Goal: Task Accomplishment & Management: Manage account settings

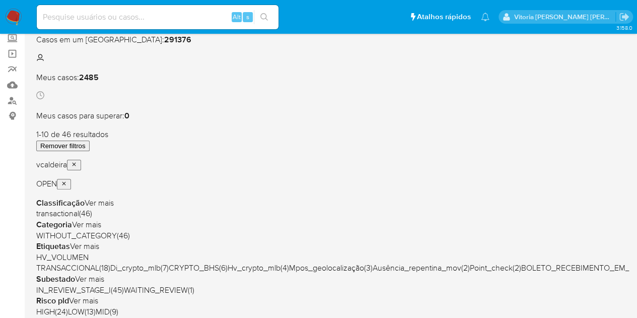
scroll to position [151, 0]
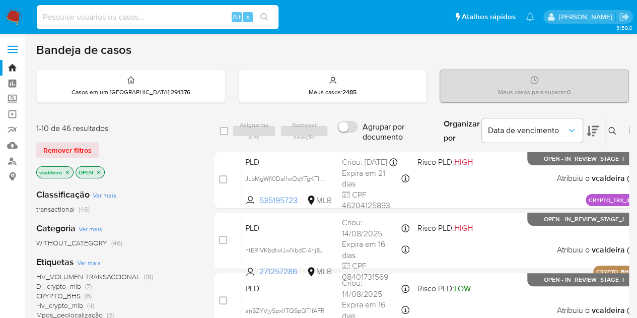
click at [96, 12] on input at bounding box center [158, 17] width 242 height 13
paste input "qo3NmhRIVL43nPrRFzNstYic"
type input "qo3NmhRIVL43nPrRFzNstYic"
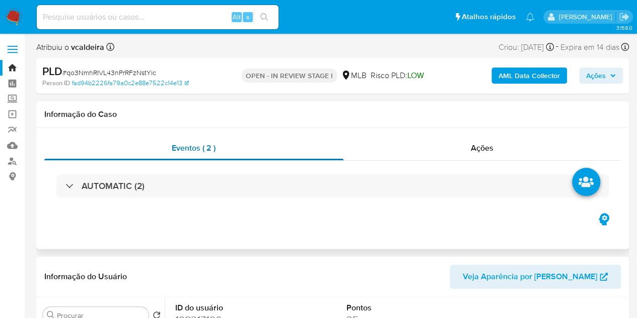
select select "10"
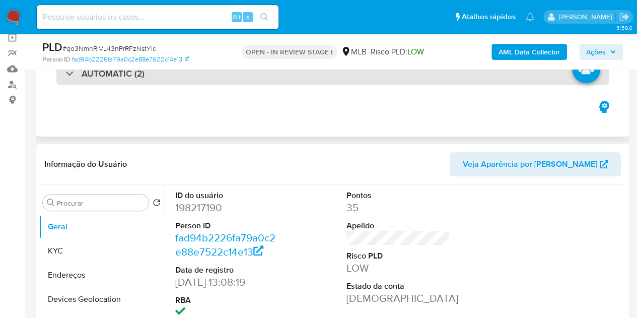
scroll to position [151, 0]
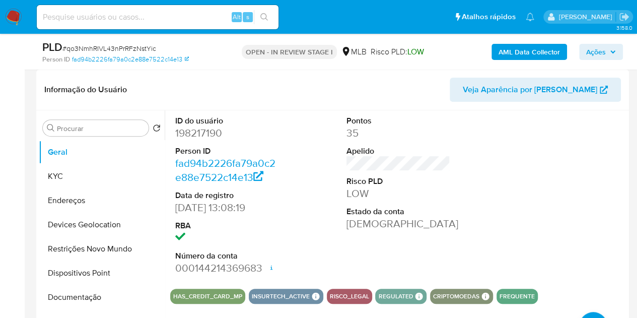
click at [207, 136] on dd "198217190" at bounding box center [227, 133] width 104 height 14
copy dd "198217190"
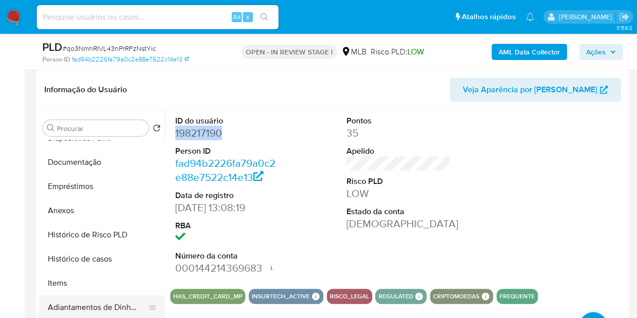
scroll to position [201, 0]
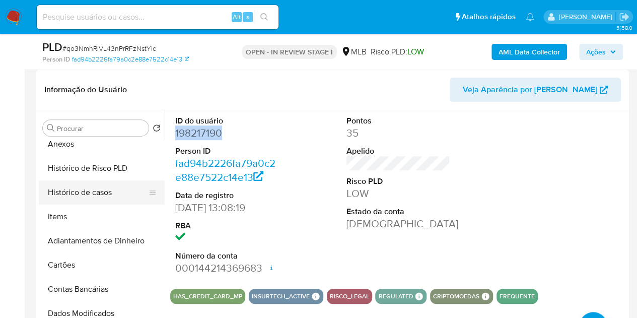
click at [95, 200] on button "Histórico de casos" at bounding box center [98, 192] width 118 height 24
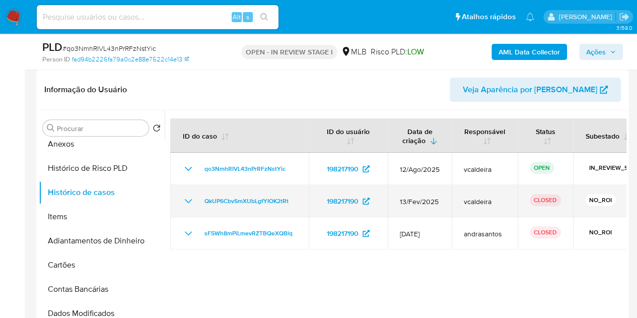
click at [190, 199] on icon "Mostrar/Ocultar" at bounding box center [188, 201] width 7 height 4
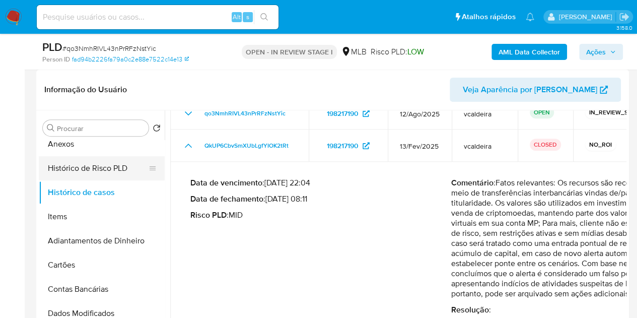
scroll to position [0, 0]
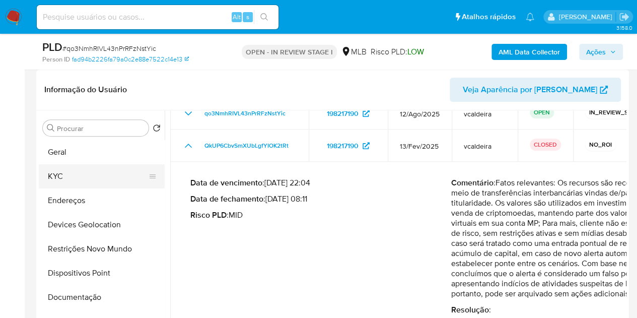
click at [67, 179] on button "KYC" at bounding box center [98, 176] width 118 height 24
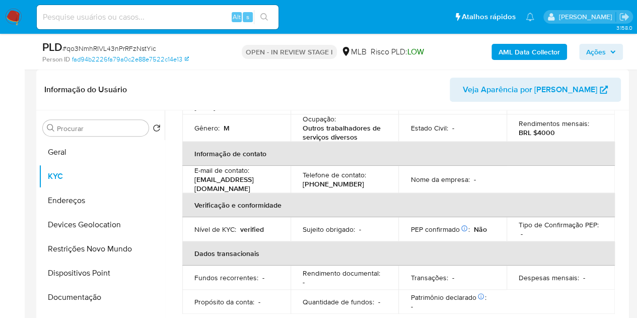
scroll to position [201, 0]
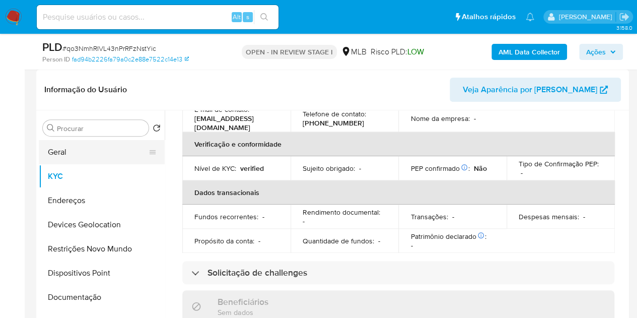
click at [89, 155] on button "Geral" at bounding box center [98, 152] width 118 height 24
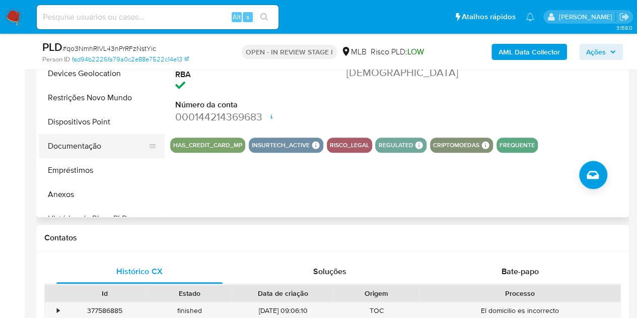
scroll to position [151, 0]
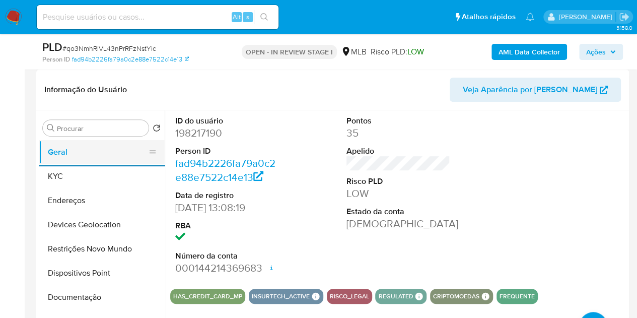
drag, startPoint x: 70, startPoint y: 171, endPoint x: 138, endPoint y: 161, distance: 68.1
click at [70, 171] on button "KYC" at bounding box center [102, 176] width 126 height 24
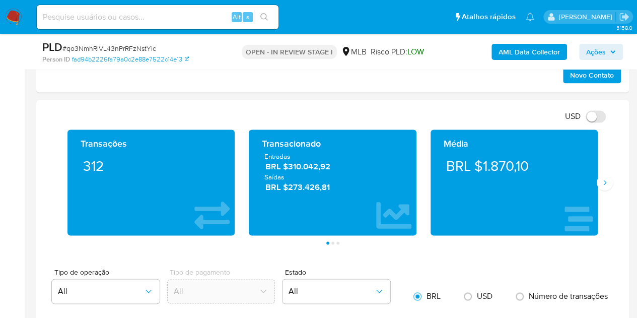
scroll to position [654, 0]
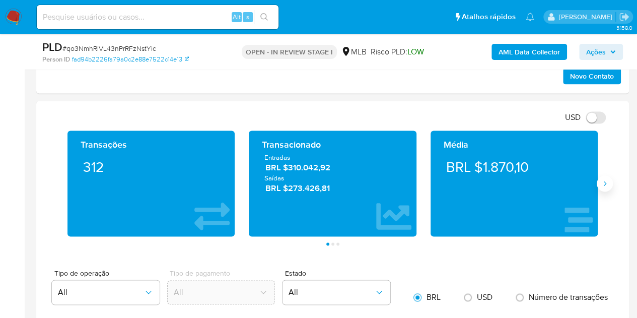
click at [606, 176] on button "Siguiente" at bounding box center [604, 183] width 16 height 16
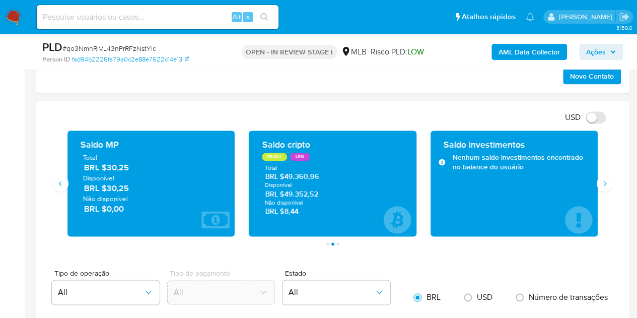
click at [610, 189] on div "Transações 312 Transacionado Entradas BRL $310.042,92 Saídas BRL $273.426,81 Mé…" at bounding box center [332, 187] width 576 height 115
click at [606, 186] on button "Siguiente" at bounding box center [604, 183] width 16 height 16
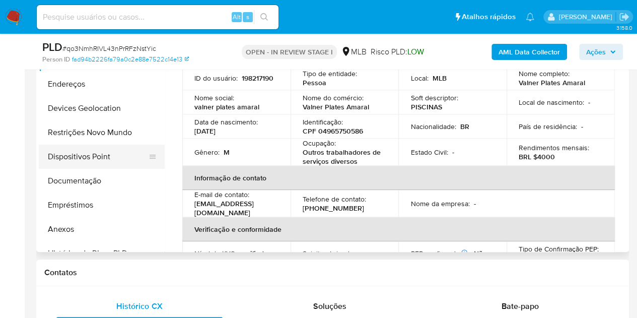
scroll to position [252, 0]
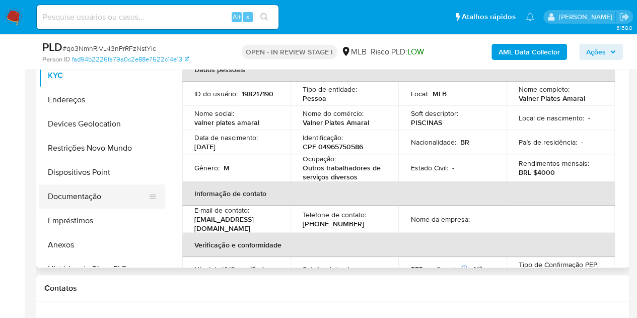
click at [86, 197] on button "Documentação" at bounding box center [98, 196] width 118 height 24
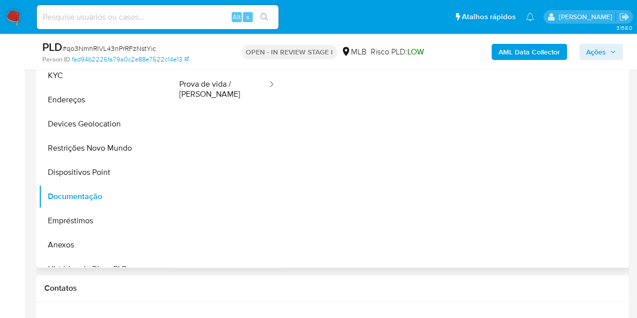
scroll to position [201, 0]
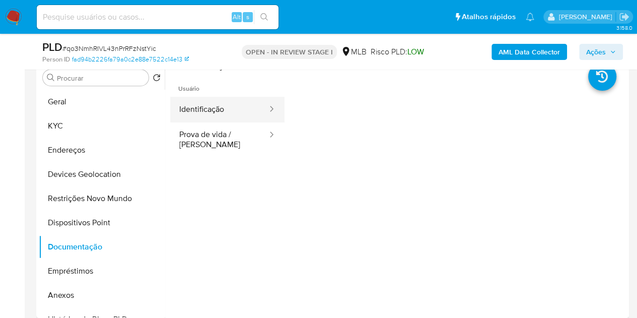
click at [228, 110] on button "Identificação" at bounding box center [219, 110] width 98 height 26
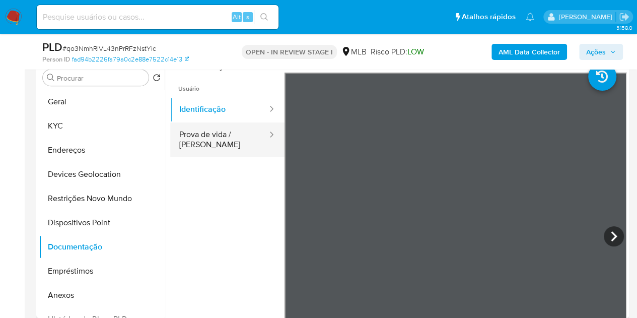
click at [197, 135] on button "Prova de vida / [PERSON_NAME]" at bounding box center [219, 139] width 98 height 34
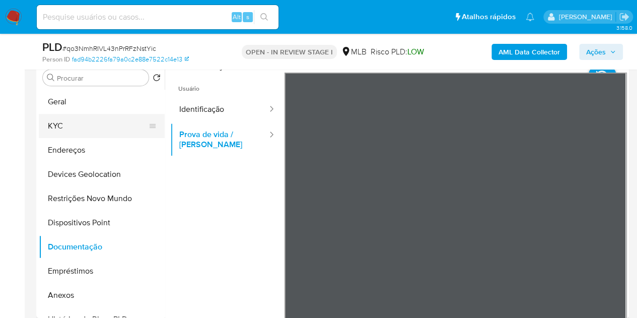
click at [80, 129] on button "KYC" at bounding box center [98, 126] width 118 height 24
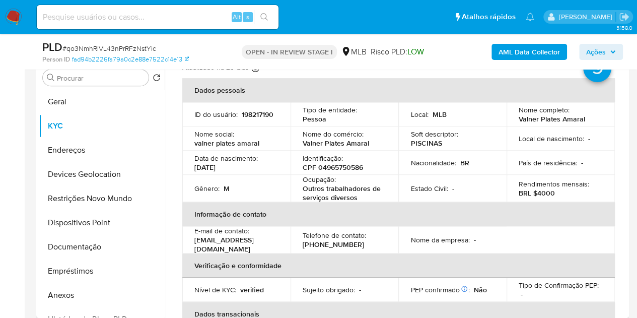
scroll to position [0, 0]
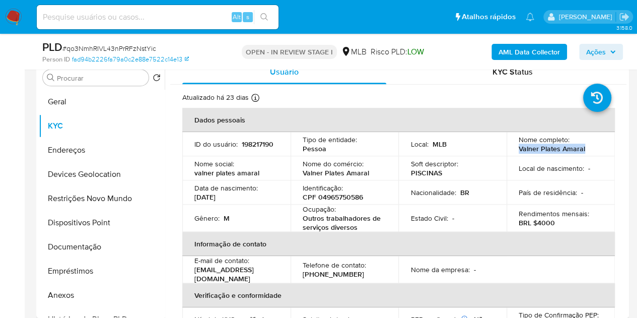
drag, startPoint x: 587, startPoint y: 148, endPoint x: 517, endPoint y: 146, distance: 70.0
click at [518, 146] on div "Nome completo : Valner Plates Amaral" at bounding box center [560, 144] width 84 height 18
copy p "Valner Plates Amaral"
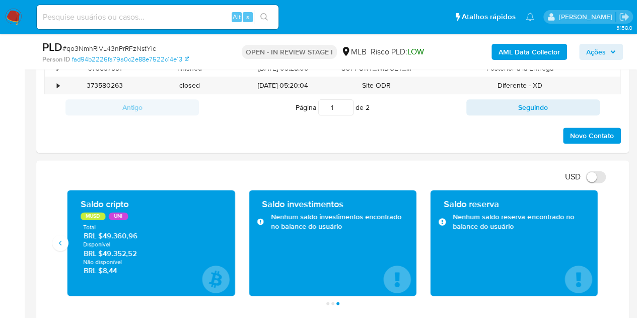
scroll to position [705, 0]
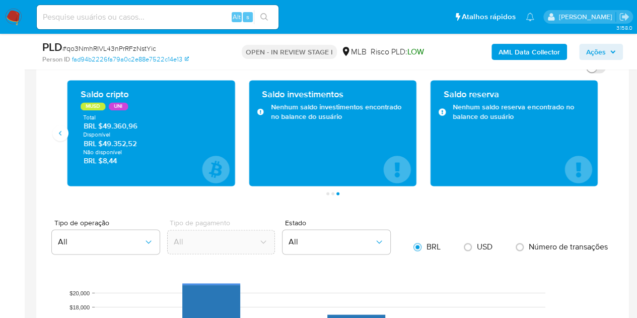
drag, startPoint x: 140, startPoint y: 141, endPoint x: 103, endPoint y: 139, distance: 37.3
click at [103, 139] on span "BRL $49.352,52" at bounding box center [151, 143] width 135 height 10
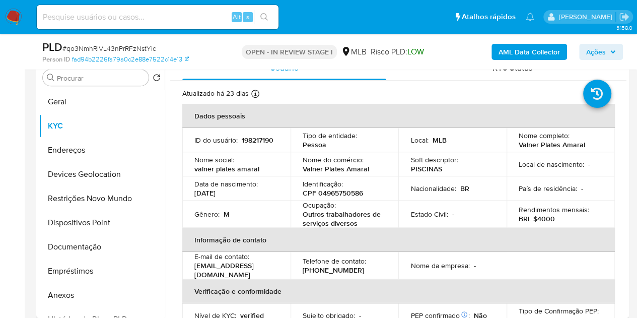
scroll to position [0, 0]
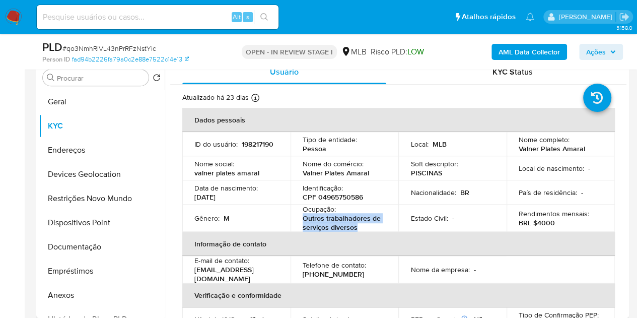
drag, startPoint x: 357, startPoint y: 227, endPoint x: 297, endPoint y: 220, distance: 60.3
click at [297, 220] on td "Ocupação : Outros trabalhadores de serviços diversos" at bounding box center [344, 217] width 108 height 27
click at [242, 145] on p "198217190" at bounding box center [258, 143] width 32 height 9
copy p "198217190"
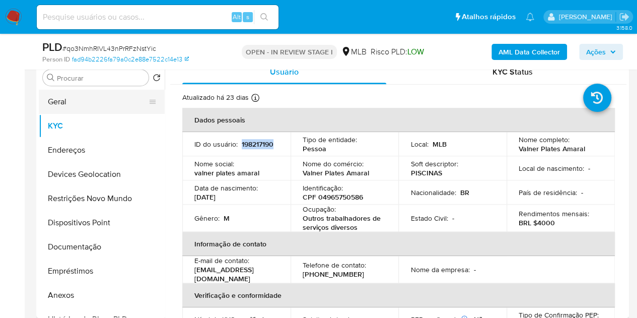
click at [99, 94] on button "Geral" at bounding box center [98, 102] width 118 height 24
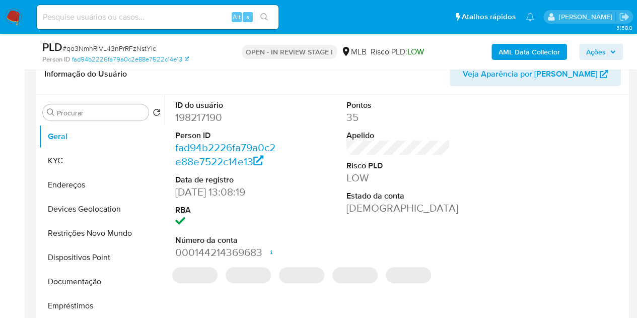
scroll to position [151, 0]
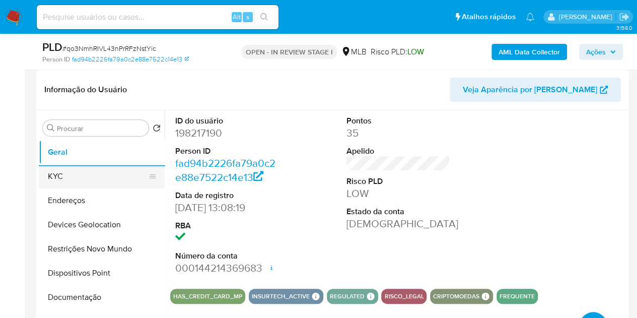
click at [57, 173] on button "KYC" at bounding box center [98, 176] width 118 height 24
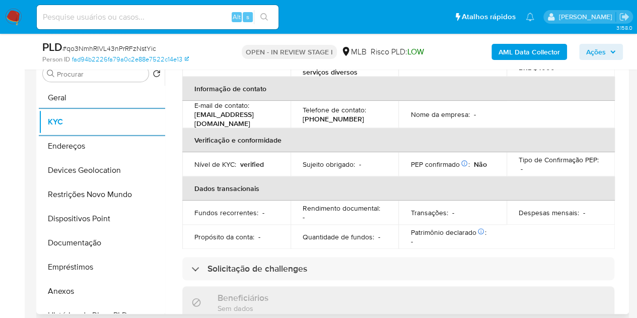
scroll to position [201, 0]
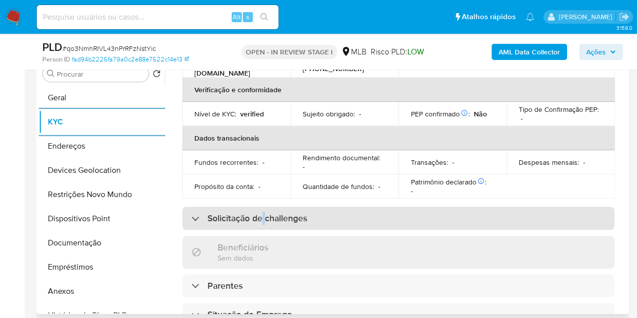
click at [263, 212] on h3 "Solicitação de challenges" at bounding box center [257, 217] width 100 height 11
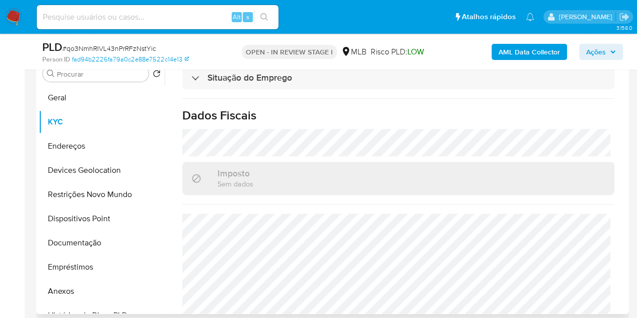
scroll to position [543, 0]
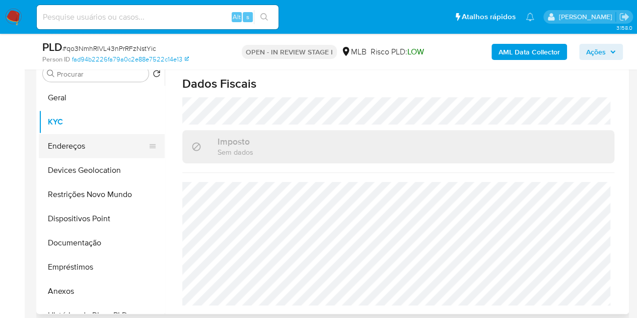
click at [41, 152] on button "Endereços" at bounding box center [98, 146] width 118 height 24
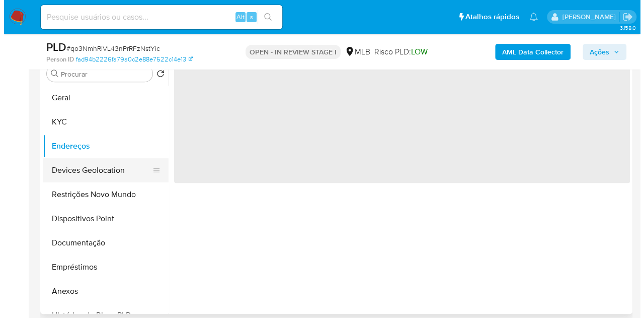
scroll to position [0, 0]
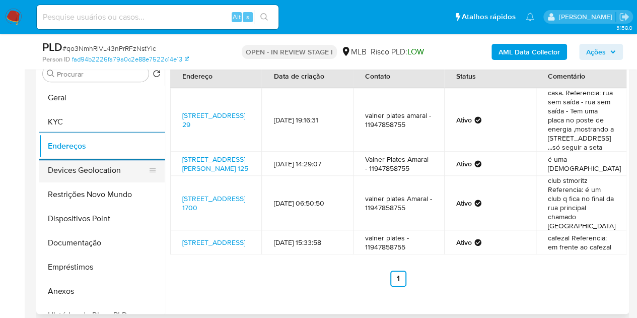
click at [111, 172] on button "Devices Geolocation" at bounding box center [98, 170] width 118 height 24
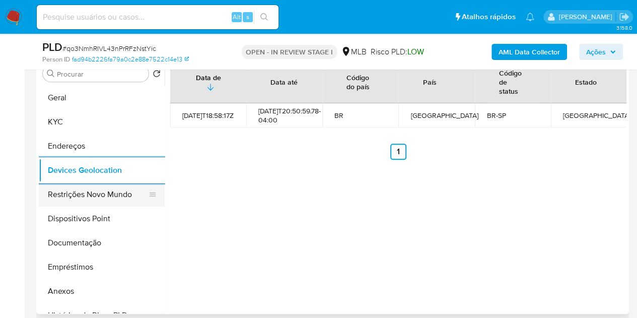
click at [110, 195] on button "Restrições Novo Mundo" at bounding box center [98, 194] width 118 height 24
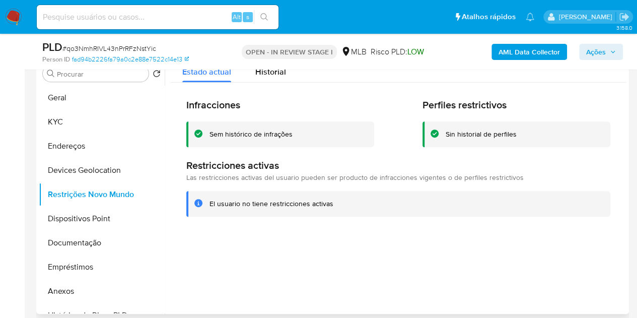
click at [249, 93] on div "Infracciones Sem histórico de infrações Perfiles restrictivos Sin historial de …" at bounding box center [398, 158] width 456 height 150
click at [57, 213] on button "Dispositivos Point" at bounding box center [98, 218] width 118 height 24
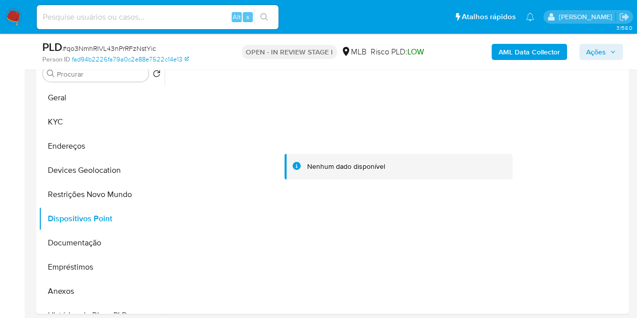
click at [520, 53] on b "AML Data Collector" at bounding box center [528, 52] width 61 height 16
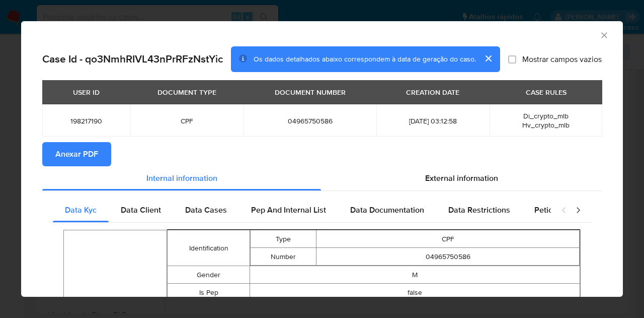
click at [67, 156] on span "Anexar PDF" at bounding box center [76, 154] width 43 height 22
click at [444, 181] on span "External information" at bounding box center [461, 178] width 73 height 12
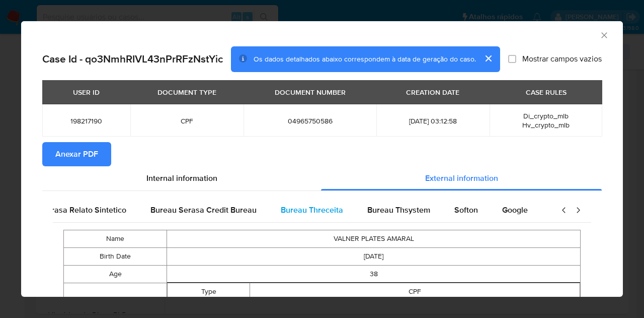
scroll to position [0, 211]
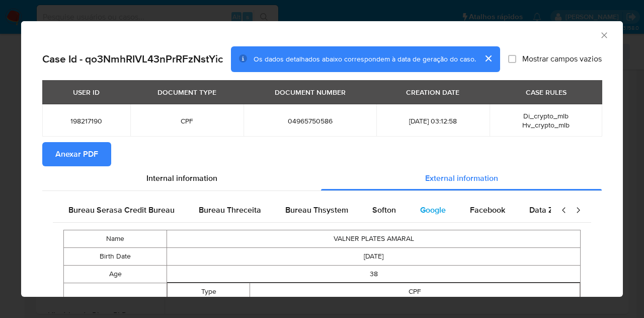
click at [423, 218] on div "Google" at bounding box center [433, 210] width 50 height 24
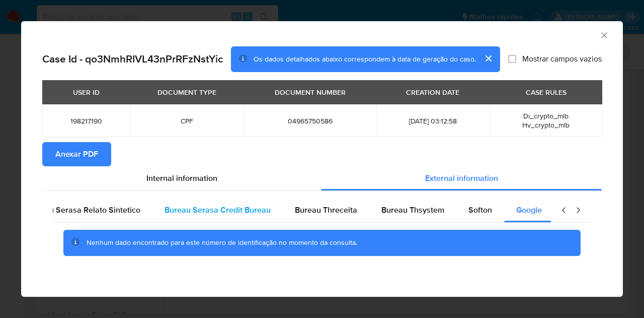
scroll to position [0, 0]
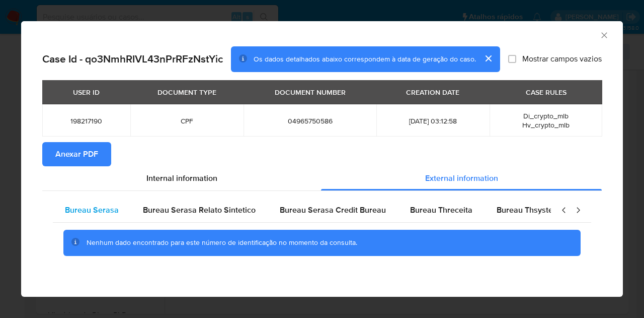
click at [78, 206] on span "Bureau Serasa" at bounding box center [92, 210] width 54 height 12
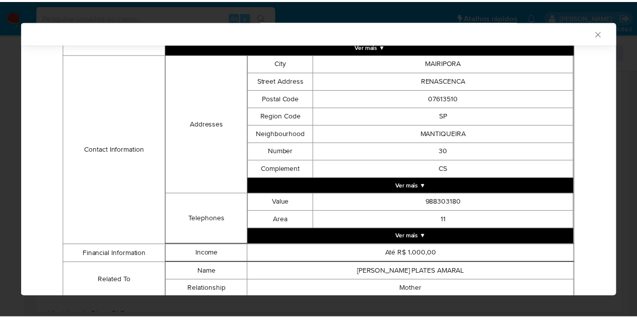
scroll to position [332, 0]
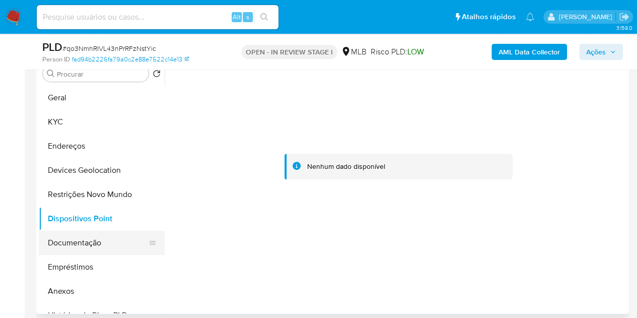
click at [61, 239] on button "Documentação" at bounding box center [98, 243] width 118 height 24
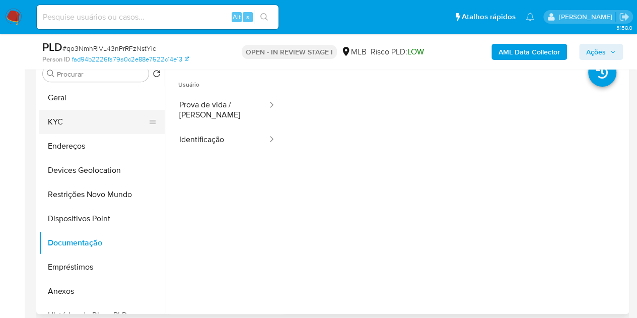
click at [77, 123] on button "KYC" at bounding box center [98, 122] width 118 height 24
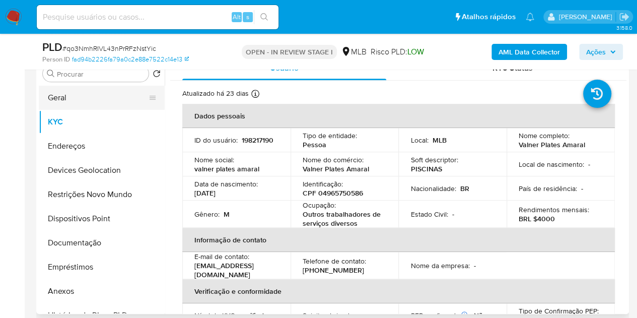
drag, startPoint x: 84, startPoint y: 92, endPoint x: 126, endPoint y: 107, distance: 44.3
click at [84, 92] on button "Geral" at bounding box center [98, 98] width 118 height 24
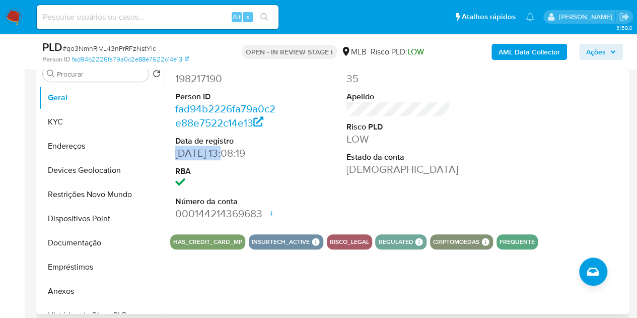
drag, startPoint x: 218, startPoint y: 154, endPoint x: 167, endPoint y: 146, distance: 51.9
click at [167, 146] on div "ID do usuário 198217190 Person ID fad94b2226fa79a0c2e88e7522c14e13 Data de regi…" at bounding box center [396, 185] width 462 height 258
copy dd "13/11/2015"
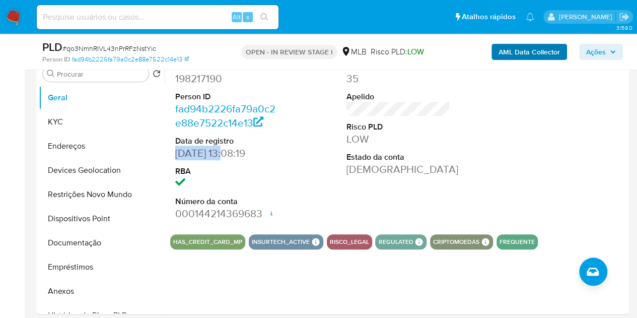
drag, startPoint x: 590, startPoint y: 47, endPoint x: 561, endPoint y: 59, distance: 31.6
click at [590, 47] on span "Ações" at bounding box center [596, 52] width 20 height 16
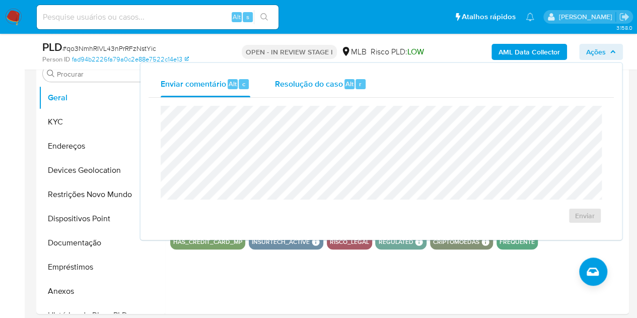
click at [306, 81] on span "Resolução do caso" at bounding box center [308, 84] width 68 height 12
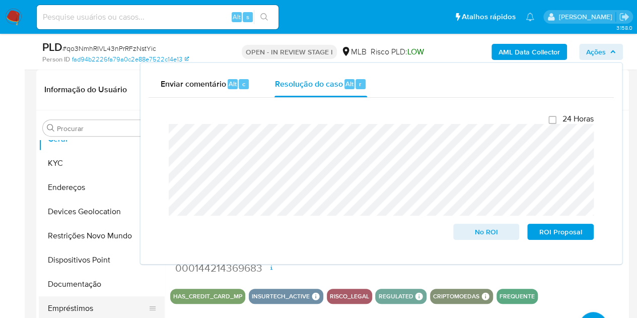
scroll to position [50, 0]
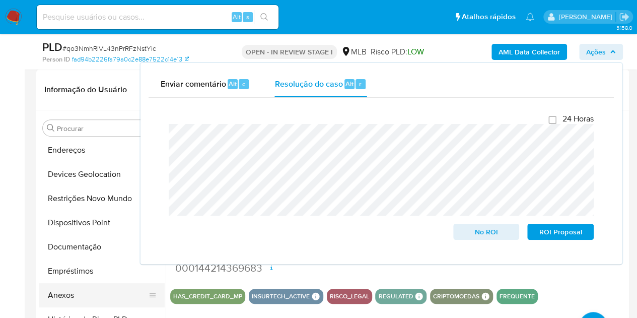
click at [78, 297] on button "Anexos" at bounding box center [98, 295] width 118 height 24
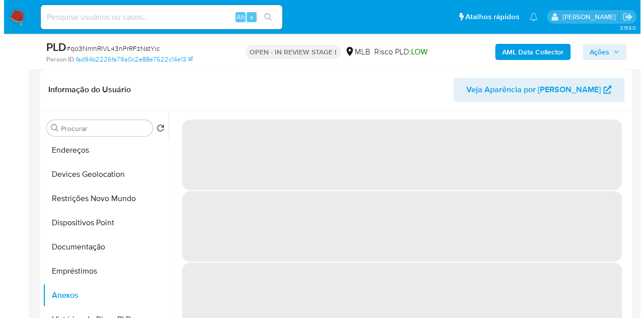
scroll to position [42, 0]
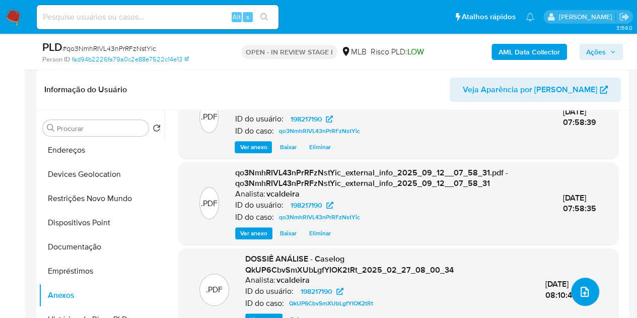
click at [573, 293] on button "upload-file" at bounding box center [585, 291] width 28 height 28
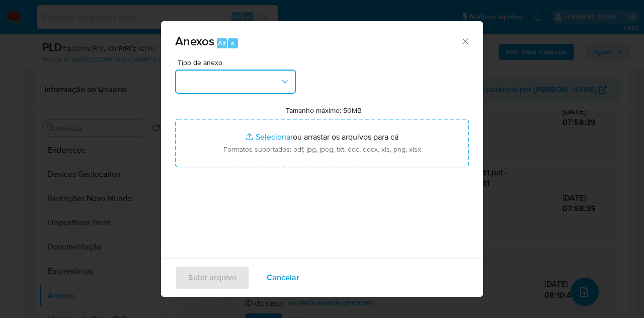
click at [283, 75] on button "button" at bounding box center [235, 81] width 121 height 24
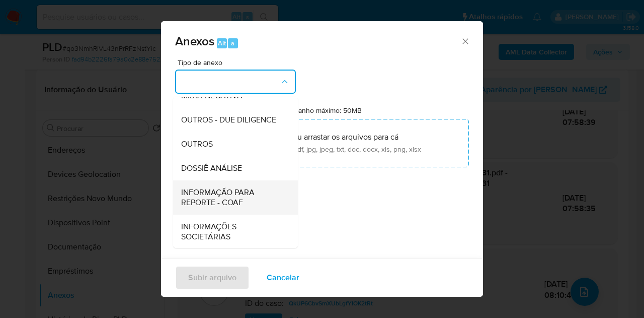
scroll to position [151, 0]
drag, startPoint x: 219, startPoint y: 170, endPoint x: 305, endPoint y: 261, distance: 125.7
click at [218, 169] on span "DOSSIÊ ANÁLISE" at bounding box center [211, 167] width 61 height 10
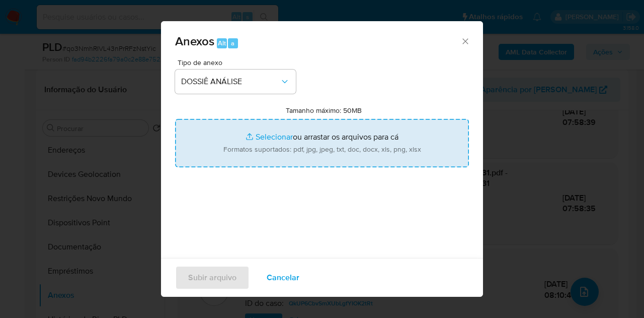
type input "C:\fakepath\Caselog qo3NmhRIVL43nPrRFzNstYic_2025_09_11_16_27_09.pdf"
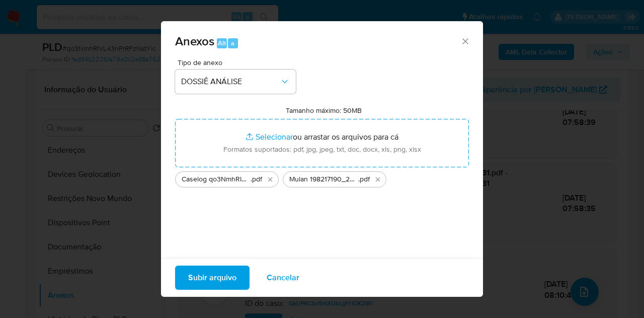
click at [212, 288] on span "Subir arquivo" at bounding box center [212, 277] width 48 height 22
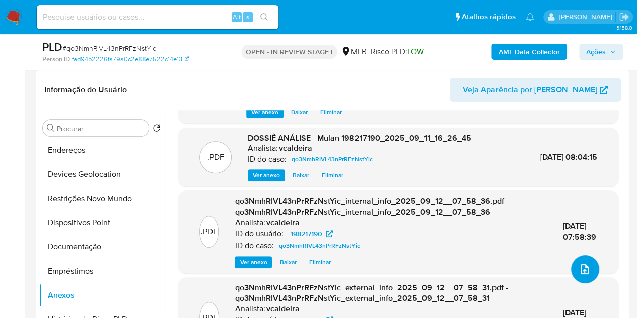
scroll to position [0, 0]
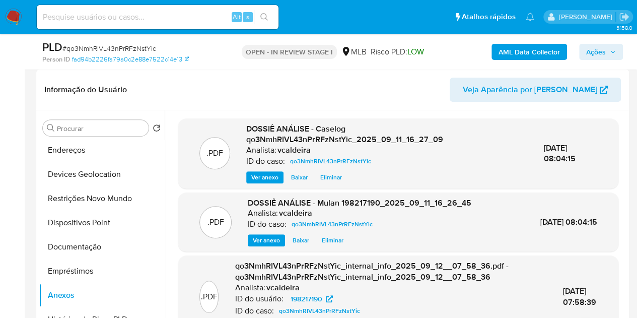
click at [589, 56] on span "Ações" at bounding box center [596, 52] width 20 height 16
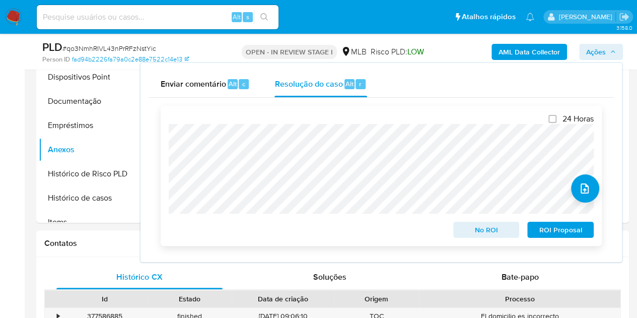
scroll to position [302, 0]
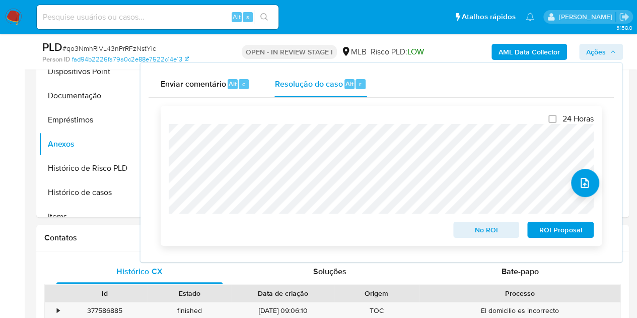
click at [481, 231] on span "No ROI" at bounding box center [486, 229] width 52 height 14
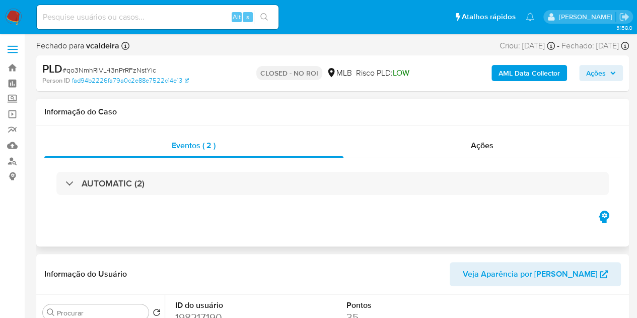
select select "10"
click at [175, 15] on input at bounding box center [158, 17] width 242 height 13
paste input "AJH8bueNM2Lj3nRLhSY7jN87"
type input "AJH8bueNM2Lj3nRLhSY7jN87"
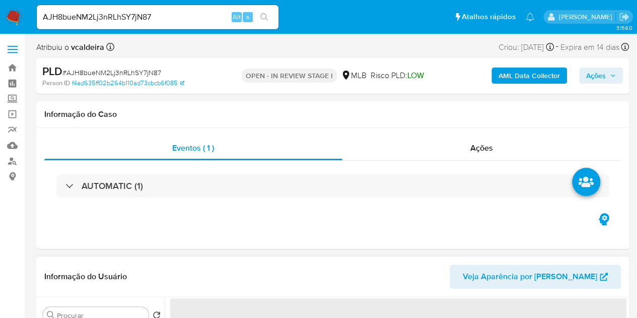
select select "10"
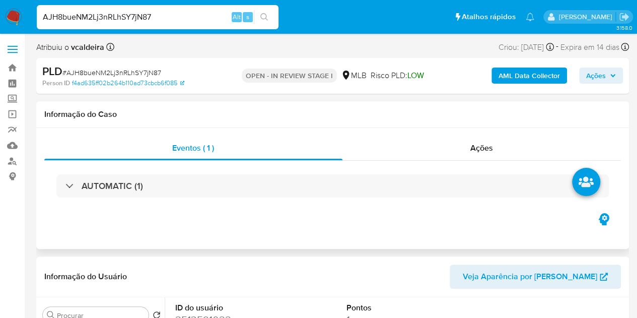
scroll to position [101, 0]
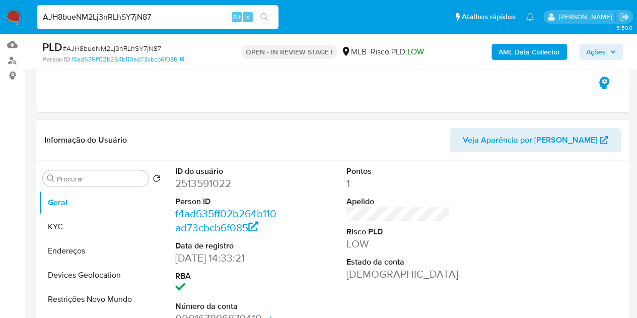
click at [194, 187] on dd "2513591022" at bounding box center [227, 183] width 104 height 14
copy dd "2513591022"
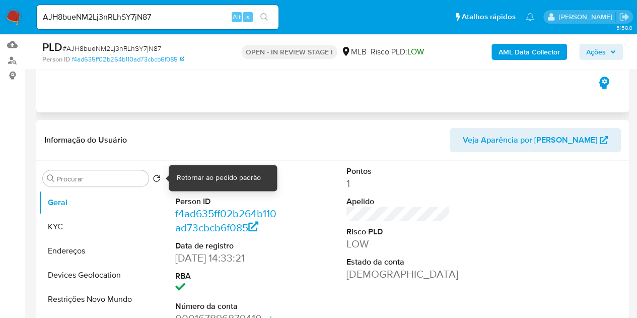
copy dd "2513591022"
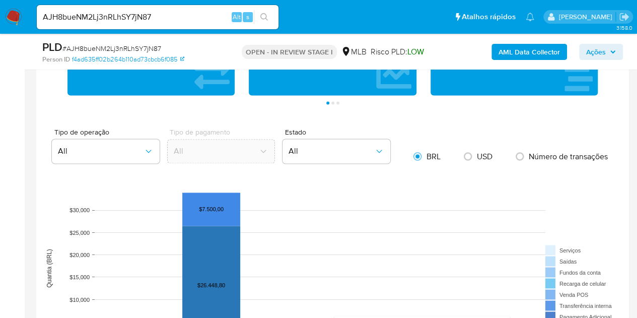
scroll to position [604, 0]
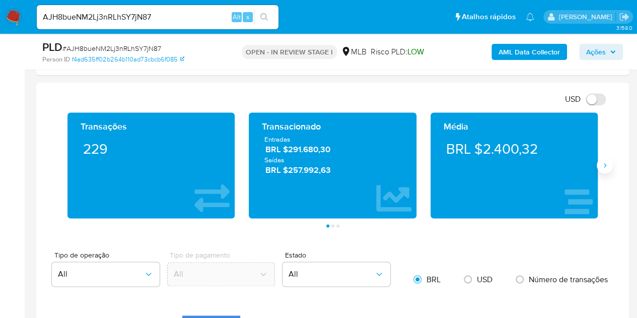
click at [601, 167] on icon "Siguiente" at bounding box center [605, 165] width 8 height 8
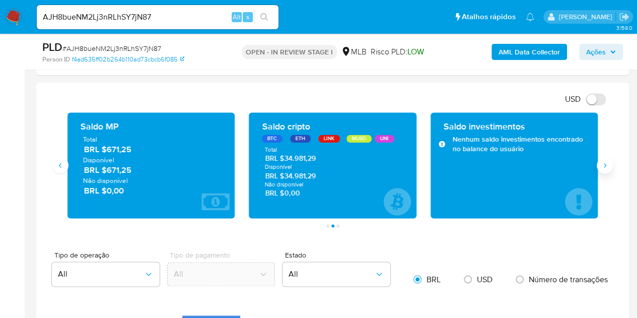
click at [602, 168] on icon "Siguiente" at bounding box center [605, 165] width 8 height 8
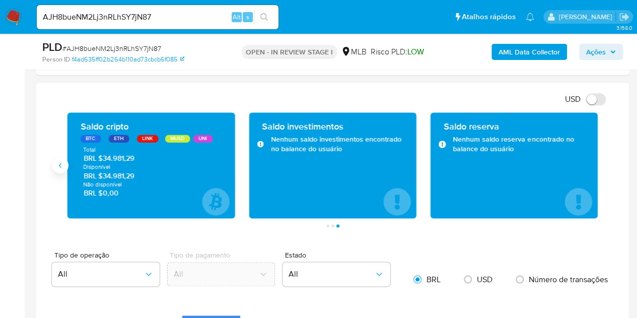
click at [60, 168] on icon "Anterior" at bounding box center [60, 165] width 8 height 8
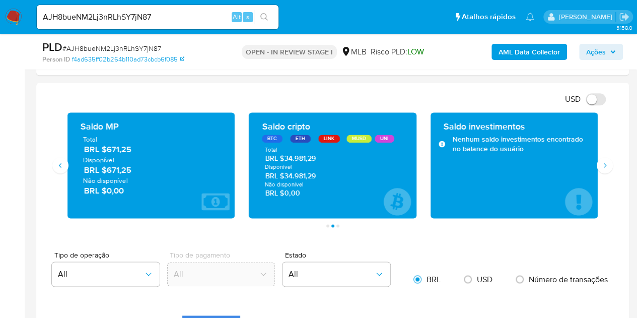
drag, startPoint x: 307, startPoint y: 177, endPoint x: 290, endPoint y: 170, distance: 18.0
click at [285, 173] on span "BRL $34.981,29" at bounding box center [332, 176] width 135 height 10
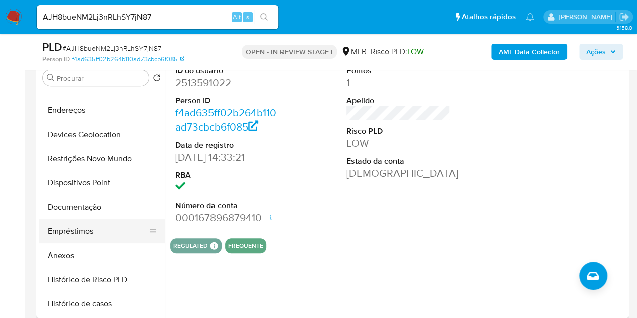
scroll to position [101, 0]
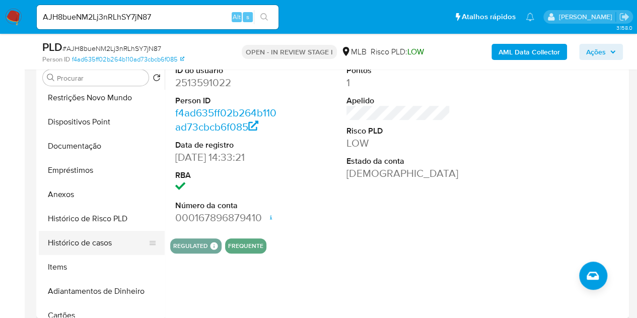
click at [74, 250] on button "Histórico de casos" at bounding box center [98, 243] width 118 height 24
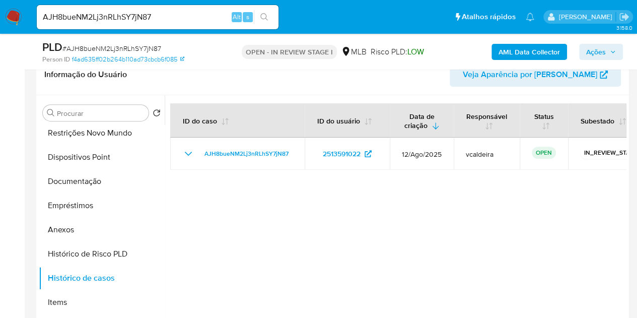
scroll to position [151, 0]
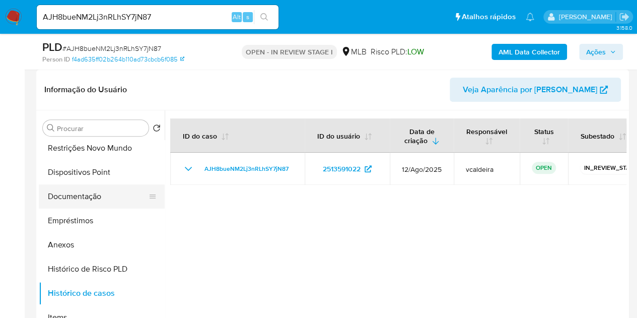
click at [94, 198] on button "Documentação" at bounding box center [98, 196] width 118 height 24
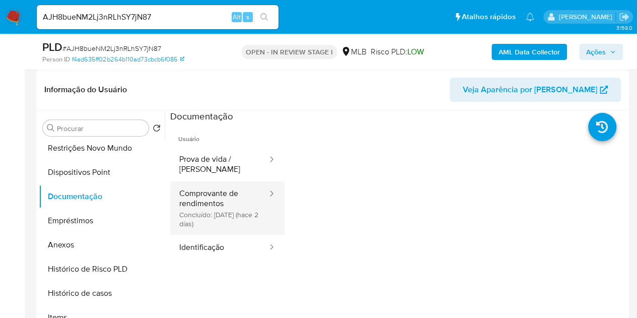
click at [215, 199] on button "Comprovante de rendimentos Concluído: 10/09/2025 (hace 2 días)" at bounding box center [219, 207] width 98 height 53
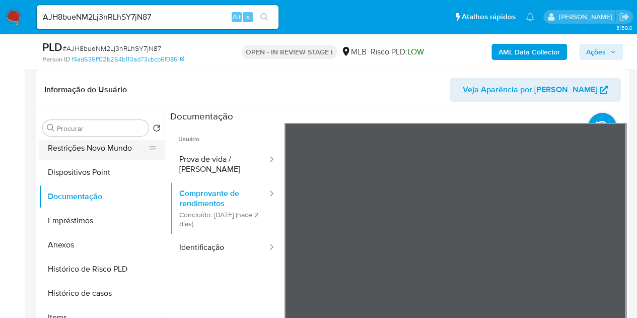
click at [80, 147] on button "Restrições Novo Mundo" at bounding box center [98, 148] width 118 height 24
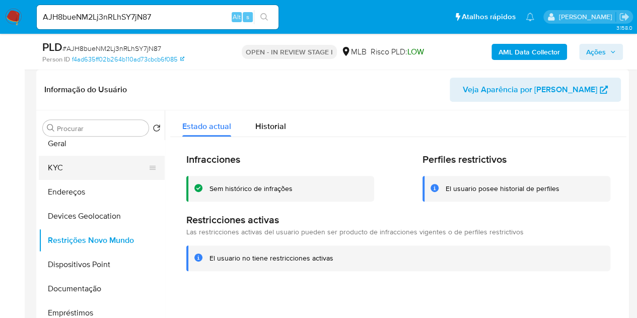
scroll to position [0, 0]
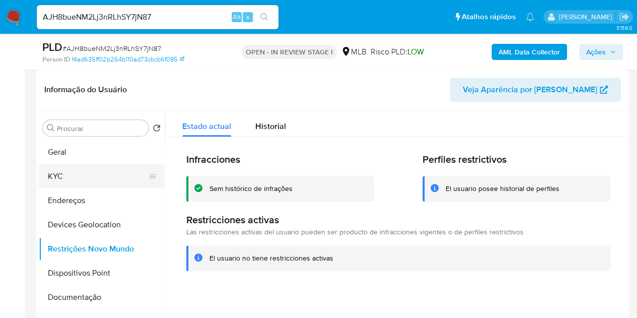
click at [79, 182] on button "KYC" at bounding box center [98, 176] width 118 height 24
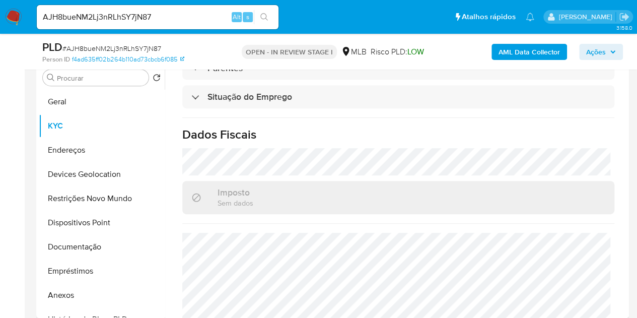
scroll to position [475, 0]
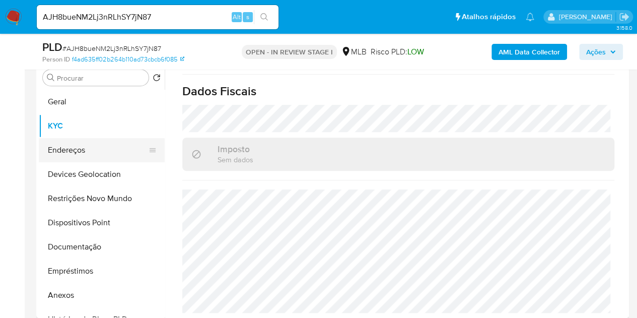
click at [69, 139] on button "Endereços" at bounding box center [98, 150] width 118 height 24
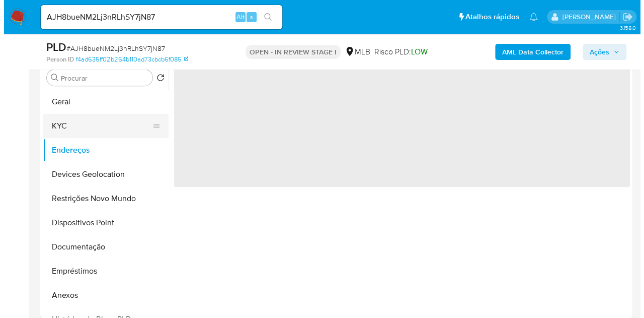
scroll to position [0, 0]
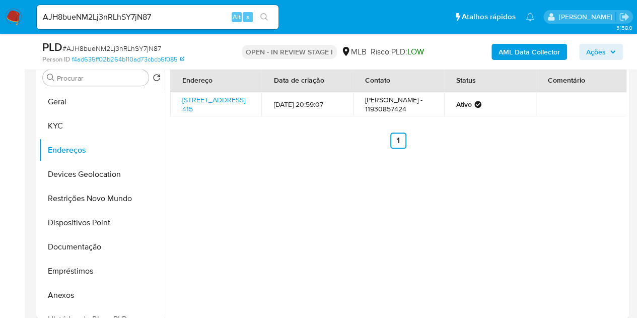
click at [540, 51] on b "AML Data Collector" at bounding box center [528, 52] width 61 height 16
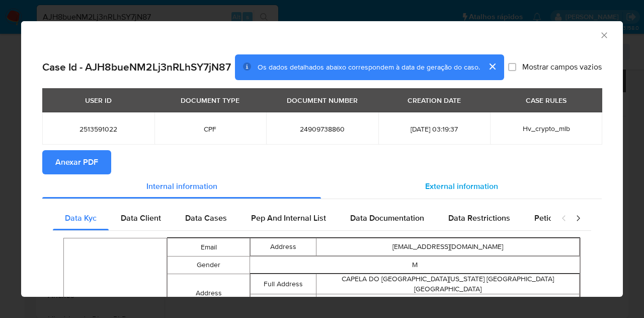
click at [444, 186] on div "External information" at bounding box center [461, 186] width 281 height 24
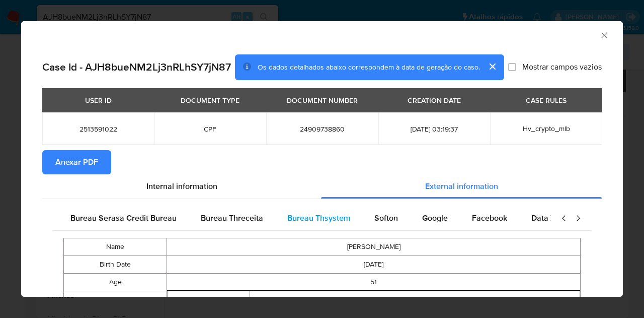
scroll to position [0, 211]
click at [444, 227] on div "Google" at bounding box center [433, 218] width 50 height 24
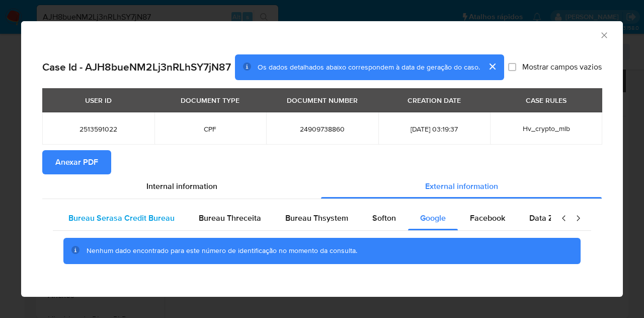
scroll to position [0, 0]
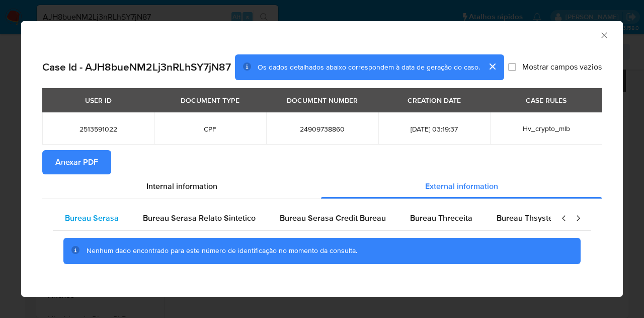
click at [89, 223] on span "Bureau Serasa" at bounding box center [92, 218] width 54 height 12
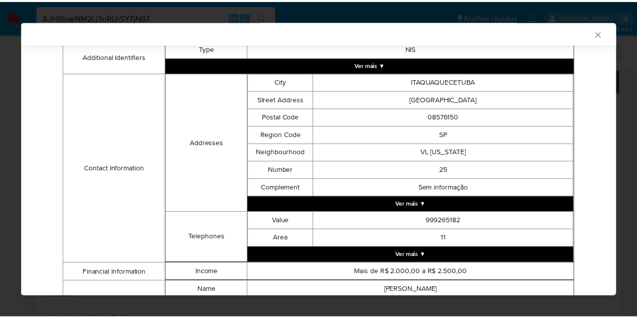
scroll to position [300, 0]
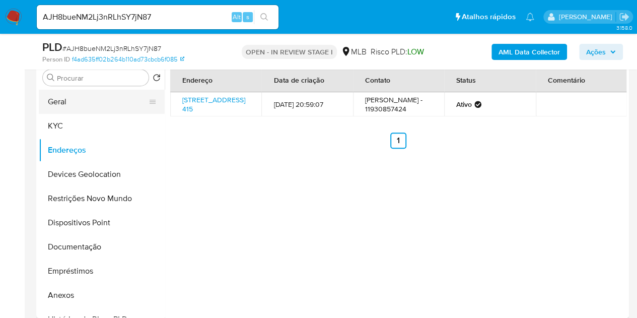
click at [66, 105] on button "Geral" at bounding box center [98, 102] width 118 height 24
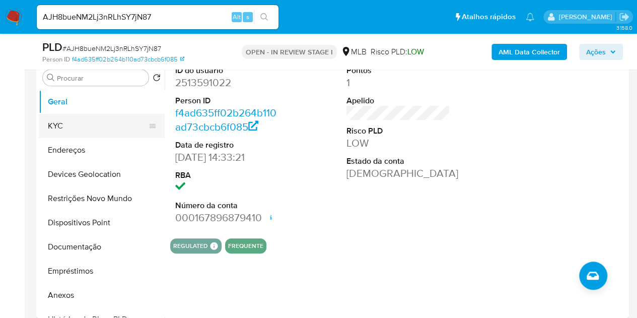
click at [56, 132] on button "KYC" at bounding box center [98, 126] width 118 height 24
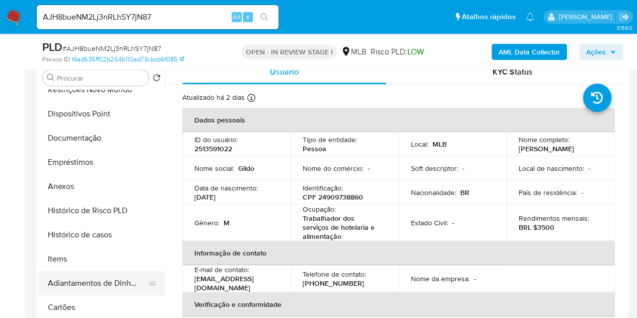
scroll to position [151, 0]
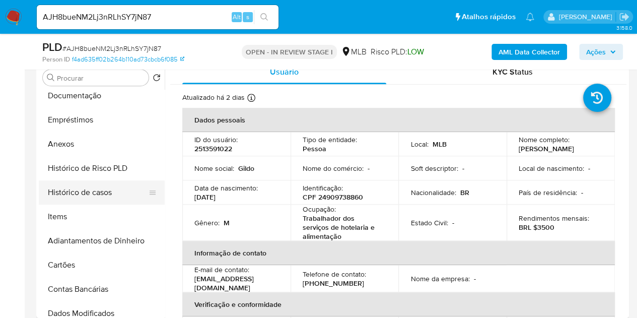
click at [84, 181] on button "Histórico de casos" at bounding box center [98, 192] width 118 height 24
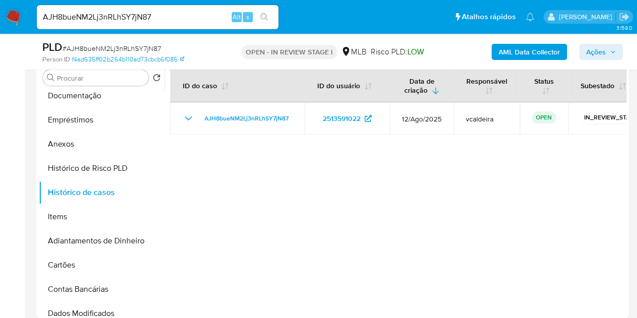
click at [141, 20] on input "AJH8bueNM2Lj3nRLhSY7jN87" at bounding box center [158, 17] width 242 height 13
paste input "244615290"
type input "244615290"
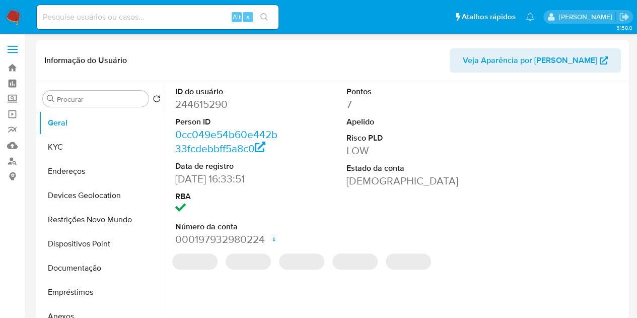
select select "10"
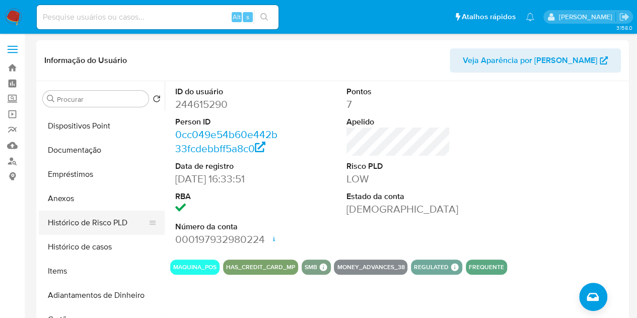
scroll to position [151, 0]
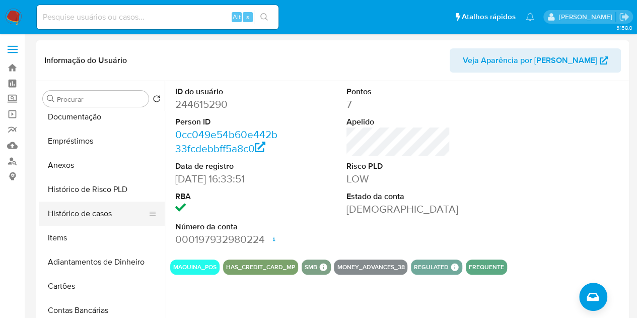
drag, startPoint x: 91, startPoint y: 212, endPoint x: 109, endPoint y: 211, distance: 17.7
click at [91, 212] on button "Histórico de casos" at bounding box center [98, 213] width 118 height 24
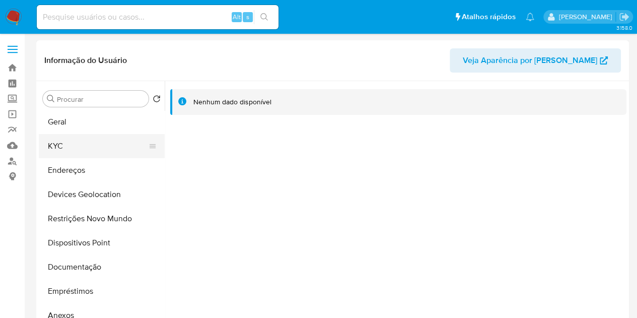
scroll to position [0, 0]
click at [70, 143] on button "KYC" at bounding box center [98, 147] width 118 height 24
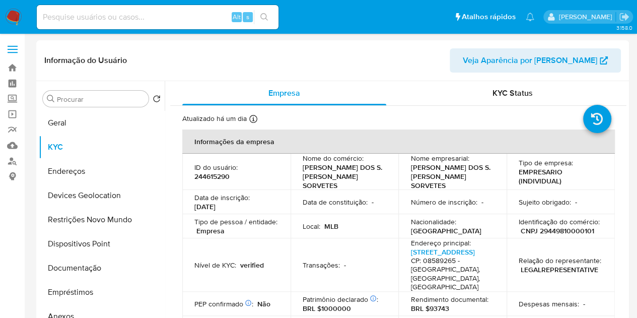
click at [167, 23] on input at bounding box center [158, 17] width 242 height 13
paste input "U0pX5UrtnGo2I2cZQNAsOsNj"
type input "U0pX5UrtnGo2I2cZQNAsOsNj"
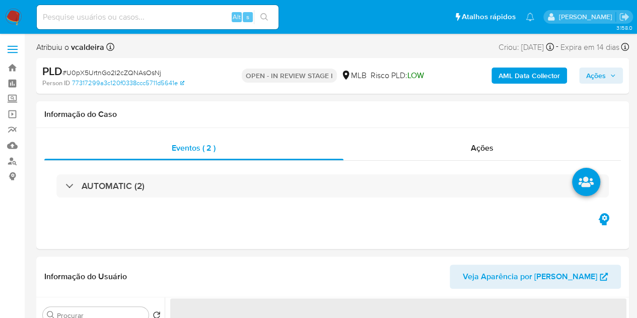
select select "10"
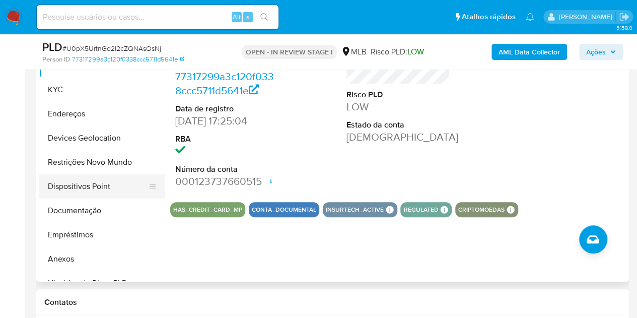
scroll to position [201, 0]
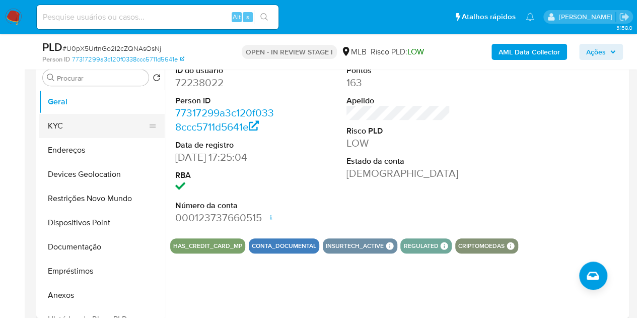
click at [79, 127] on button "KYC" at bounding box center [98, 126] width 118 height 24
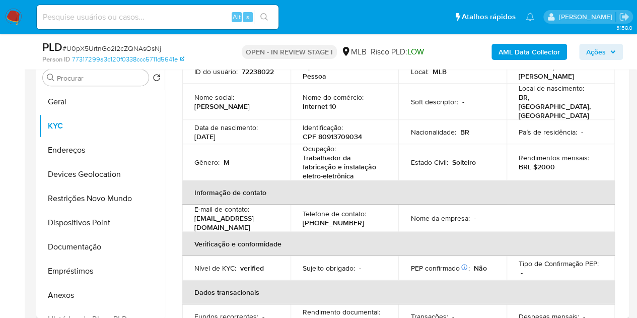
scroll to position [0, 0]
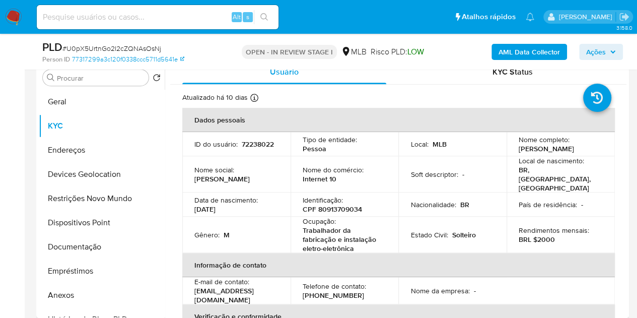
click at [242, 148] on p "72238022" at bounding box center [258, 143] width 32 height 9
copy p "72238022"
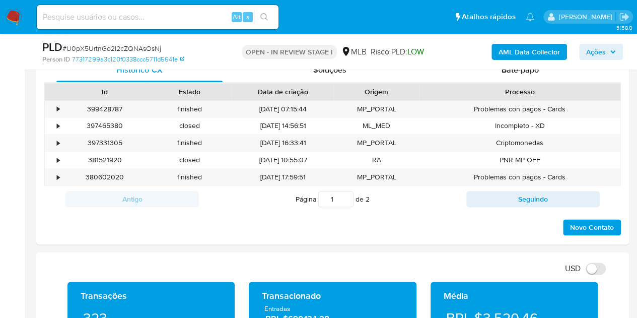
scroll to position [654, 0]
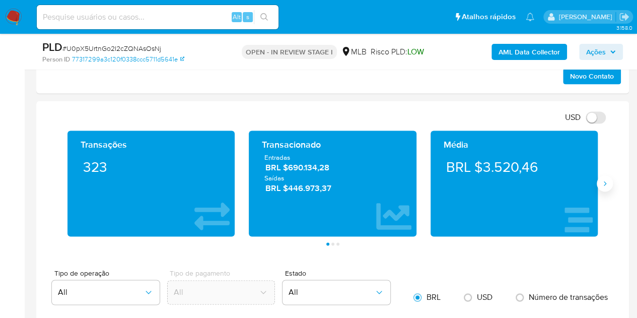
click at [607, 181] on icon "Siguiente" at bounding box center [605, 183] width 8 height 8
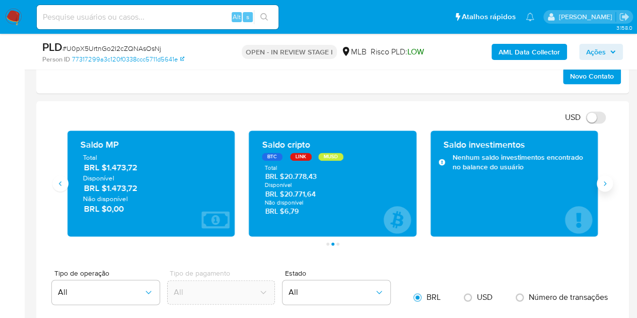
click at [606, 181] on icon "Siguiente" at bounding box center [605, 183] width 8 height 8
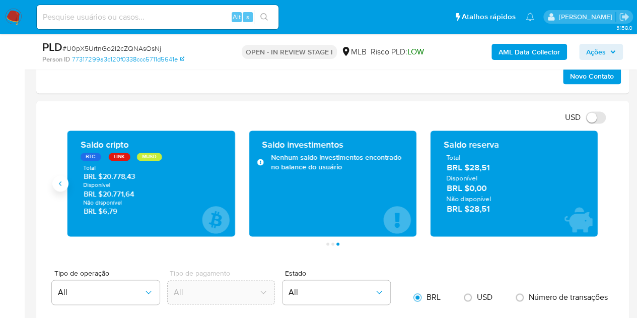
click at [58, 181] on icon "Anterior" at bounding box center [60, 183] width 8 height 8
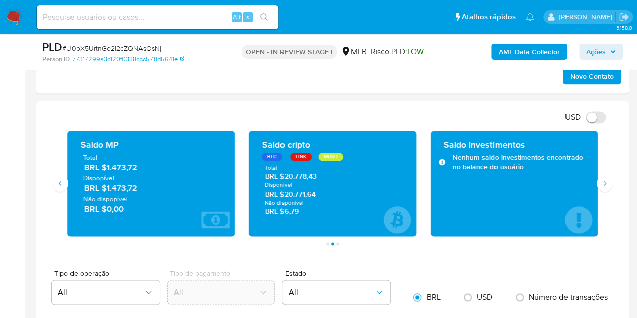
drag, startPoint x: 319, startPoint y: 192, endPoint x: 284, endPoint y: 195, distance: 35.4
click at [284, 195] on span "BRL $20.771,64" at bounding box center [332, 194] width 135 height 10
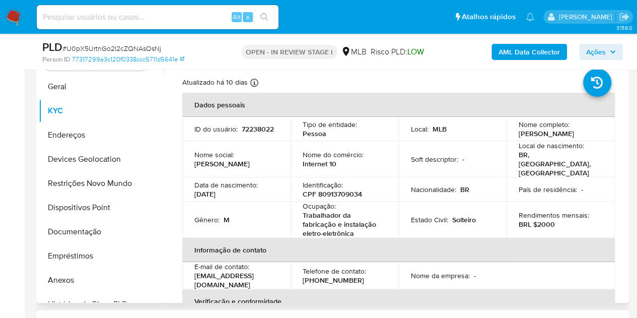
scroll to position [201, 0]
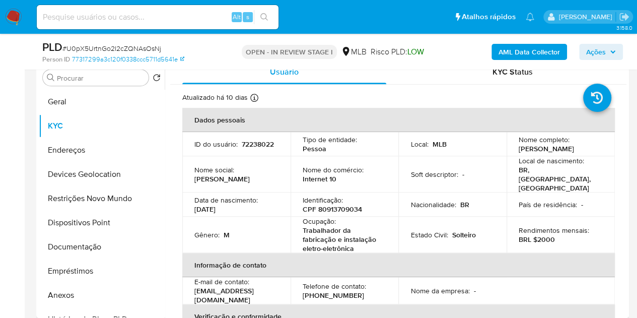
drag, startPoint x: 574, startPoint y: 151, endPoint x: 508, endPoint y: 150, distance: 66.0
click at [508, 151] on td "Nome completo : Jeferson Leal Costa" at bounding box center [560, 144] width 108 height 24
copy p "[PERSON_NAME]"
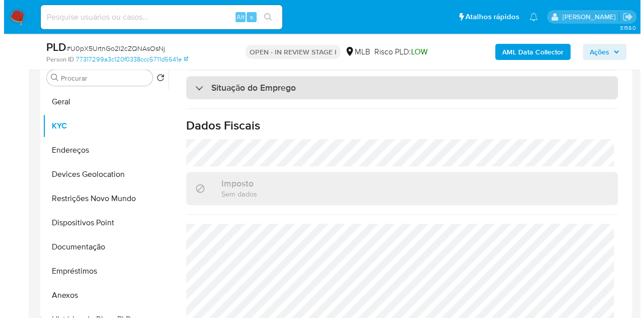
scroll to position [475, 0]
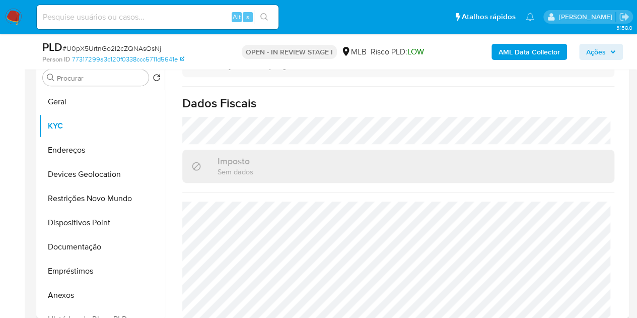
click at [530, 51] on b "AML Data Collector" at bounding box center [528, 52] width 61 height 16
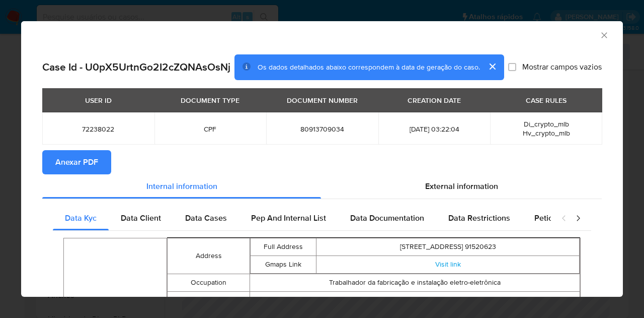
click at [94, 164] on span "Anexar PDF" at bounding box center [76, 162] width 43 height 22
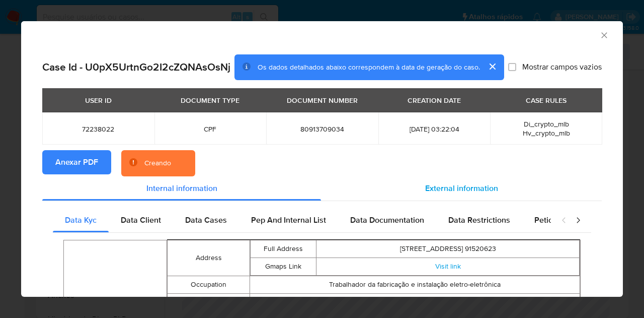
click at [457, 193] on span "External information" at bounding box center [461, 188] width 73 height 12
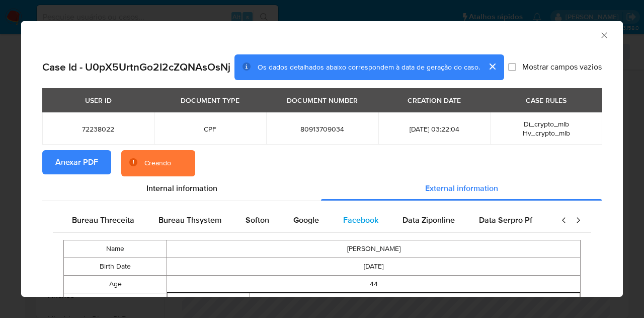
scroll to position [0, 340]
click at [304, 217] on span "Google" at bounding box center [304, 220] width 26 height 12
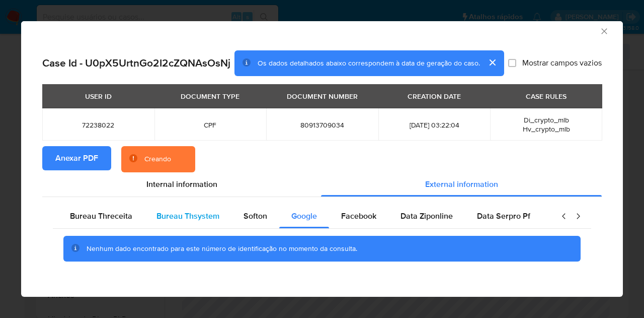
scroll to position [0, 0]
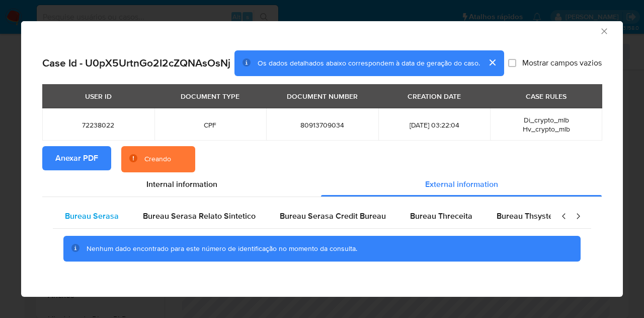
click at [95, 220] on span "Bureau Serasa" at bounding box center [92, 216] width 54 height 12
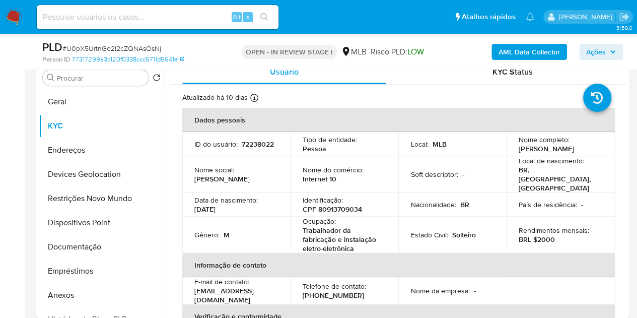
click at [187, 146] on td "ID do usuário : 72238022" at bounding box center [236, 144] width 108 height 24
click at [242, 148] on p "72238022" at bounding box center [258, 143] width 32 height 9
copy p "72238022"
click at [64, 100] on button "Geral" at bounding box center [98, 102] width 118 height 24
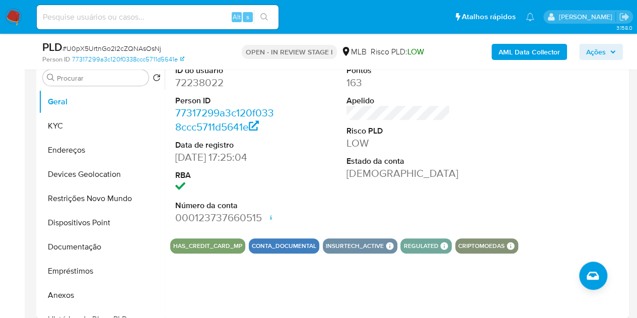
scroll to position [151, 0]
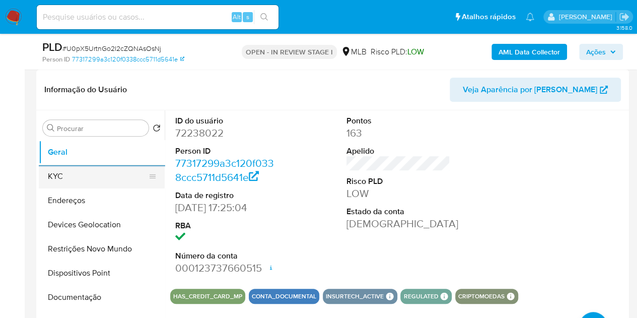
click at [56, 182] on button "KYC" at bounding box center [98, 176] width 118 height 24
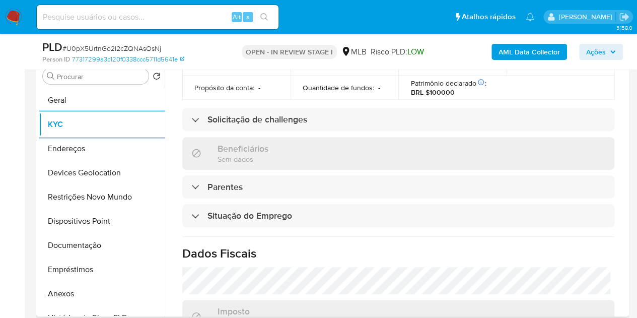
scroll to position [475, 0]
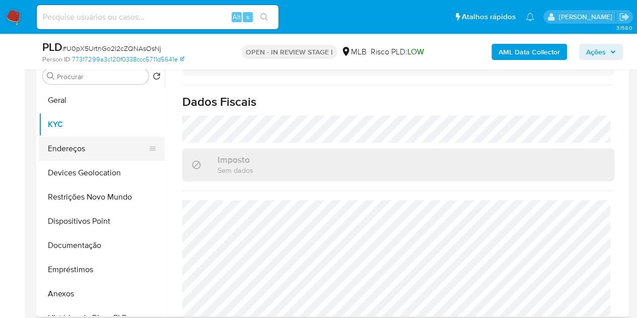
click at [71, 148] on button "Endereços" at bounding box center [98, 148] width 118 height 24
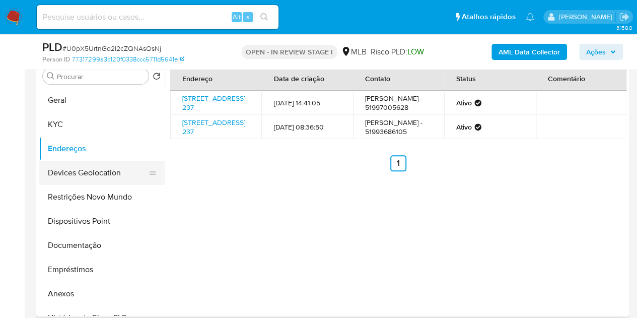
click at [101, 171] on button "Devices Geolocation" at bounding box center [98, 173] width 118 height 24
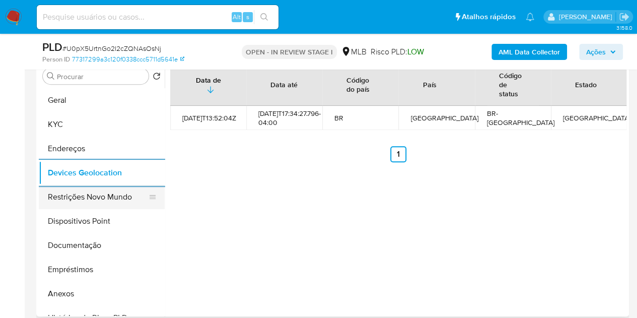
click at [81, 197] on button "Restrições Novo Mundo" at bounding box center [98, 197] width 118 height 24
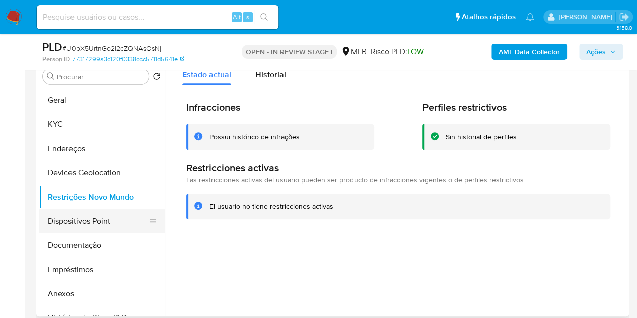
click at [92, 222] on button "Dispositivos Point" at bounding box center [98, 221] width 118 height 24
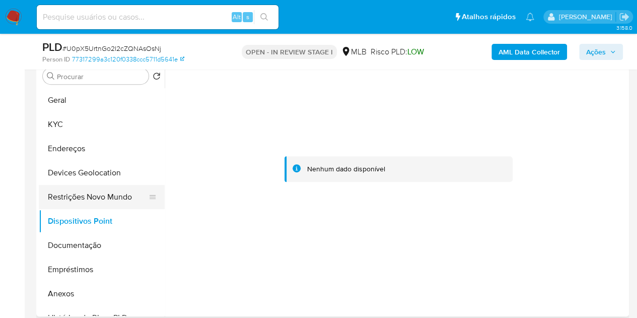
click at [88, 195] on button "Restrições Novo Mundo" at bounding box center [98, 197] width 118 height 24
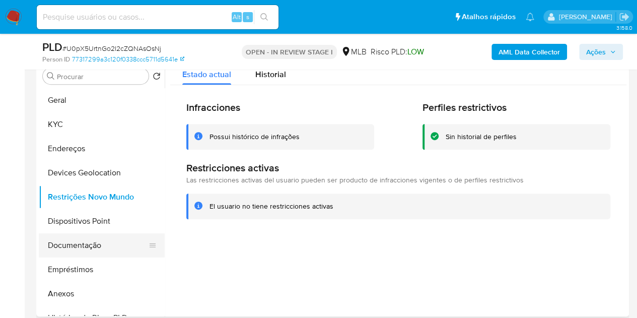
click at [77, 245] on button "Documentação" at bounding box center [98, 245] width 118 height 24
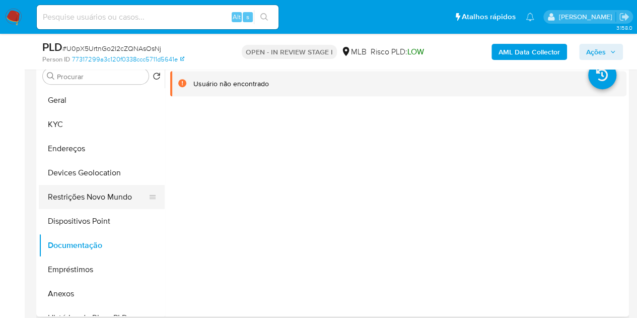
click at [83, 199] on button "Restrições Novo Mundo" at bounding box center [98, 197] width 118 height 24
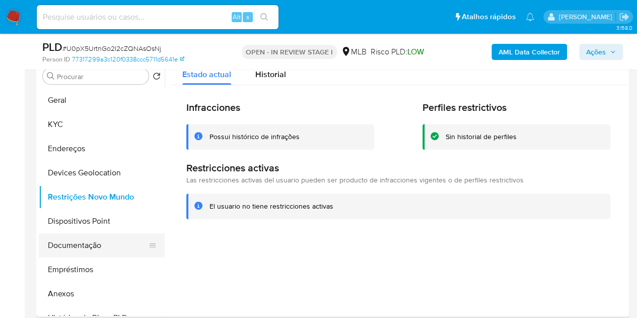
click at [92, 247] on button "Documentação" at bounding box center [98, 245] width 118 height 24
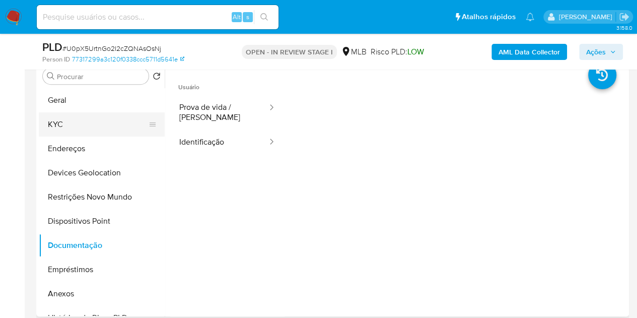
click at [56, 120] on button "KYC" at bounding box center [98, 124] width 118 height 24
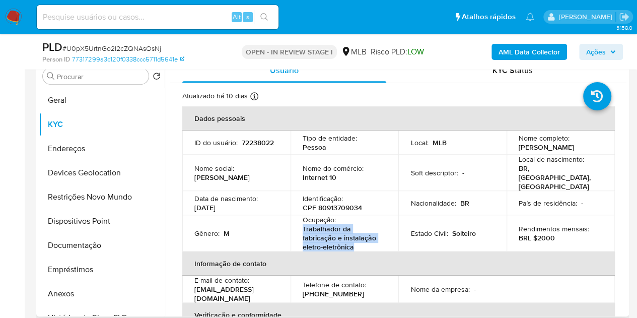
copy p "Trabalhador da fabricação e instalação eletro-eletrônica"
drag, startPoint x: 313, startPoint y: 228, endPoint x: 296, endPoint y: 214, distance: 21.9
click at [296, 215] on td "Ocupação : Trabalhador da fabricação e instalação eletro-eletrônica" at bounding box center [344, 233] width 108 height 36
click at [92, 95] on button "Geral" at bounding box center [98, 100] width 118 height 24
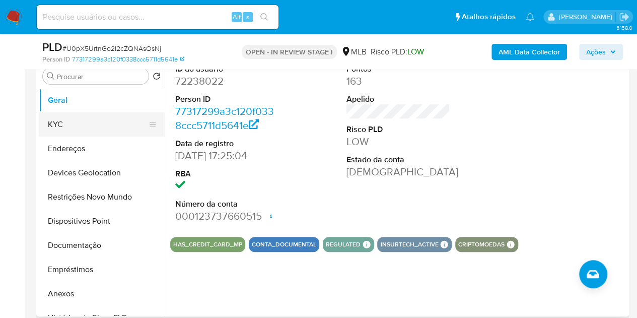
drag, startPoint x: 84, startPoint y: 119, endPoint x: 106, endPoint y: 117, distance: 22.2
click at [83, 118] on button "KYC" at bounding box center [98, 124] width 118 height 24
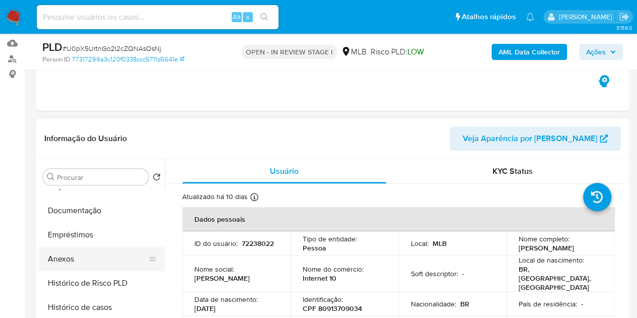
scroll to position [151, 0]
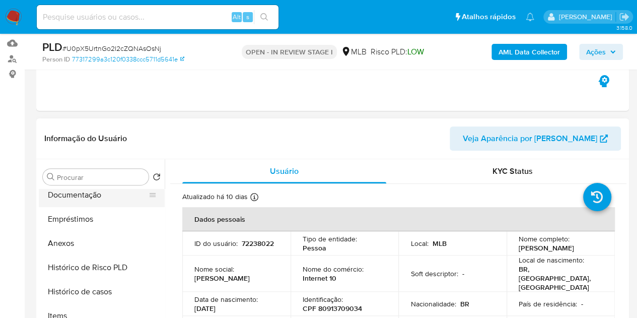
click at [89, 192] on button "Documentação" at bounding box center [98, 195] width 118 height 24
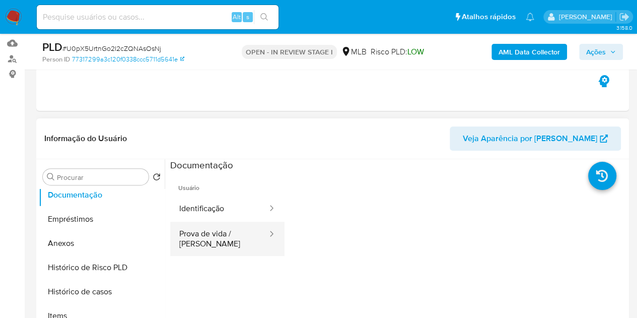
click at [212, 234] on button "Prova de vida / Selfie" at bounding box center [219, 238] width 98 height 34
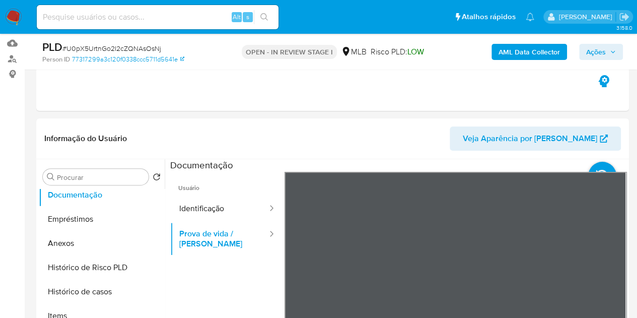
click at [590, 44] on span "Ações" at bounding box center [596, 52] width 20 height 16
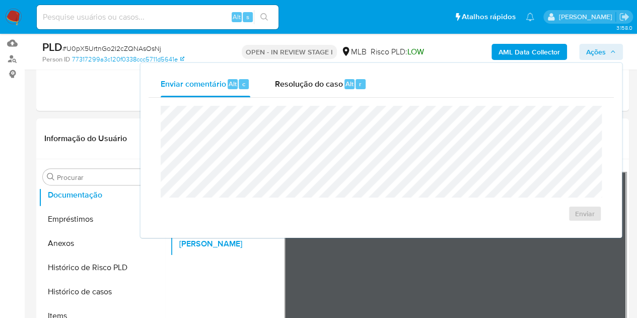
drag, startPoint x: 322, startPoint y: 79, endPoint x: 296, endPoint y: 100, distance: 33.6
click at [321, 79] on span "Resolução do caso" at bounding box center [308, 84] width 68 height 12
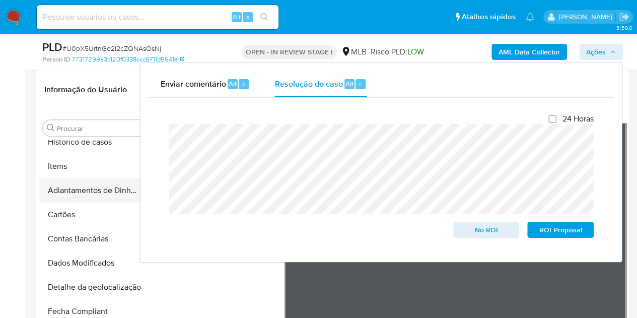
scroll to position [201, 0]
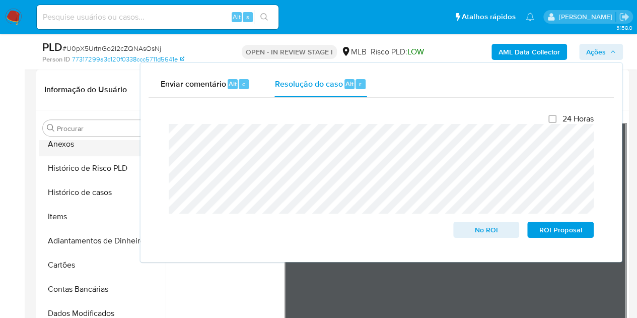
click at [81, 148] on button "Anexos" at bounding box center [98, 144] width 118 height 24
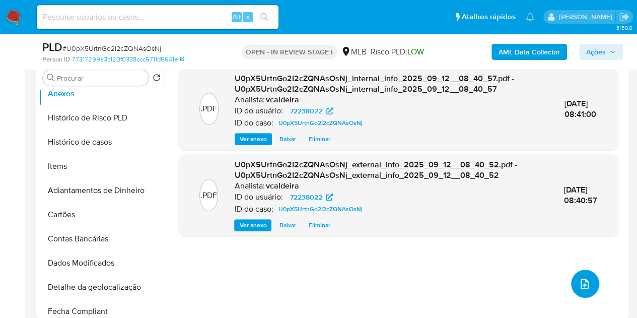
click at [585, 277] on span "upload-file" at bounding box center [584, 283] width 12 height 12
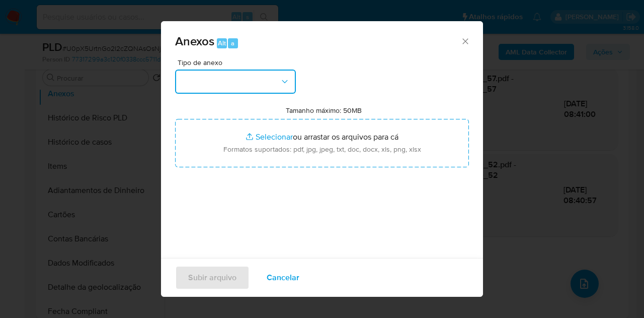
click at [264, 75] on button "button" at bounding box center [235, 81] width 121 height 24
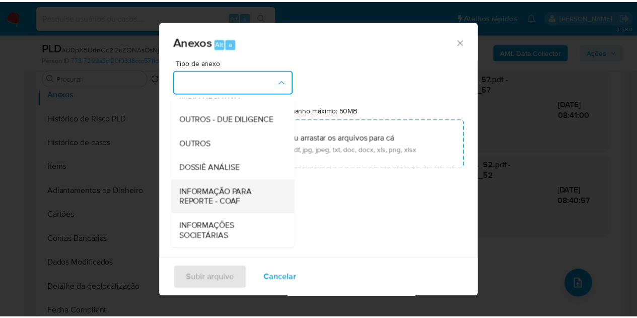
scroll to position [151, 0]
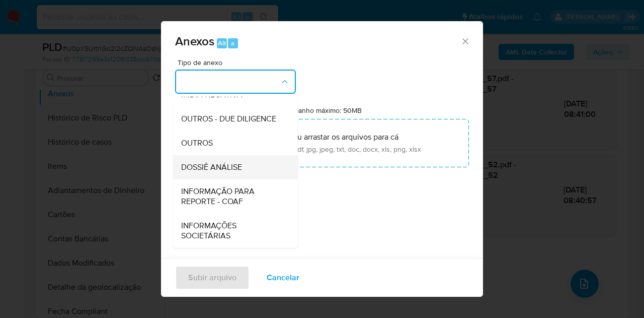
click at [225, 172] on span "DOSSIÊ ANÁLISE" at bounding box center [211, 167] width 61 height 10
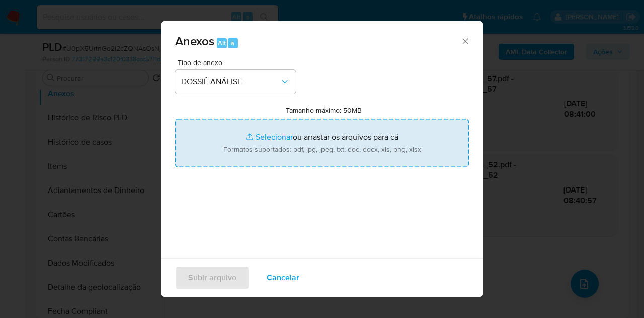
type input "C:\fakepath\Mulan 72238022_2025_09_11_16_26_54.pdf"
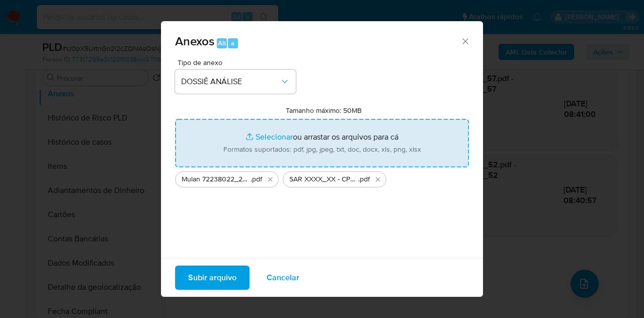
click at [221, 274] on span "Subir arquivo" at bounding box center [212, 277] width 48 height 22
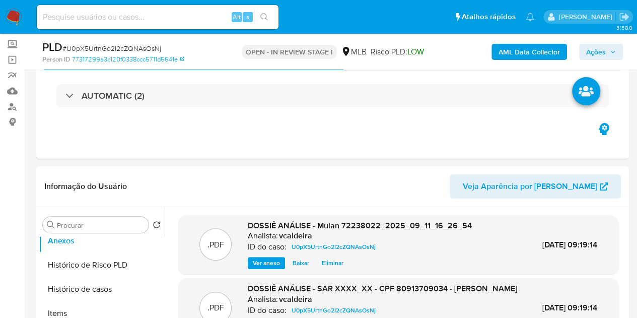
scroll to position [50, 0]
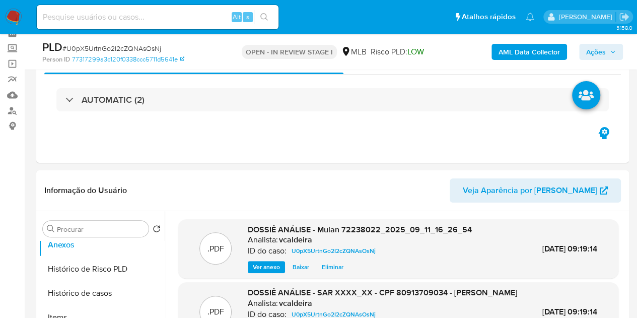
click at [596, 48] on span "Ações" at bounding box center [596, 52] width 20 height 16
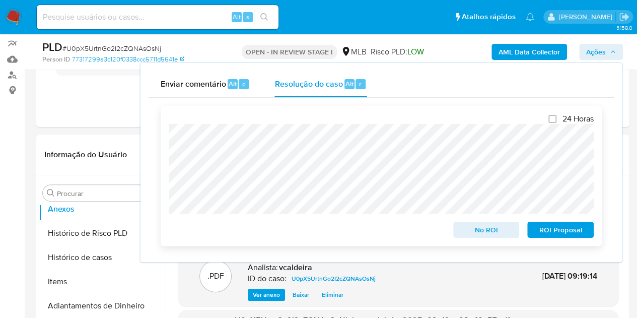
scroll to position [101, 0]
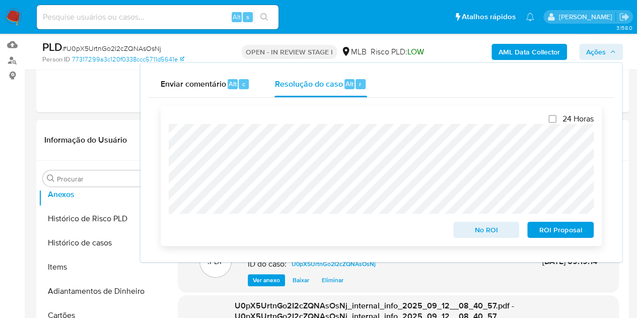
click at [555, 236] on span "ROI Proposal" at bounding box center [560, 229] width 52 height 14
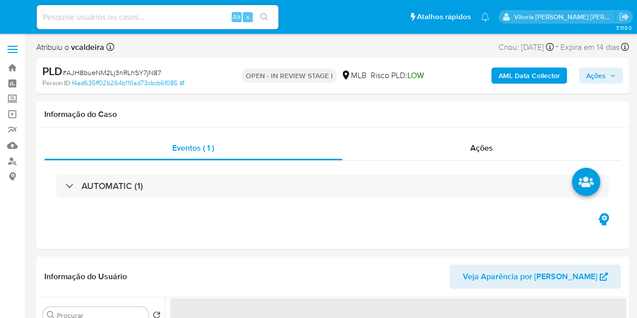
select select "10"
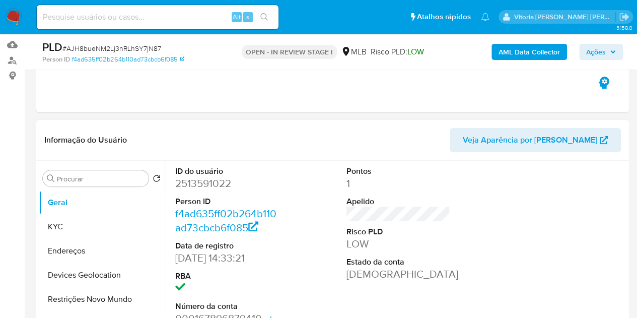
scroll to position [151, 0]
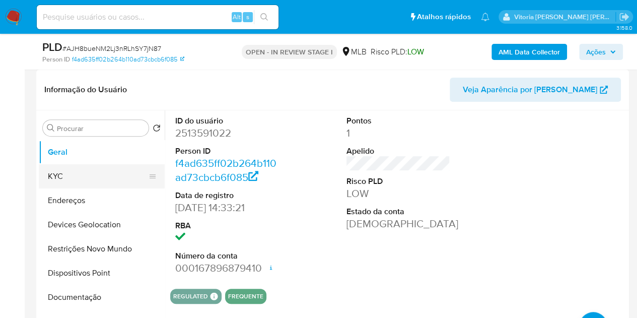
click at [63, 175] on button "KYC" at bounding box center [98, 176] width 118 height 24
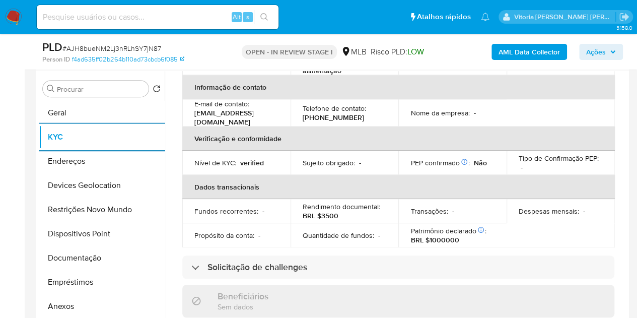
scroll to position [161, 0]
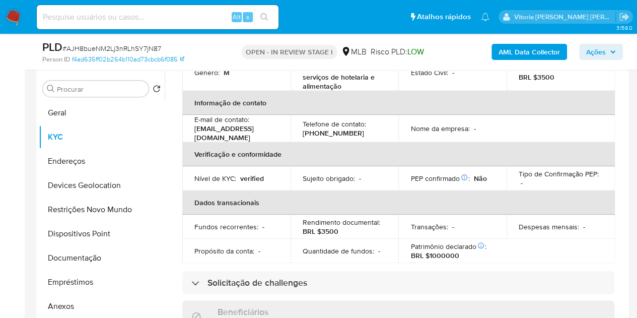
click at [246, 290] on div "Atualizado há 2 dias Criado: 22/06/2025 15:33:22 Atualizado: 10/09/2025 13:47:1…" at bounding box center [398, 291] width 456 height 712
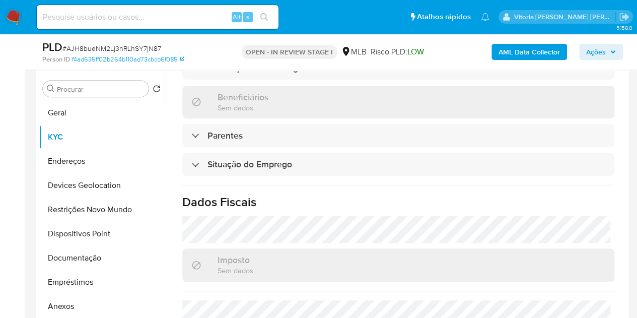
scroll to position [475, 0]
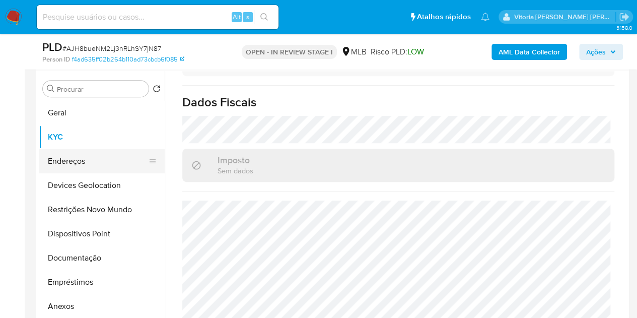
click at [55, 166] on button "Endereços" at bounding box center [98, 161] width 118 height 24
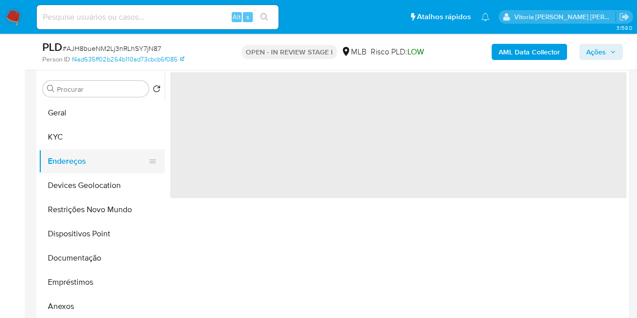
scroll to position [0, 0]
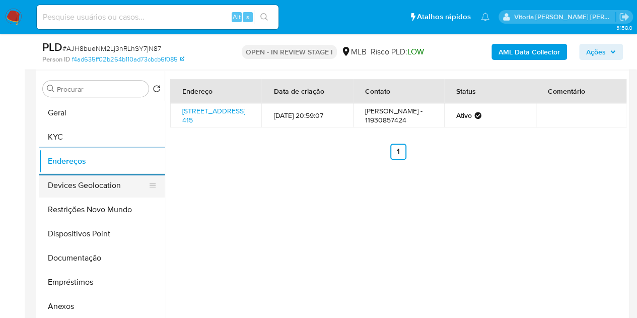
click at [90, 186] on button "Devices Geolocation" at bounding box center [98, 185] width 118 height 24
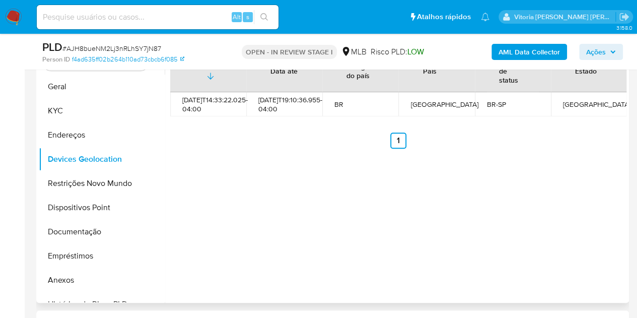
scroll to position [166, 0]
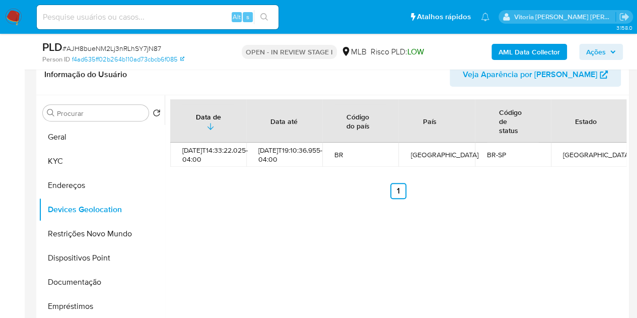
click at [286, 205] on div "Data de Data até Código do país País Código de status Estado 2025-06-22T14:33:2…" at bounding box center [396, 224] width 462 height 258
click at [62, 234] on button "Restrições Novo Mundo" at bounding box center [98, 233] width 118 height 24
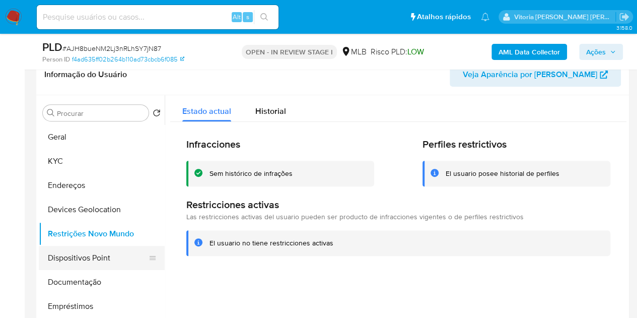
click at [86, 258] on button "Dispositivos Point" at bounding box center [98, 258] width 118 height 24
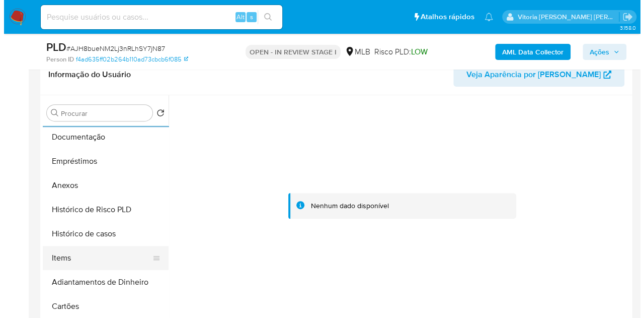
scroll to position [151, 0]
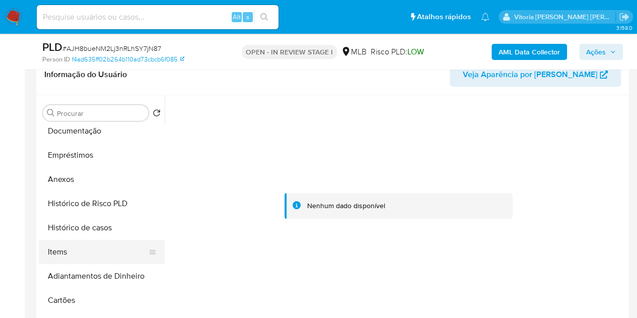
click at [103, 240] on button "Items" at bounding box center [98, 252] width 118 height 24
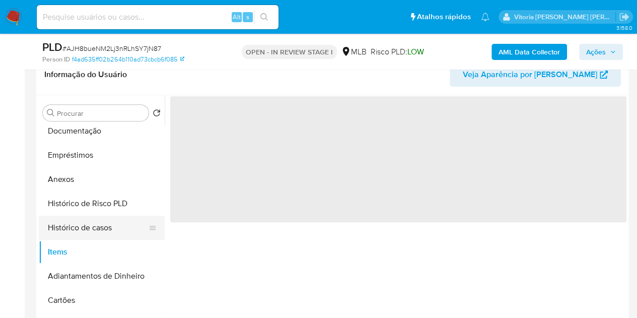
click at [104, 224] on button "Histórico de casos" at bounding box center [98, 227] width 118 height 24
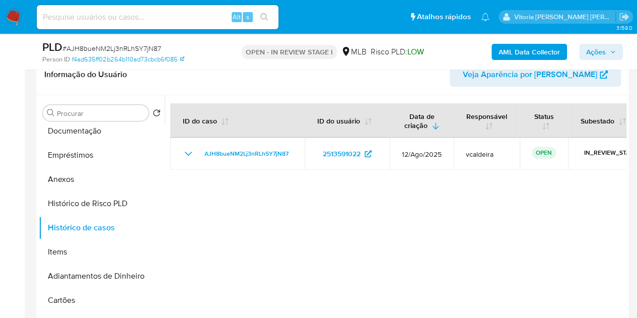
click at [592, 49] on span "Ações" at bounding box center [596, 52] width 20 height 16
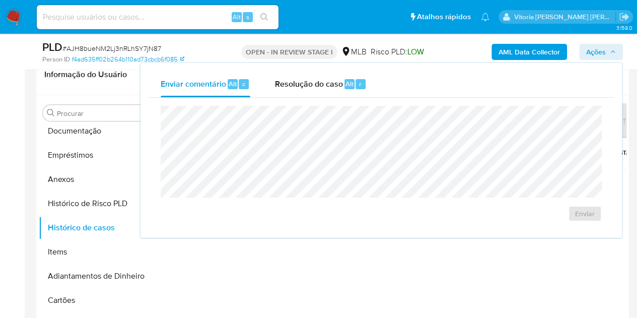
drag, startPoint x: 303, startPoint y: 85, endPoint x: 300, endPoint y: 103, distance: 18.3
click at [301, 85] on span "Resolução do caso" at bounding box center [308, 84] width 68 height 12
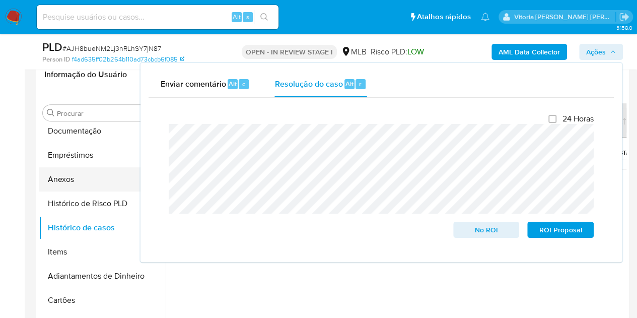
click at [64, 179] on button "Anexos" at bounding box center [98, 179] width 118 height 24
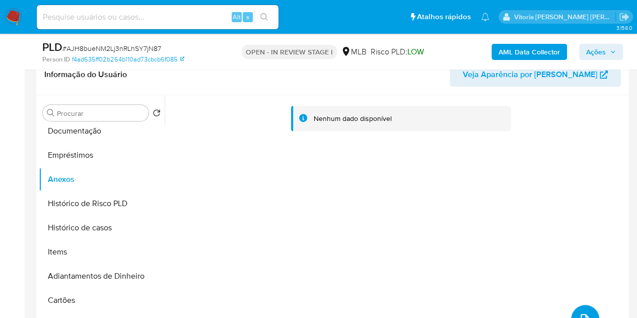
click at [585, 315] on button "upload-file" at bounding box center [585, 319] width 28 height 28
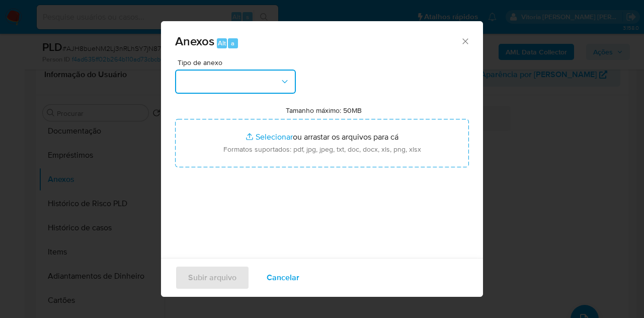
click at [273, 84] on button "button" at bounding box center [235, 81] width 121 height 24
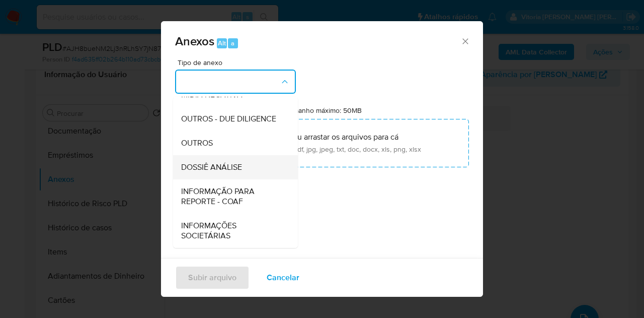
click at [206, 170] on span "DOSSIÊ ANÁLISE" at bounding box center [211, 167] width 61 height 10
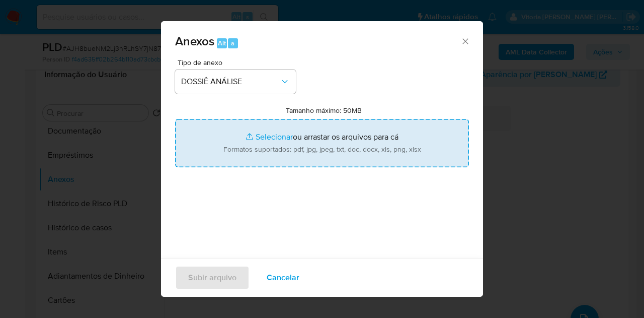
type input "C:\fakepath\Caselog AJH8bueNM2Lj3nRLhSY7jN87_2025_09_11_16_34_03.pdf"
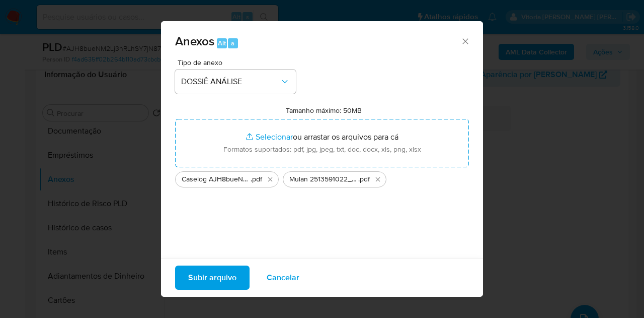
click at [217, 284] on span "Subir arquivo" at bounding box center [212, 277] width 48 height 22
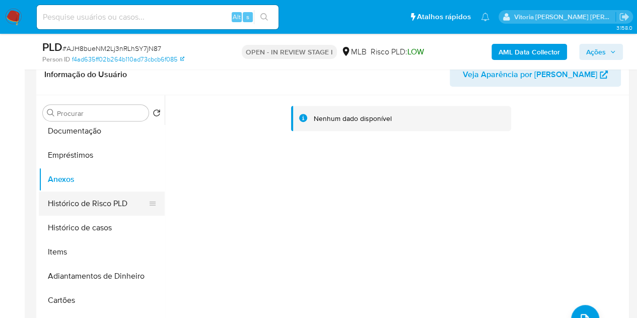
click at [56, 200] on button "Histórico de Risco PLD" at bounding box center [98, 203] width 118 height 24
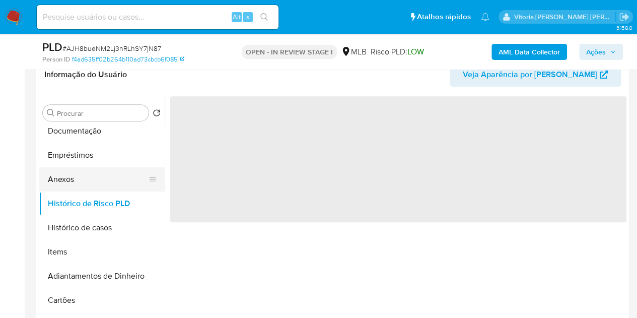
click at [65, 179] on button "Anexos" at bounding box center [98, 179] width 118 height 24
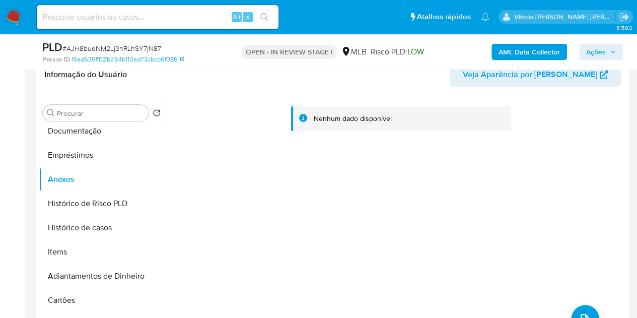
click at [529, 59] on b "AML Data Collector" at bounding box center [528, 52] width 61 height 16
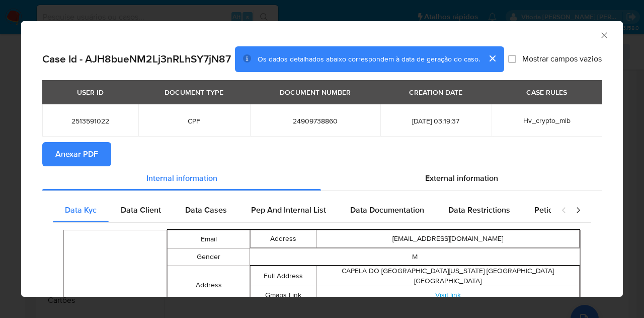
click at [95, 160] on span "Anexar PDF" at bounding box center [76, 154] width 43 height 22
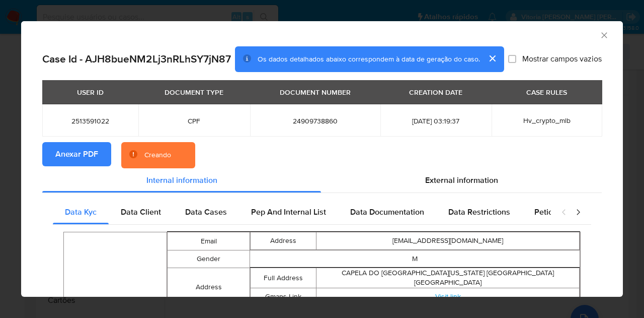
click at [600, 38] on icon "Fechar a janela" at bounding box center [605, 35] width 10 height 10
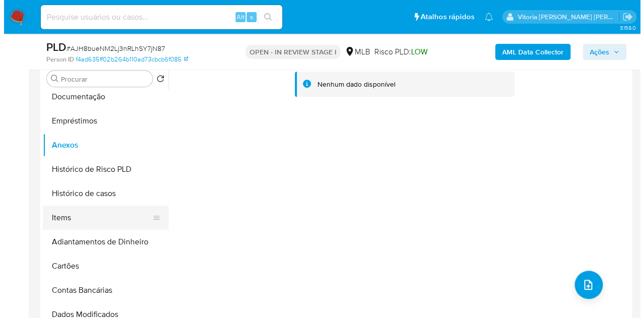
scroll to position [216, 0]
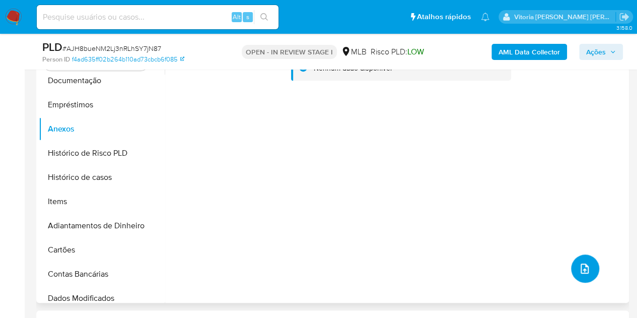
click at [578, 268] on icon "upload-file" at bounding box center [584, 268] width 12 height 12
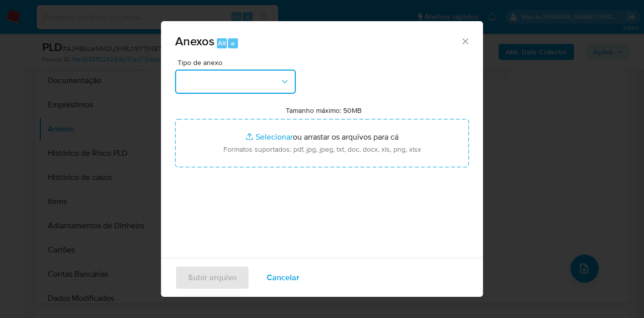
click at [259, 79] on button "button" at bounding box center [235, 81] width 121 height 24
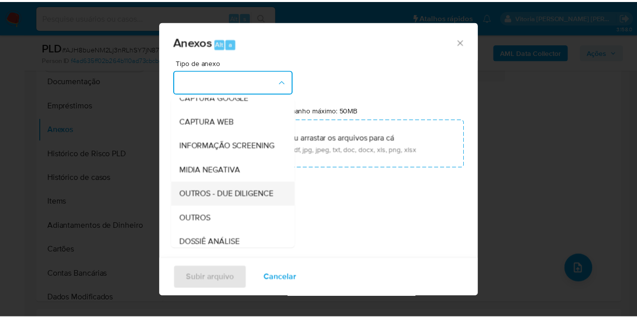
scroll to position [101, 0]
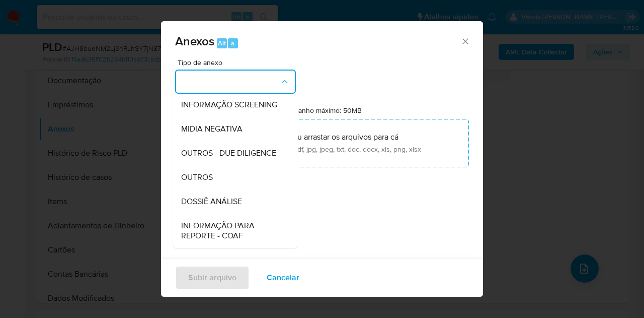
click at [229, 206] on span "DOSSIÊ ANÁLISE" at bounding box center [211, 201] width 61 height 10
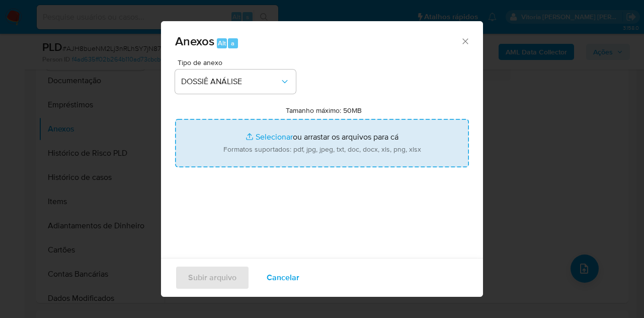
type input "C:\fakepath\Caselog AJH8bueNM2Lj3nRLhSY7jN87_2025_09_11_16_34_03.pdf"
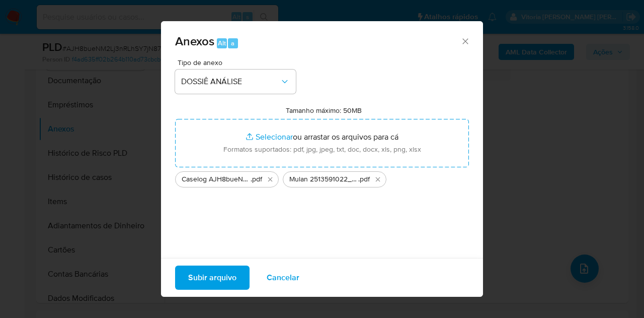
click at [190, 282] on span "Subir arquivo" at bounding box center [212, 277] width 48 height 22
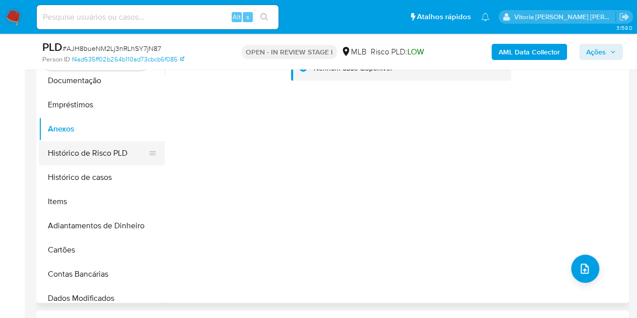
click at [49, 149] on button "Histórico de Risco PLD" at bounding box center [98, 153] width 118 height 24
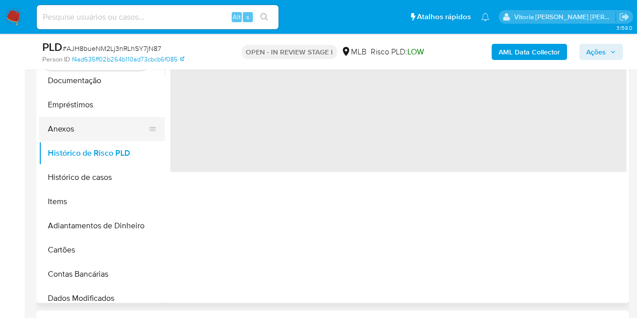
click at [53, 131] on button "Anexos" at bounding box center [98, 129] width 118 height 24
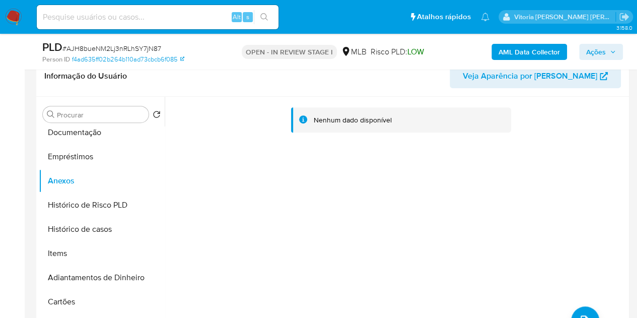
scroll to position [216, 0]
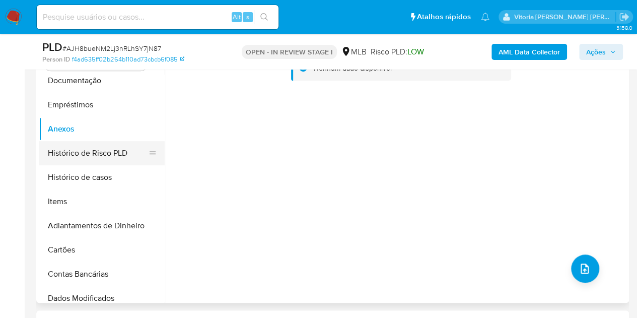
click at [113, 153] on button "Histórico de Risco PLD" at bounding box center [98, 153] width 118 height 24
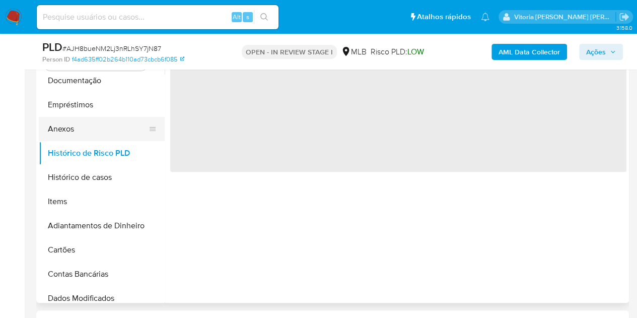
click at [55, 131] on button "Anexos" at bounding box center [98, 129] width 118 height 24
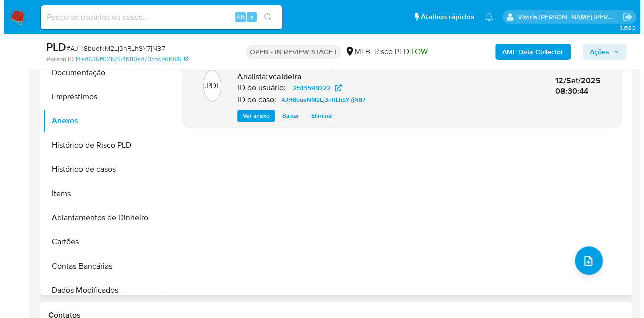
scroll to position [267, 0]
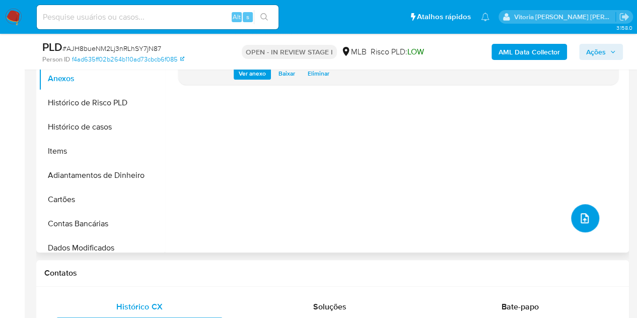
click at [586, 216] on icon "upload-file" at bounding box center [584, 218] width 12 height 12
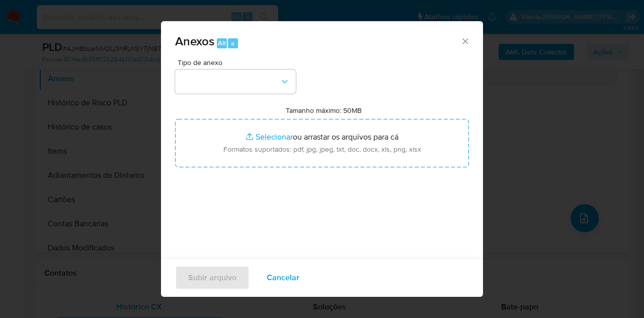
click at [245, 93] on div "Tipo de anexo Tamanho máximo: 50MB Selecionar arquivos Selecionar ou arrastar o…" at bounding box center [322, 178] width 294 height 238
drag, startPoint x: 218, startPoint y: 74, endPoint x: 238, endPoint y: 86, distance: 23.1
click at [218, 73] on button "button" at bounding box center [235, 81] width 121 height 24
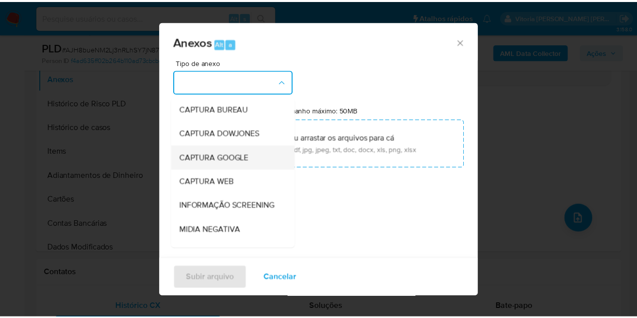
scroll to position [101, 0]
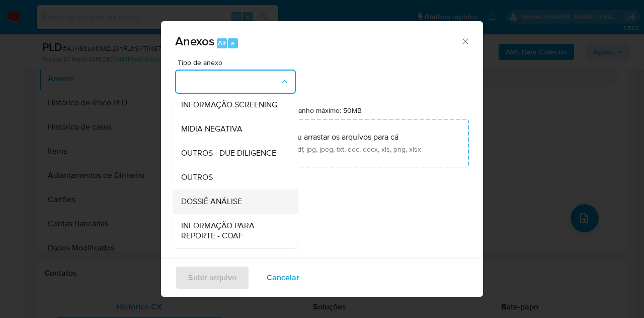
click at [231, 206] on span "DOSSIÊ ANÁLISE" at bounding box center [211, 201] width 61 height 10
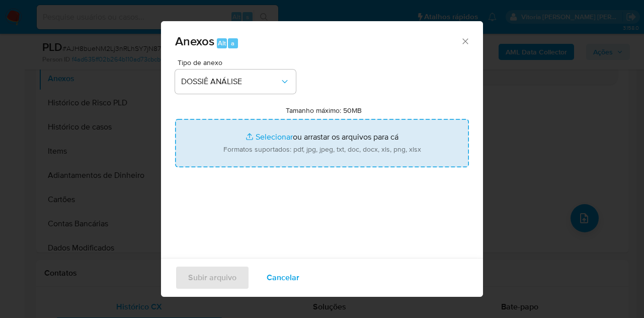
type input "C:\fakepath\Caselog AJH8bueNM2Lj3nRLhSY7jN87_2025_09_11_16_34_03.pdf"
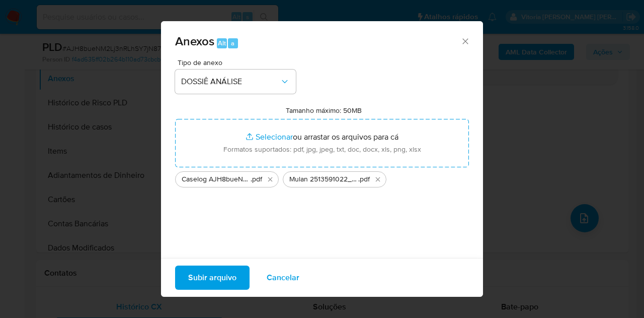
click at [205, 280] on span "Subir arquivo" at bounding box center [212, 277] width 48 height 22
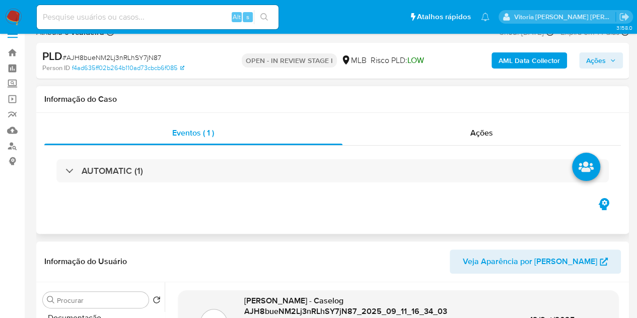
scroll to position [166, 0]
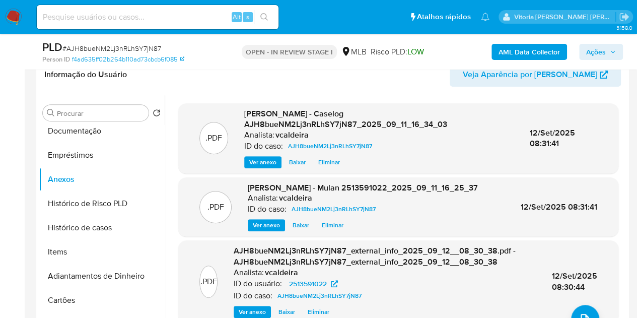
drag, startPoint x: 595, startPoint y: 50, endPoint x: 598, endPoint y: 59, distance: 8.9
click at [595, 50] on span "Ações" at bounding box center [596, 52] width 20 height 16
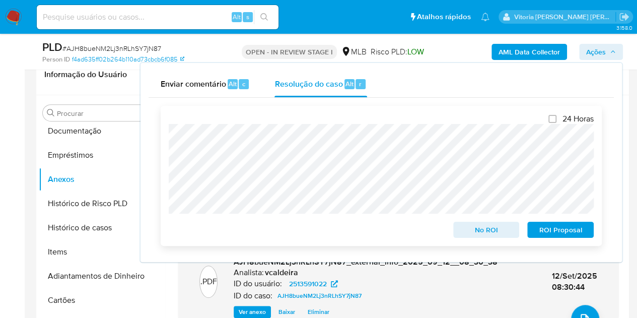
scroll to position [216, 0]
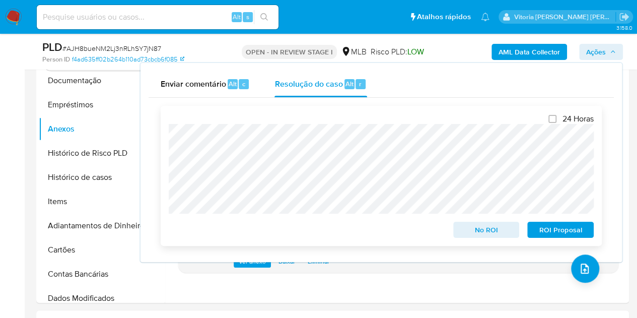
click at [488, 232] on span "No ROI" at bounding box center [486, 229] width 52 height 14
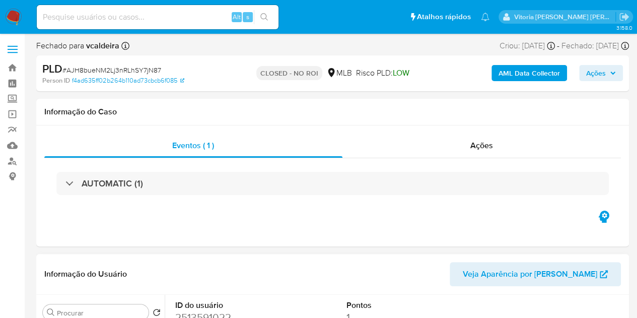
select select "10"
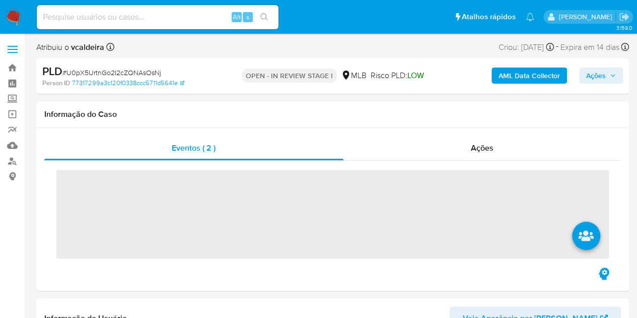
click at [120, 20] on input at bounding box center [158, 17] width 242 height 13
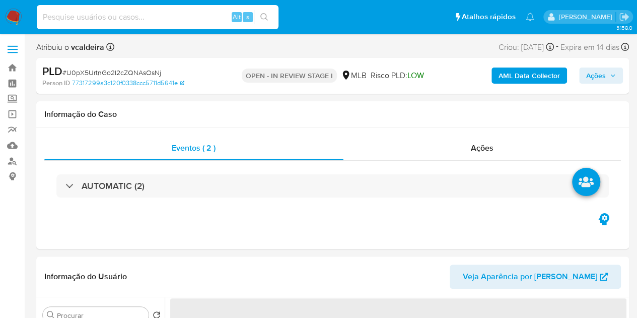
paste input "7YQvDA0ifaMCJjIpwRPOgtih"
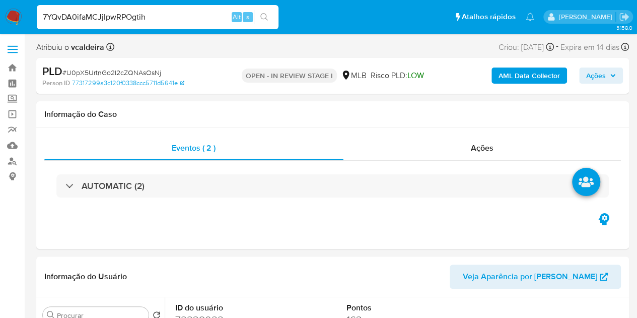
type input "7YQvDA0ifaMCJjIpwRPOgtih"
select select "10"
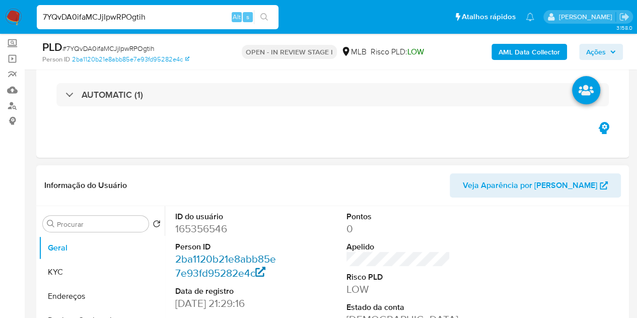
scroll to position [101, 0]
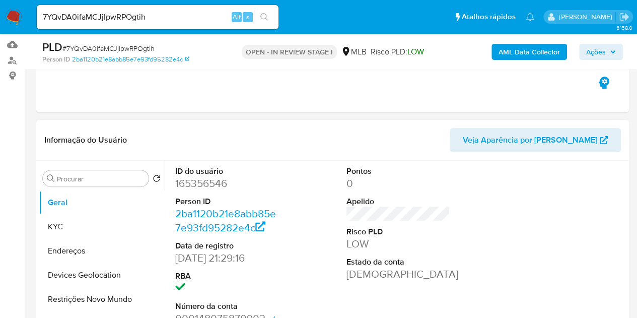
click at [193, 180] on dd "165356546" at bounding box center [227, 183] width 104 height 14
click at [195, 181] on dd "165356546" at bounding box center [227, 183] width 104 height 14
copy dd "165356546"
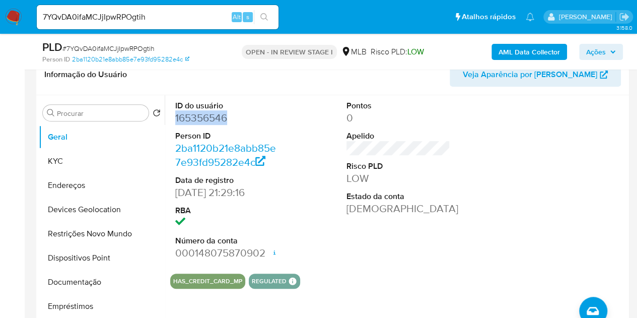
scroll to position [151, 0]
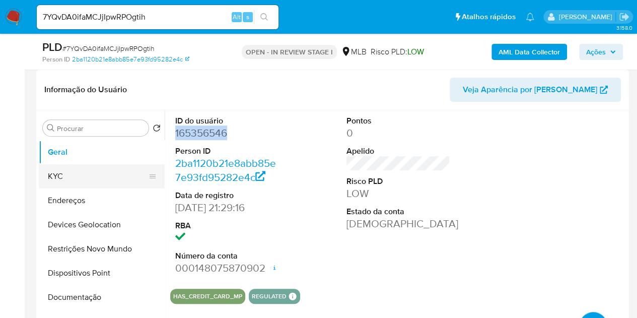
click at [93, 178] on button "KYC" at bounding box center [98, 176] width 118 height 24
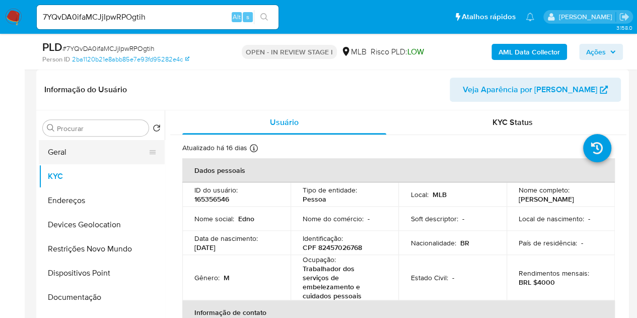
click at [63, 149] on button "Geral" at bounding box center [98, 152] width 118 height 24
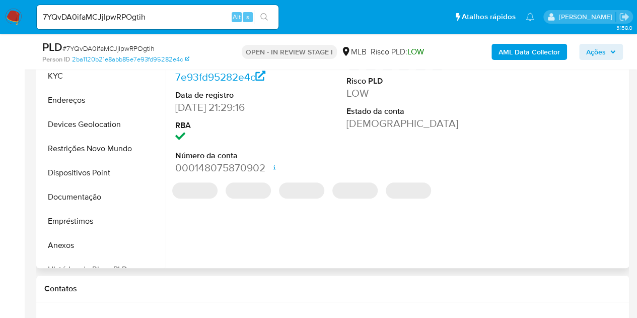
scroll to position [252, 0]
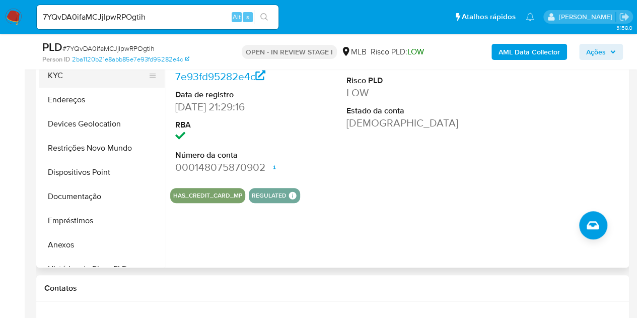
click at [79, 80] on button "KYC" at bounding box center [98, 75] width 118 height 24
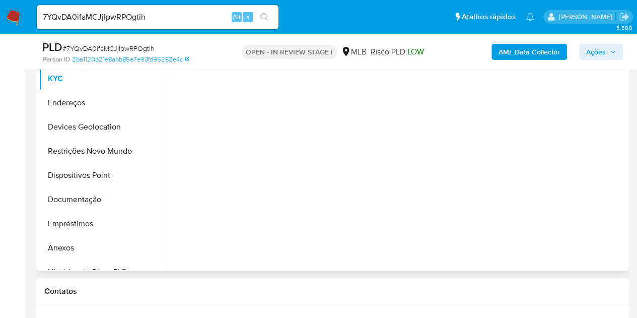
scroll to position [201, 0]
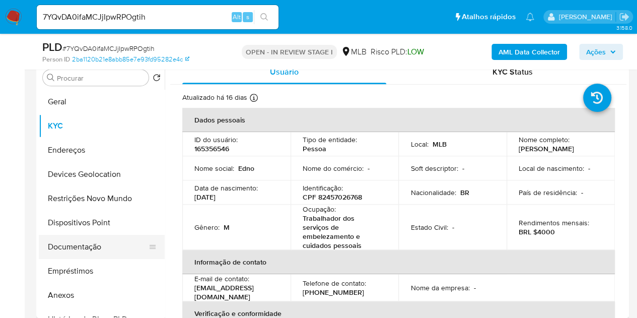
click at [76, 246] on button "Documentação" at bounding box center [98, 247] width 118 height 24
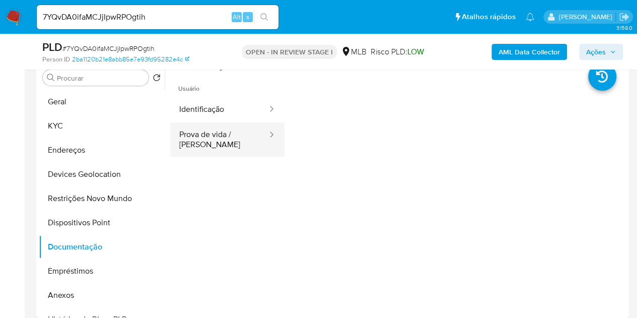
click at [212, 137] on button "Prova de vida / [PERSON_NAME]" at bounding box center [219, 139] width 98 height 34
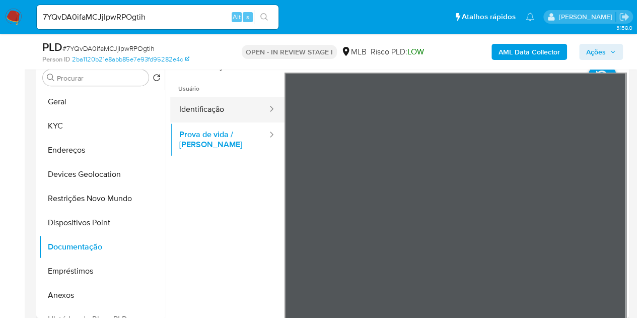
click at [205, 109] on button "Identificação" at bounding box center [219, 110] width 98 height 26
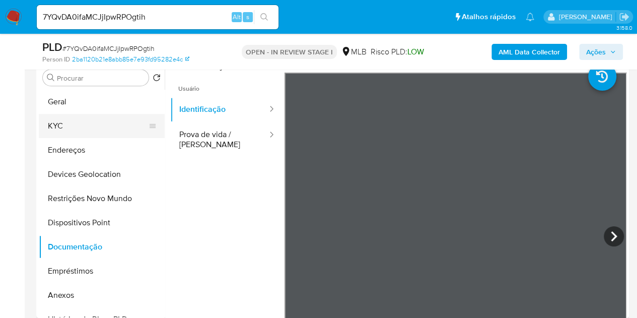
click at [58, 119] on button "KYC" at bounding box center [98, 126] width 118 height 24
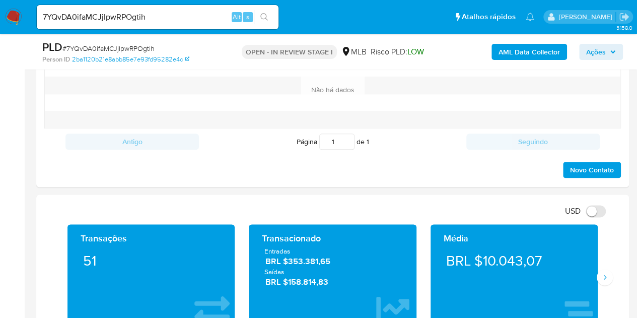
scroll to position [604, 0]
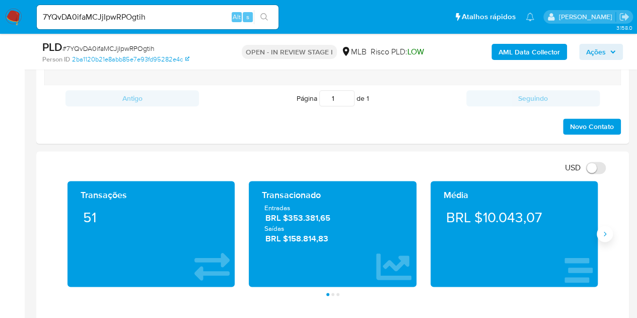
click at [604, 233] on icon "Siguiente" at bounding box center [605, 233] width 3 height 5
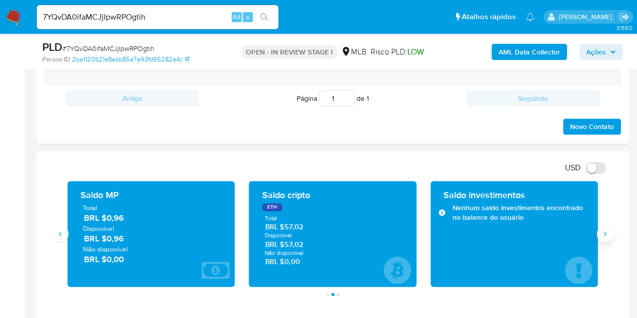
click at [598, 231] on button "Siguiente" at bounding box center [604, 234] width 16 height 16
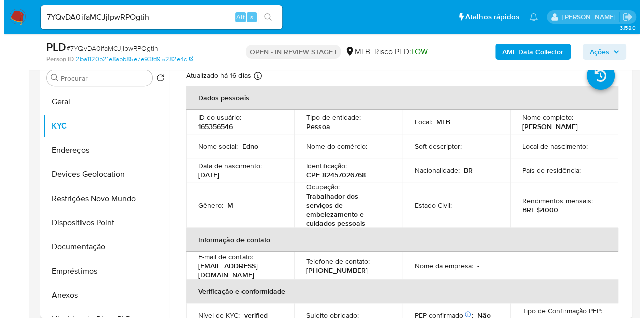
scroll to position [0, 0]
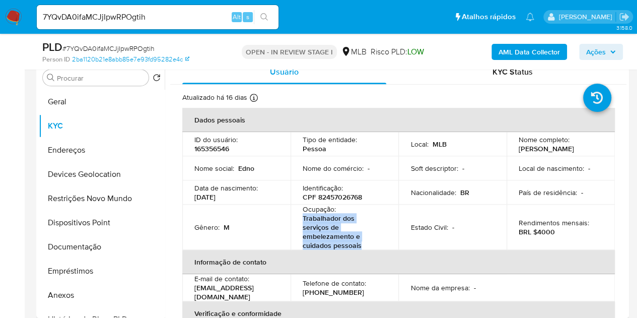
drag, startPoint x: 367, startPoint y: 235, endPoint x: 299, endPoint y: 221, distance: 69.3
click at [299, 221] on td "Ocupação : Trabalhador dos serviços de embelezamento e cuidados pessoais" at bounding box center [344, 226] width 108 height 45
copy p "Trabalhador dos serviços de embelezamento e cuidados pessoais"
drag, startPoint x: 240, startPoint y: 197, endPoint x: 194, endPoint y: 195, distance: 45.9
click at [194, 195] on div "Data de nascimento : [DEMOGRAPHIC_DATA]" at bounding box center [236, 192] width 84 height 18
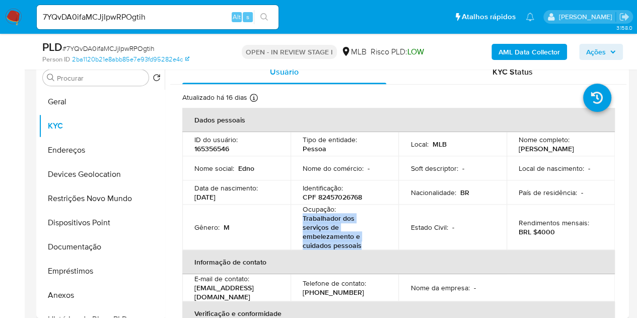
copy p "[DATE]"
click at [544, 55] on b "AML Data Collector" at bounding box center [528, 52] width 61 height 16
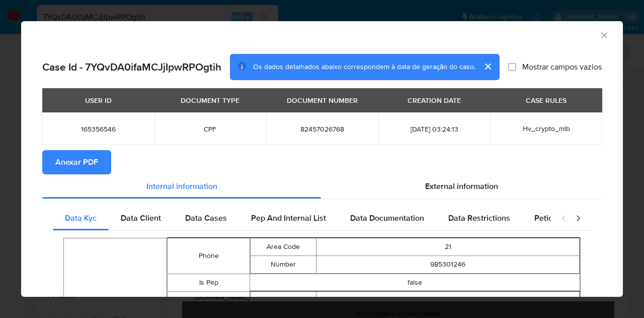
drag, startPoint x: 72, startPoint y: 171, endPoint x: 110, endPoint y: 168, distance: 37.4
click at [73, 171] on span "Anexar PDF" at bounding box center [76, 162] width 43 height 22
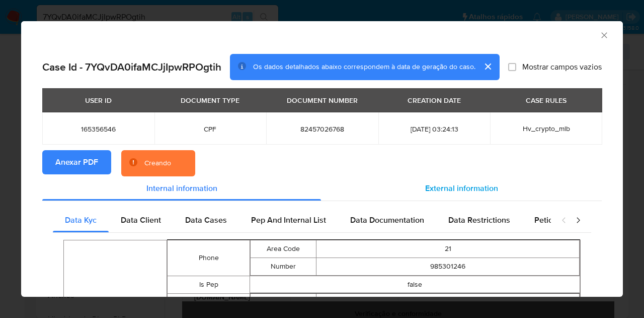
click at [477, 190] on span "External information" at bounding box center [461, 188] width 73 height 12
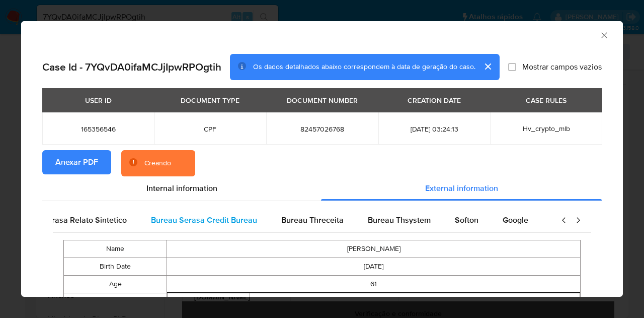
scroll to position [0, 211]
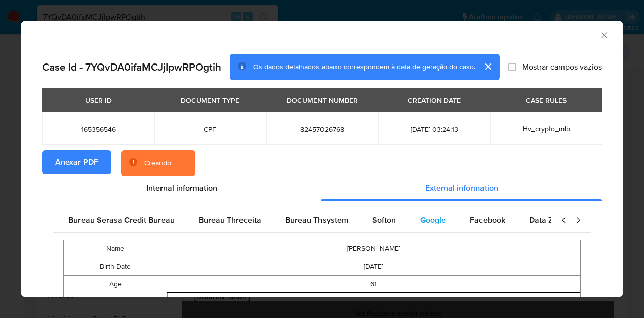
click at [422, 221] on span "Google" at bounding box center [433, 220] width 26 height 12
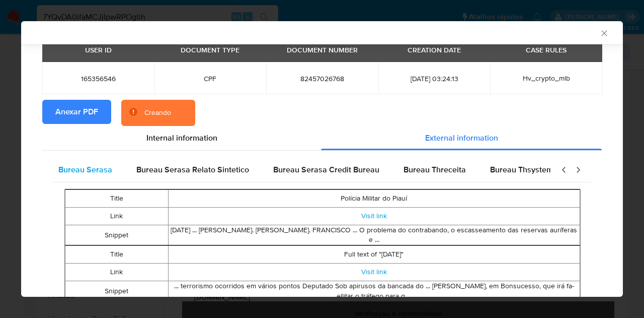
scroll to position [0, 0]
click at [95, 164] on span "Bureau Serasa" at bounding box center [92, 170] width 54 height 12
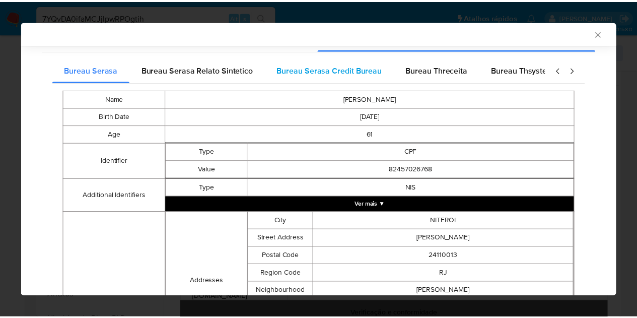
scroll to position [48, 0]
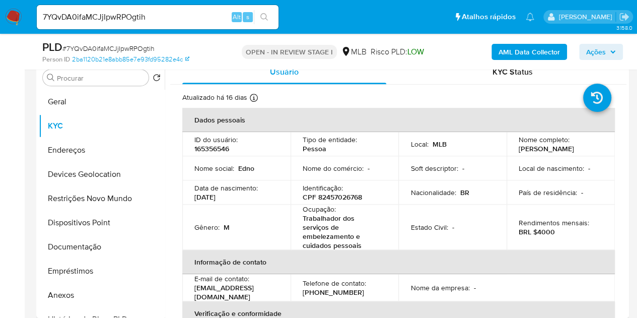
click at [213, 146] on p "165356546" at bounding box center [211, 148] width 35 height 9
copy p "165356546"
click at [92, 100] on button "Geral" at bounding box center [98, 102] width 118 height 24
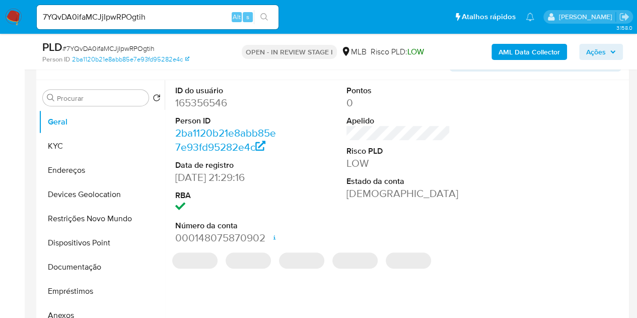
scroll to position [151, 0]
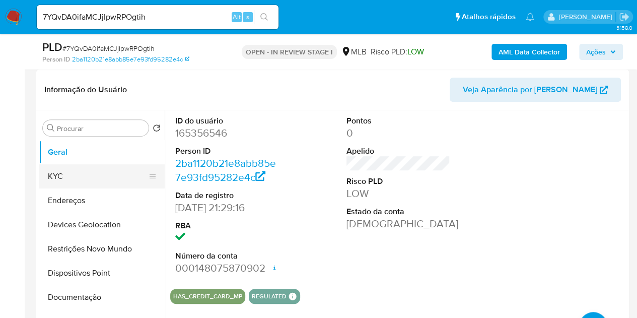
click at [76, 181] on button "KYC" at bounding box center [98, 176] width 118 height 24
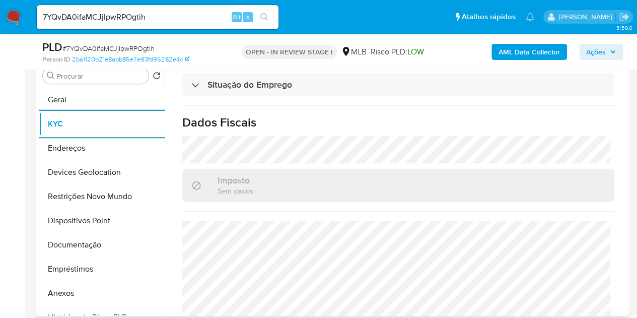
scroll to position [475, 0]
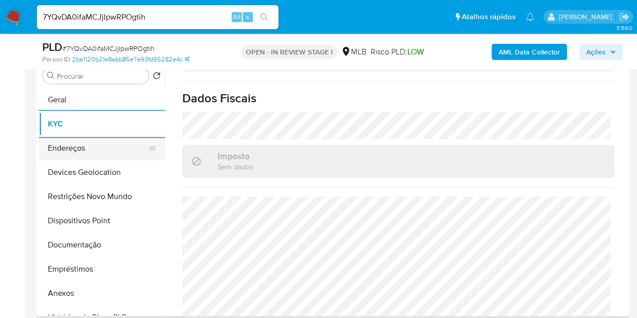
click at [70, 147] on button "Endereços" at bounding box center [98, 148] width 118 height 24
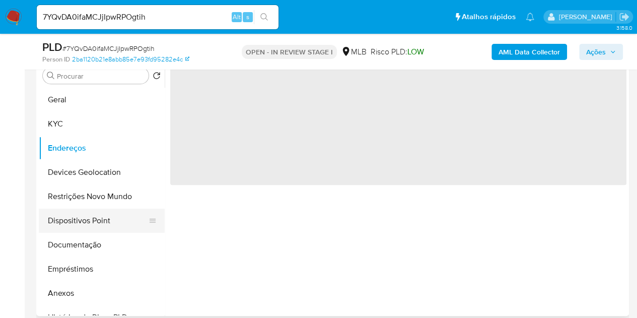
scroll to position [0, 0]
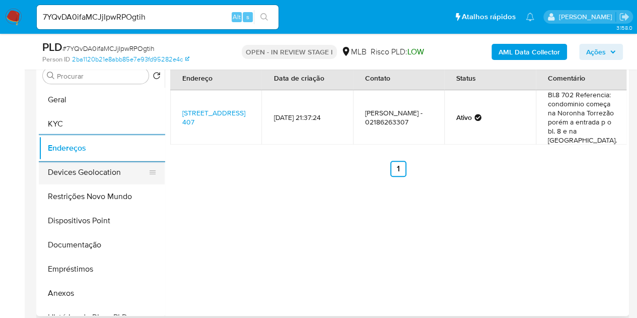
click at [81, 180] on button "Devices Geolocation" at bounding box center [98, 172] width 118 height 24
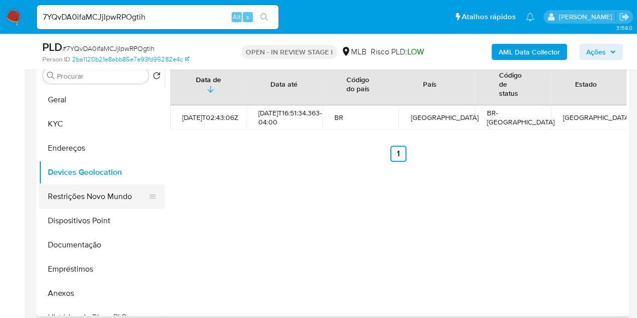
click at [88, 194] on button "Restrições Novo Mundo" at bounding box center [98, 196] width 118 height 24
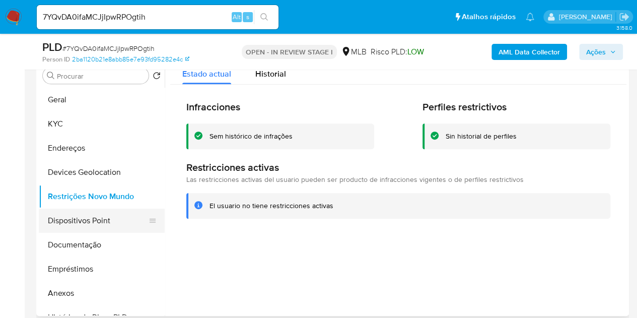
click at [107, 216] on button "Dispositivos Point" at bounding box center [98, 220] width 118 height 24
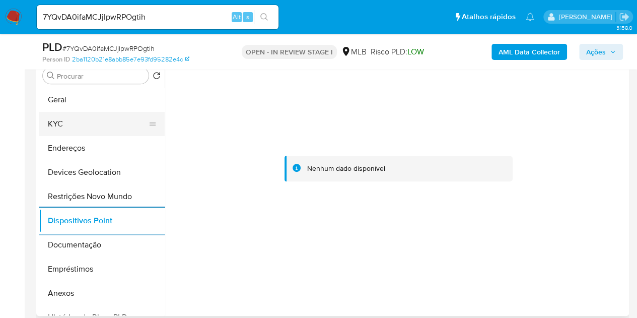
click at [68, 123] on button "KYC" at bounding box center [98, 124] width 118 height 24
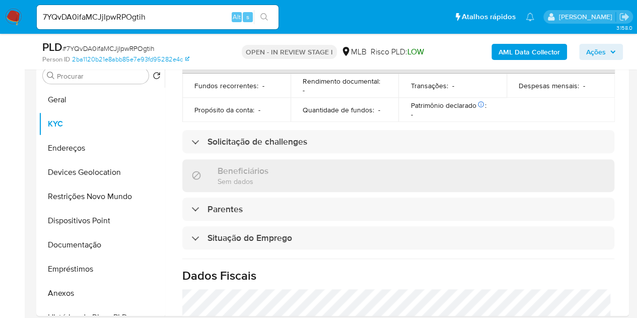
scroll to position [475, 0]
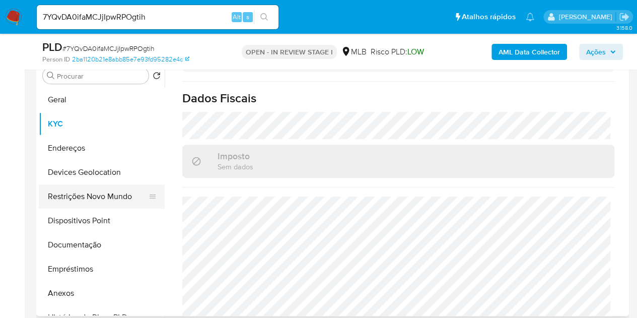
click at [76, 202] on button "Restrições Novo Mundo" at bounding box center [98, 196] width 118 height 24
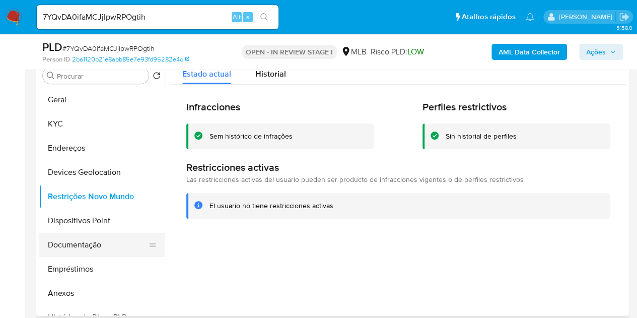
click at [71, 245] on button "Documentação" at bounding box center [98, 245] width 118 height 24
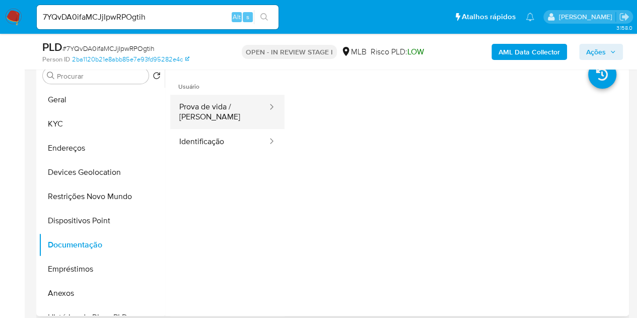
click at [217, 106] on button "Prova de vida / [PERSON_NAME]" at bounding box center [219, 112] width 98 height 34
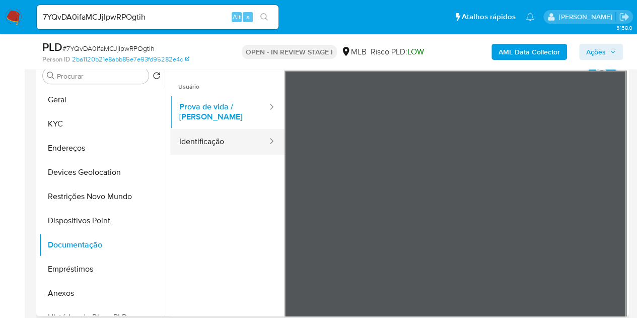
click at [228, 142] on button "Identificação" at bounding box center [219, 142] width 98 height 26
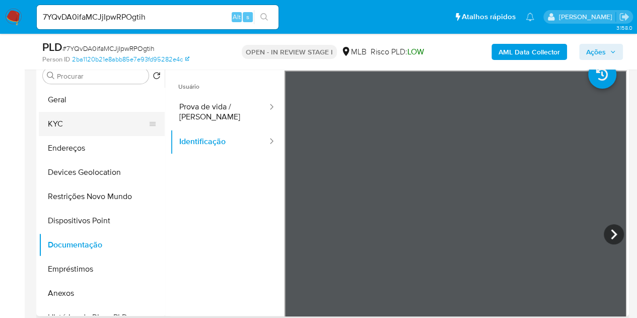
click at [72, 120] on button "KYC" at bounding box center [98, 124] width 118 height 24
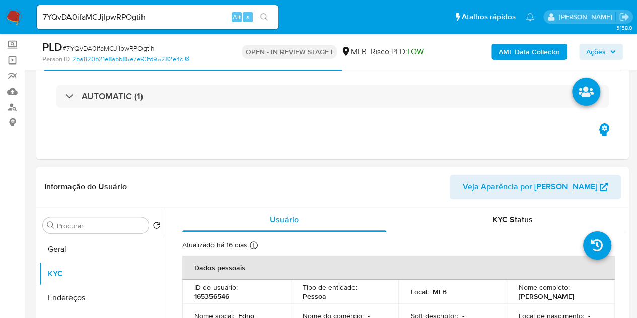
scroll to position [52, 0]
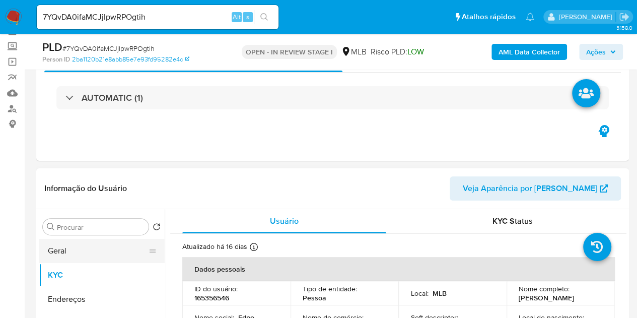
click at [66, 254] on button "Geral" at bounding box center [98, 251] width 118 height 24
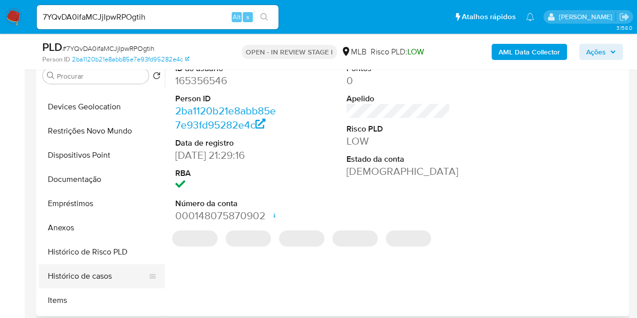
scroll to position [101, 0]
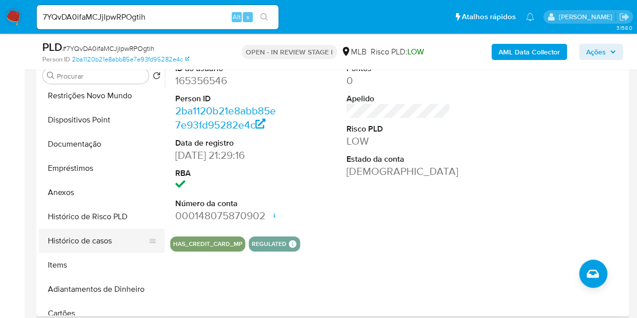
click at [77, 236] on button "Histórico de casos" at bounding box center [98, 241] width 118 height 24
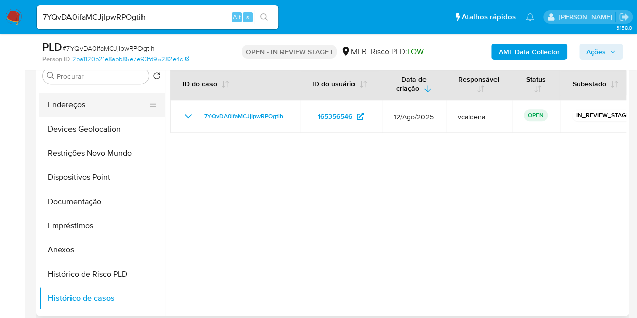
scroll to position [0, 0]
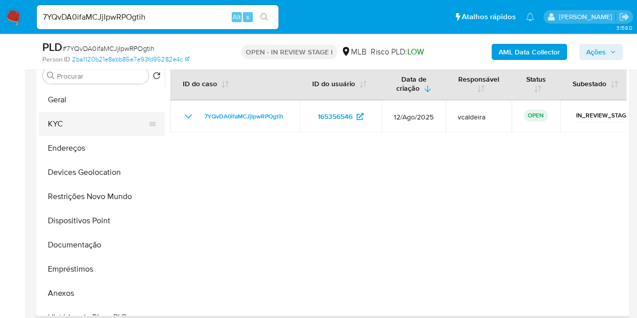
click at [81, 120] on button "KYC" at bounding box center [98, 124] width 118 height 24
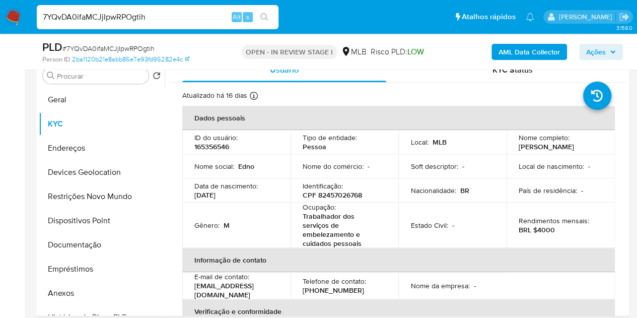
click at [70, 19] on input "7YQvDA0ifaMCJjIpwRPOgtih" at bounding box center [158, 17] width 242 height 13
click at [101, 101] on button "Geral" at bounding box center [98, 100] width 118 height 24
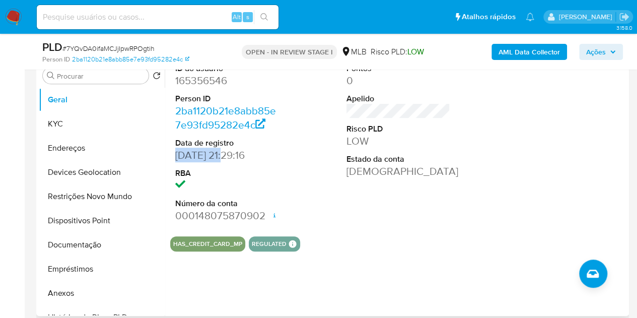
drag, startPoint x: 227, startPoint y: 157, endPoint x: 176, endPoint y: 153, distance: 51.0
click at [176, 153] on dd "25/08/2014 21:29:16" at bounding box center [227, 155] width 104 height 14
copy dd "25/08/2014"
click at [609, 46] on span "Ações" at bounding box center [601, 52] width 30 height 14
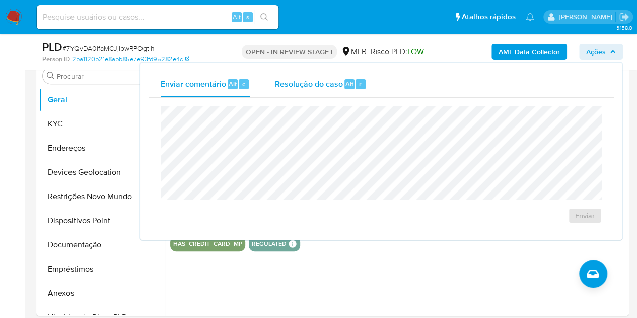
click at [345, 88] on div "Alt" at bounding box center [349, 84] width 10 height 10
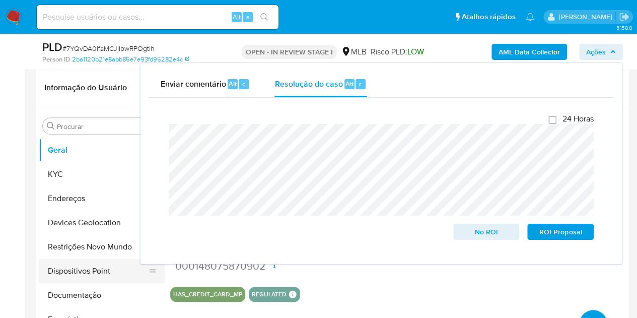
scroll to position [101, 0]
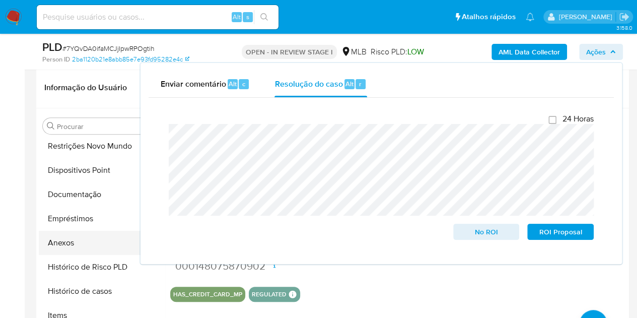
click at [74, 241] on button "Anexos" at bounding box center [98, 243] width 118 height 24
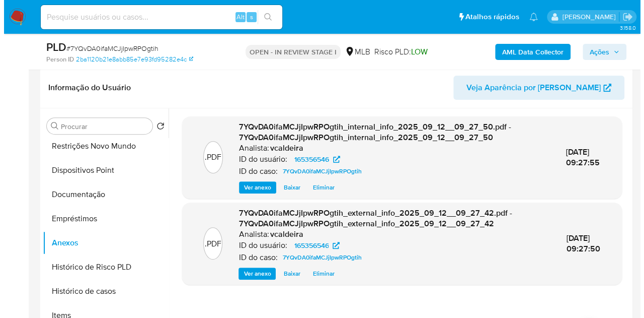
scroll to position [254, 0]
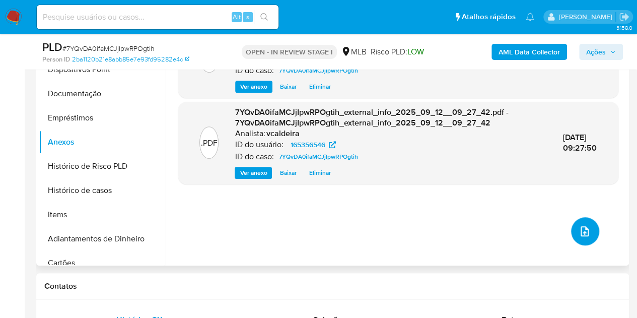
click at [583, 238] on button "upload-file" at bounding box center [585, 231] width 28 height 28
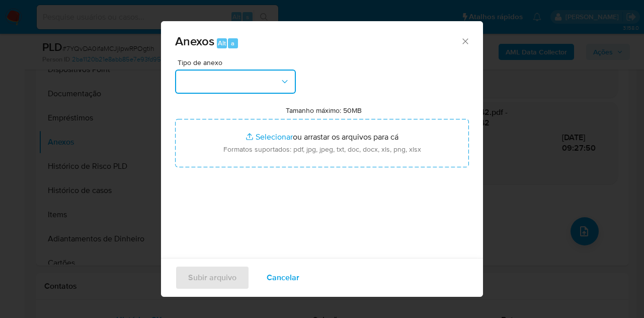
click at [269, 76] on button "button" at bounding box center [235, 81] width 121 height 24
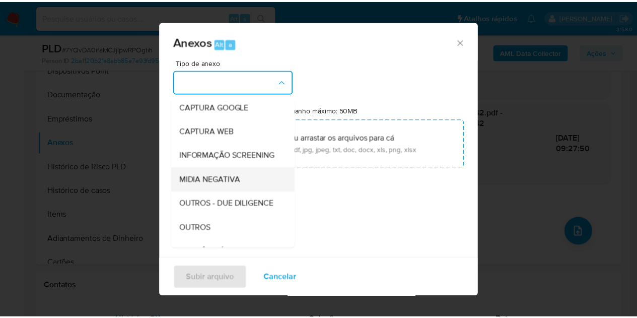
scroll to position [155, 0]
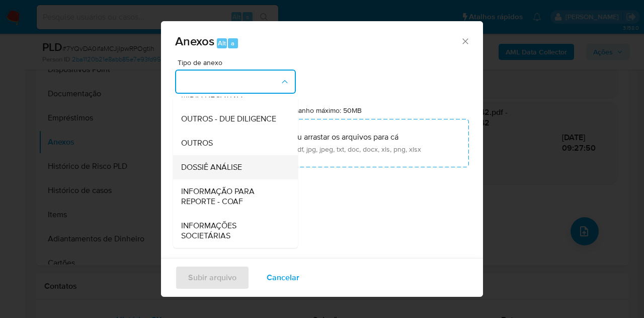
click at [221, 164] on span "DOSSIÊ ANÁLISE" at bounding box center [211, 167] width 61 height 10
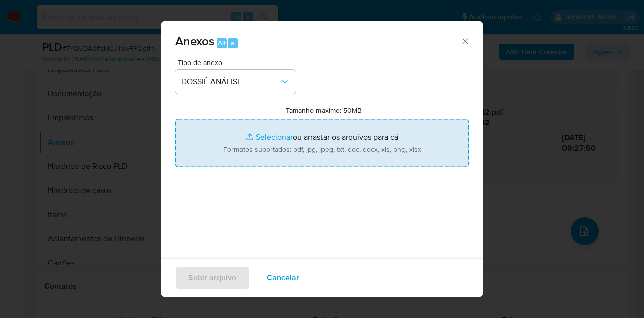
type input "C:\fakepath\Caselog 7YQvDA0ifaMCJjIpwRPOgtih_2025_09_11_16_26_51.pdf"
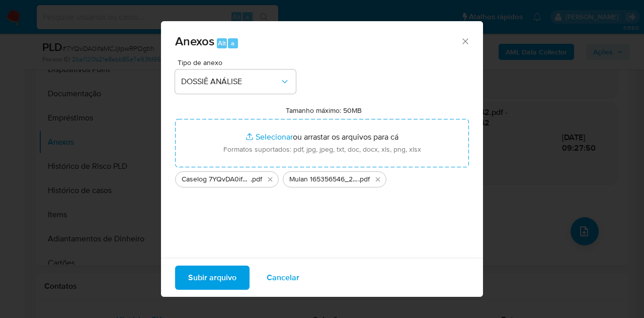
click at [210, 276] on span "Subir arquivo" at bounding box center [212, 277] width 48 height 22
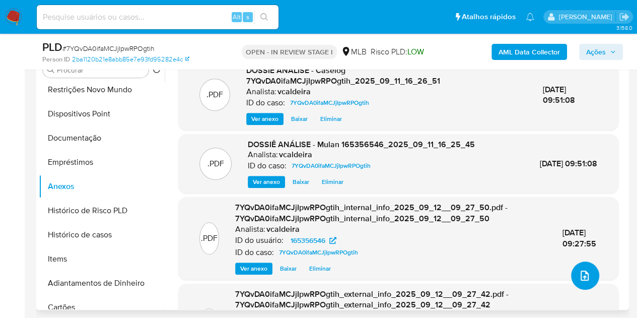
scroll to position [153, 0]
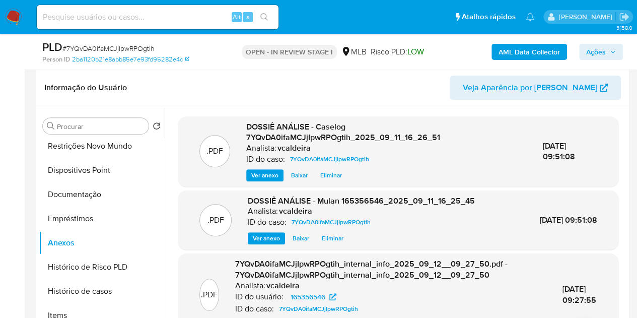
click at [609, 52] on span "Ações" at bounding box center [601, 52] width 30 height 14
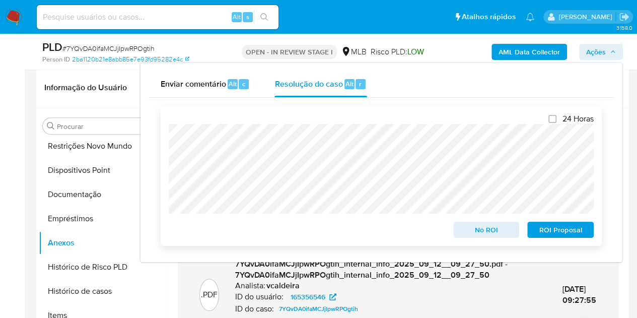
click at [470, 231] on span "No ROI" at bounding box center [486, 229] width 52 height 14
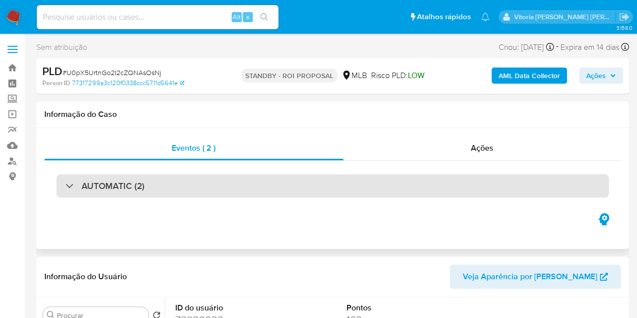
select select "10"
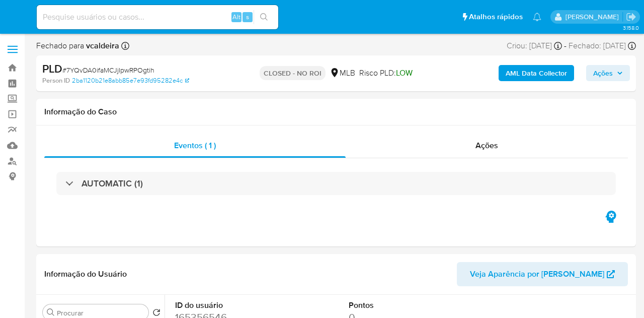
select select "10"
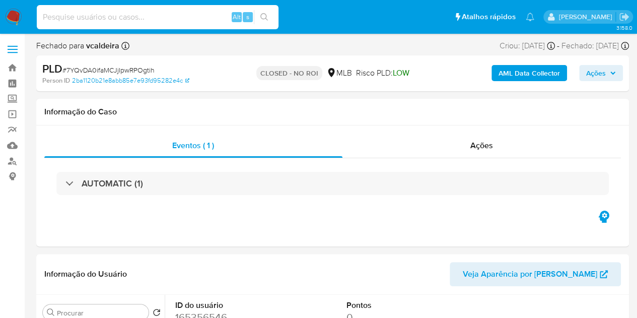
click at [155, 14] on input at bounding box center [158, 17] width 242 height 13
paste input "qzQCc9mBEJwx5OkLymQT8ejz"
type input "qzQCc9mBEJwx5OkLymQT8ejz"
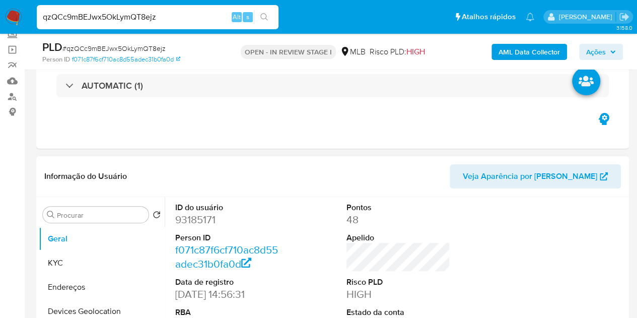
scroll to position [101, 0]
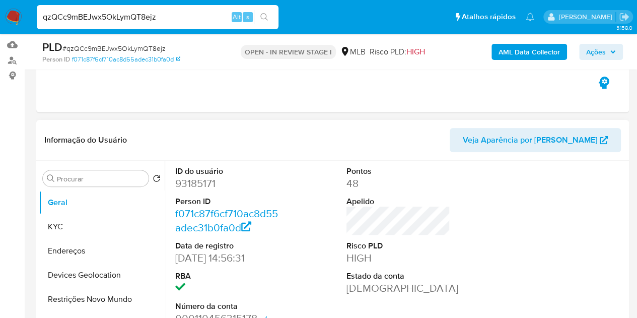
select select "10"
click at [203, 187] on dd "93185171" at bounding box center [227, 183] width 104 height 14
copy dd "93185171"
click at [586, 52] on span "Ações" at bounding box center [596, 52] width 20 height 16
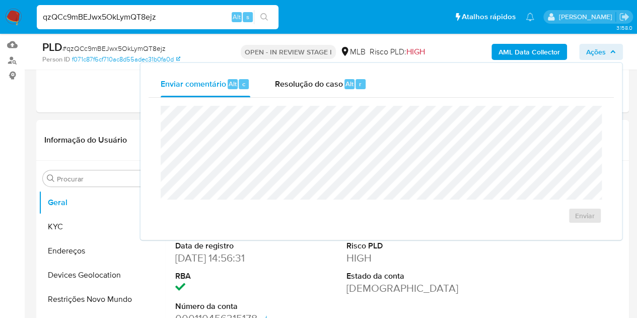
click at [596, 52] on span "Ações" at bounding box center [596, 52] width 20 height 16
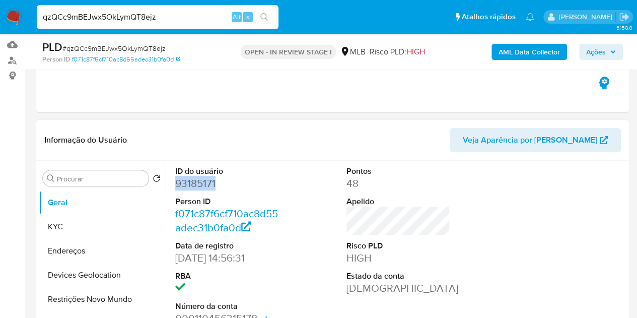
click at [209, 187] on dd "93185171" at bounding box center [227, 183] width 104 height 14
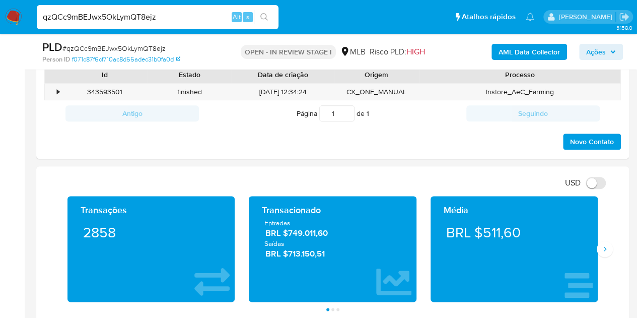
scroll to position [604, 0]
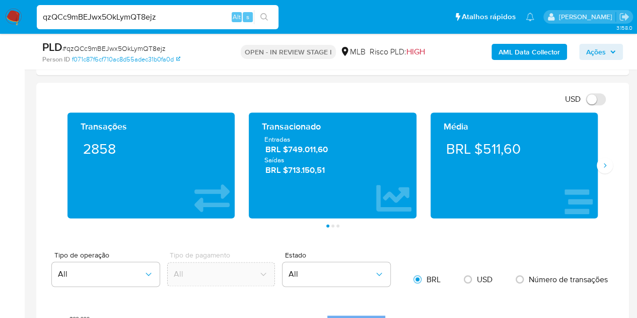
click at [600, 172] on div "Média BRL $511,60" at bounding box center [513, 165] width 181 height 106
click at [601, 169] on button "Siguiente" at bounding box center [604, 165] width 16 height 16
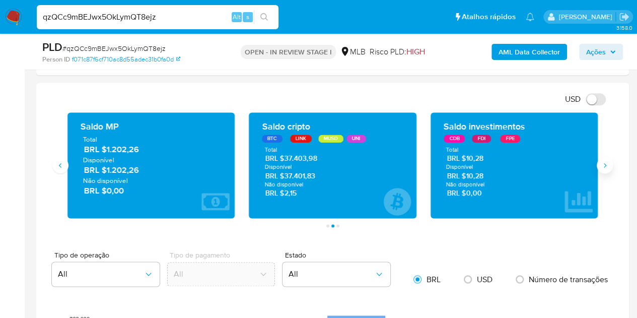
click at [601, 164] on icon "Siguiente" at bounding box center [605, 165] width 8 height 8
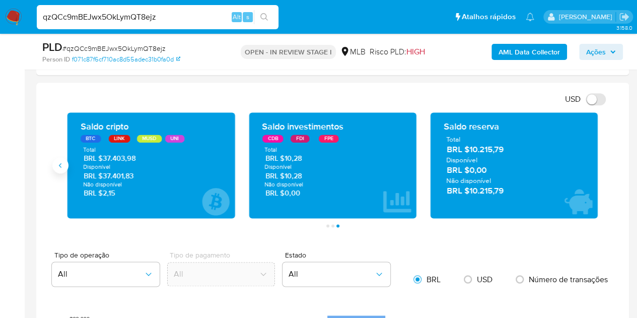
click at [62, 167] on icon "Anterior" at bounding box center [60, 165] width 8 height 8
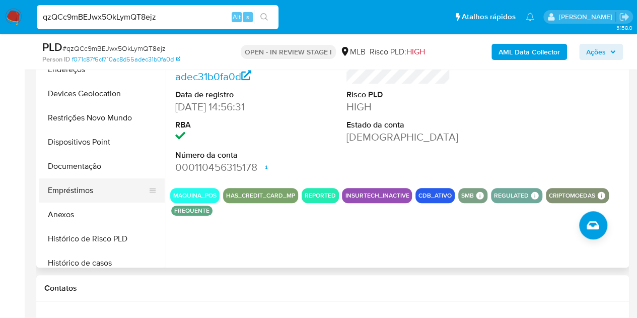
scroll to position [50, 0]
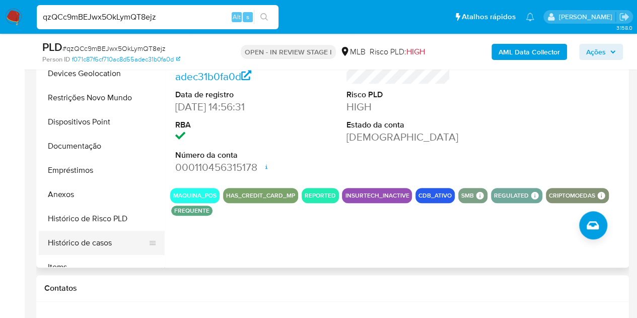
click at [99, 248] on button "Histórico de casos" at bounding box center [98, 243] width 118 height 24
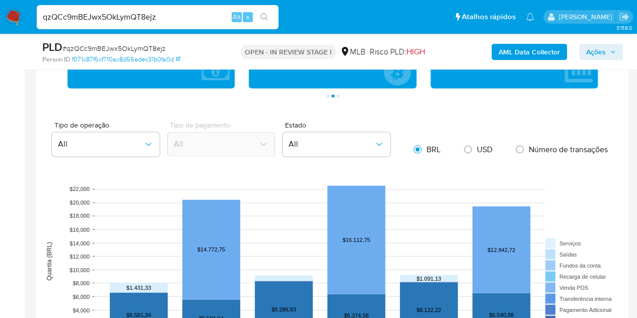
scroll to position [805, 0]
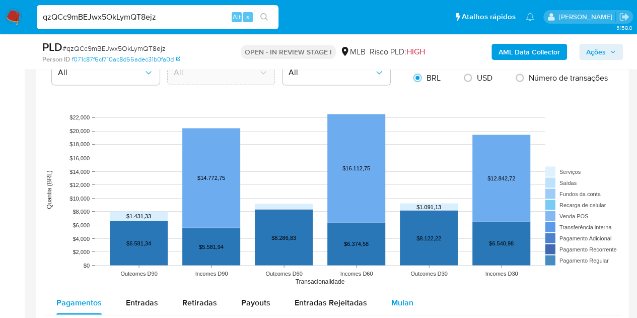
click at [402, 296] on span "Mulan" at bounding box center [402, 302] width 22 height 12
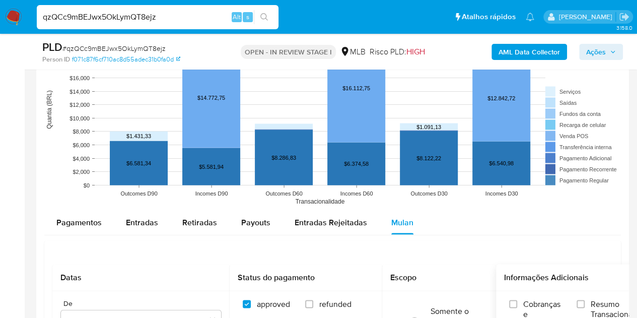
scroll to position [956, 0]
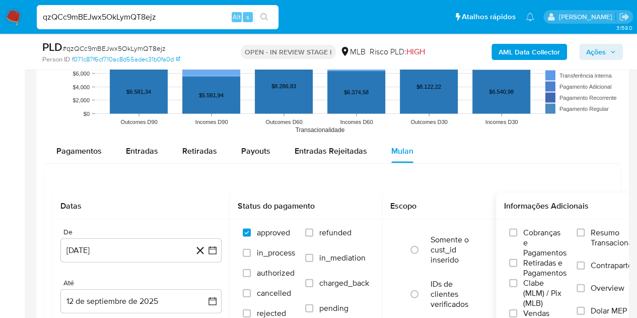
click at [596, 238] on span "Resumo Transacionalidade" at bounding box center [621, 238] width 63 height 20
click at [584, 237] on input "Resumo Transacionalidade" at bounding box center [580, 233] width 8 height 8
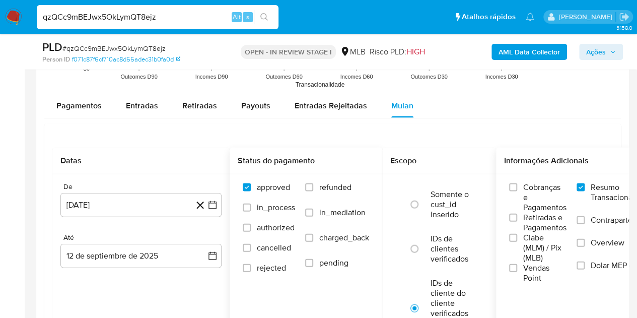
scroll to position [1057, 0]
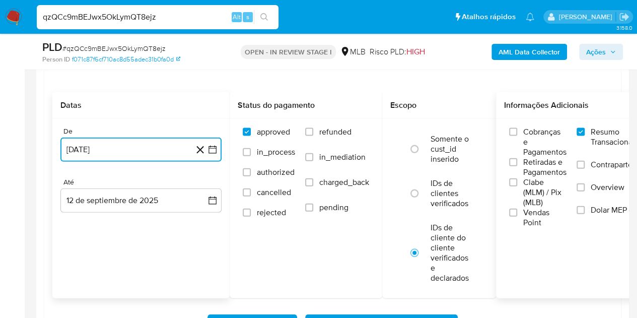
click at [107, 147] on button "12 de agosto de 2024" at bounding box center [140, 149] width 161 height 24
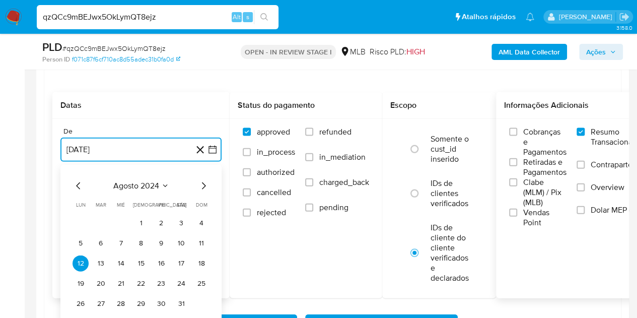
click at [160, 185] on button "agosto 2024" at bounding box center [141, 186] width 56 height 10
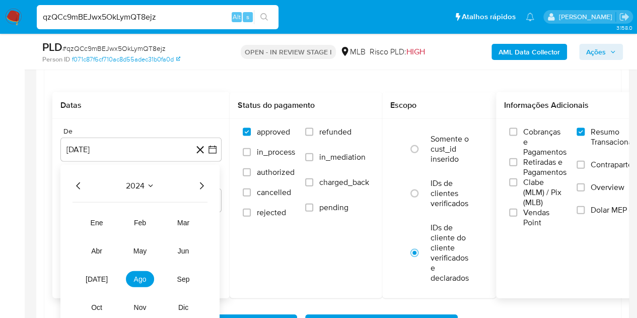
click at [201, 188] on icon "Año siguiente" at bounding box center [201, 186] width 12 height 12
click at [136, 250] on span "may" at bounding box center [139, 251] width 13 height 8
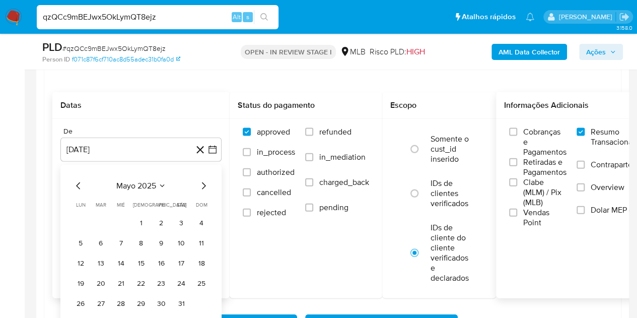
click at [140, 223] on button "1" at bounding box center [141, 223] width 16 height 16
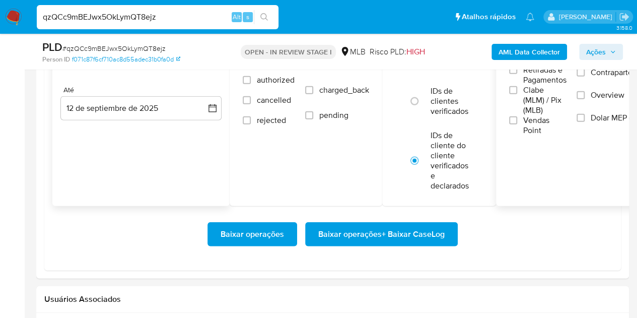
scroll to position [1158, 0]
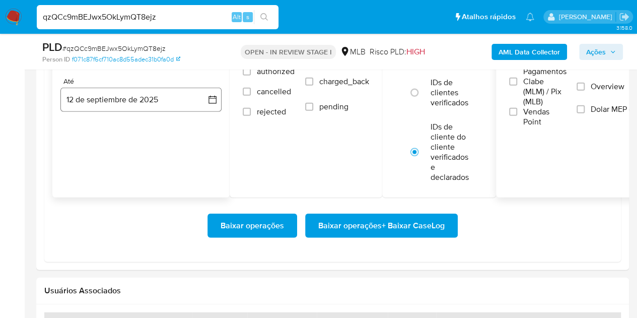
click at [95, 101] on button "12 de septiembre de 2025" at bounding box center [140, 100] width 161 height 24
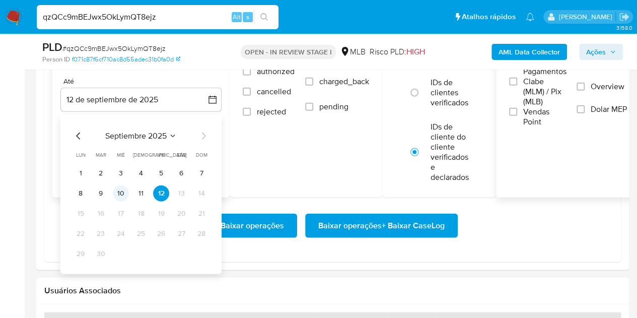
click at [118, 196] on button "10" at bounding box center [121, 193] width 16 height 16
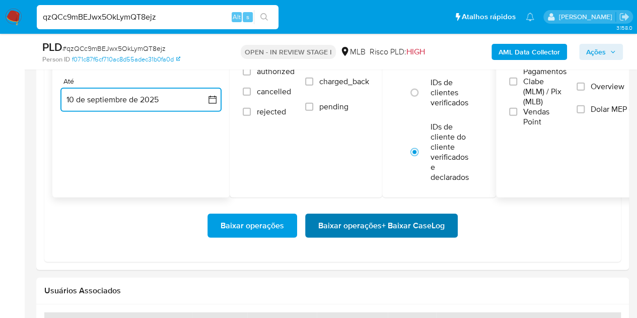
click at [335, 228] on span "Baixar operações + Baixar CaseLog" at bounding box center [381, 225] width 126 height 22
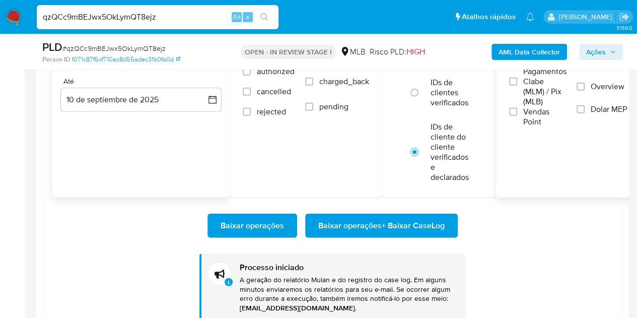
click at [115, 15] on input "qzQCc9mBEJwx5OkLymQT8ejz" at bounding box center [158, 17] width 242 height 13
paste input "AuhiQBQSa33jRKOV6I92F1K5"
type input "AuhiQBQSa33jRKOV6I92F1K5"
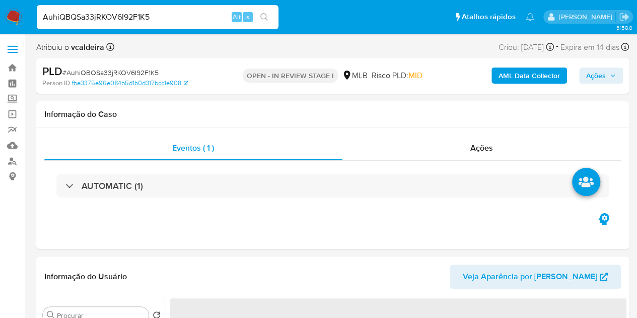
scroll to position [50, 0]
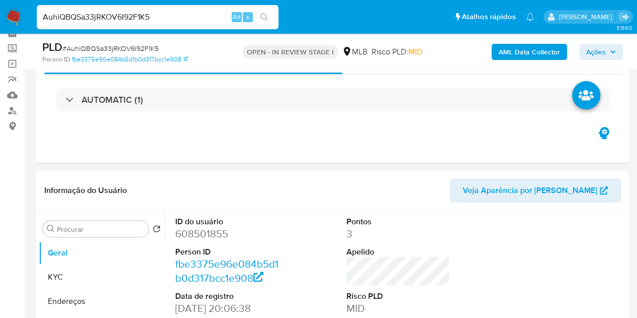
select select "10"
click at [197, 238] on dd "608501855" at bounding box center [227, 234] width 104 height 14
copy dd "608501855"
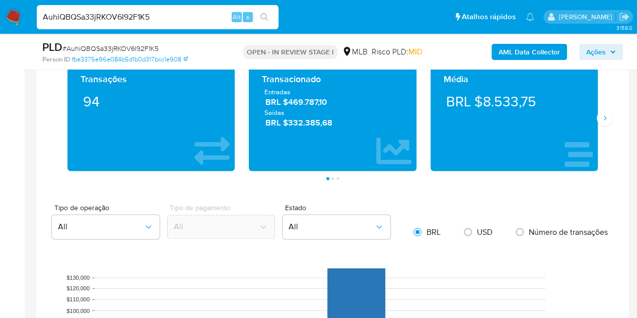
scroll to position [654, 0]
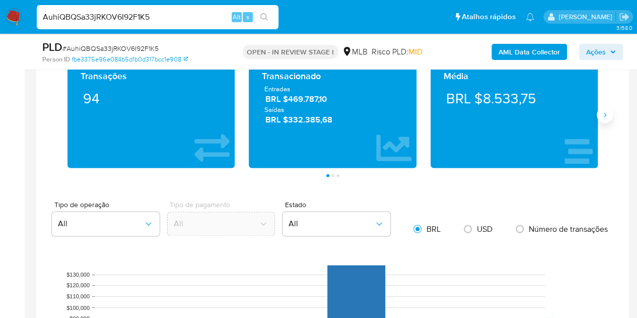
click at [607, 118] on button "Siguiente" at bounding box center [604, 115] width 16 height 16
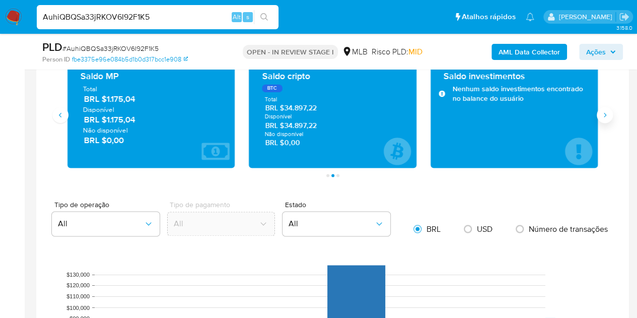
click at [608, 118] on button "Siguiente" at bounding box center [604, 115] width 16 height 16
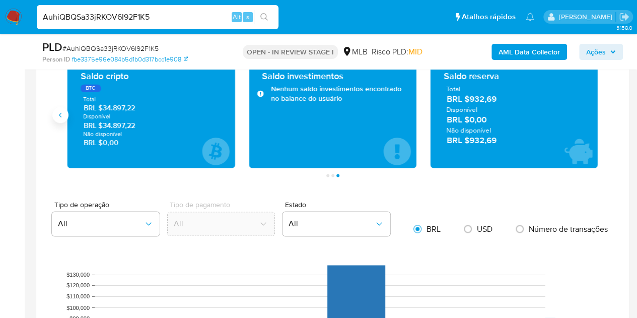
click at [68, 114] on button "Anterior" at bounding box center [60, 115] width 16 height 16
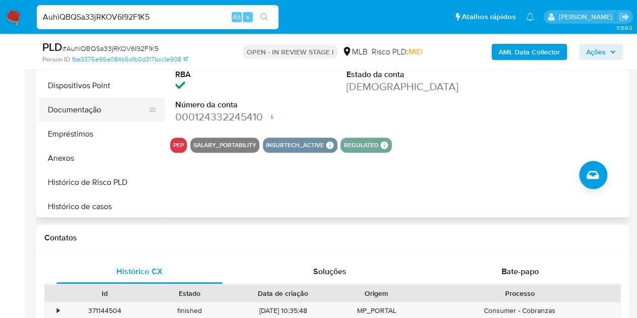
scroll to position [50, 0]
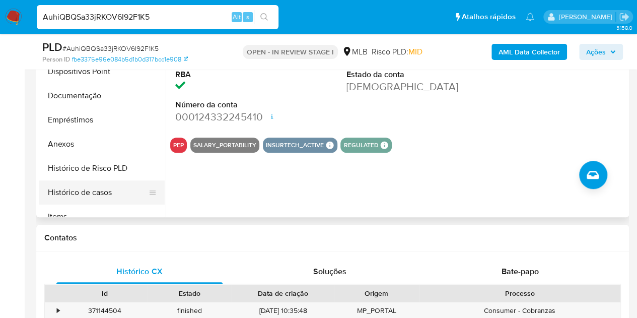
click at [81, 189] on button "Histórico de casos" at bounding box center [98, 192] width 118 height 24
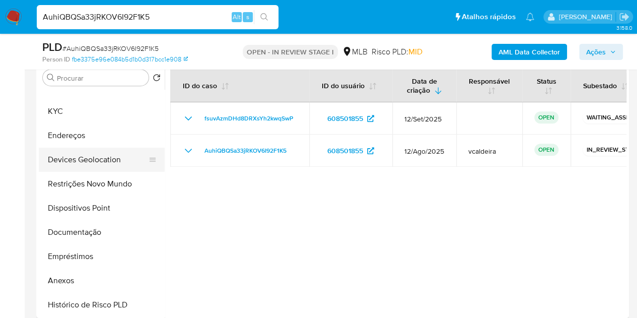
scroll to position [0, 0]
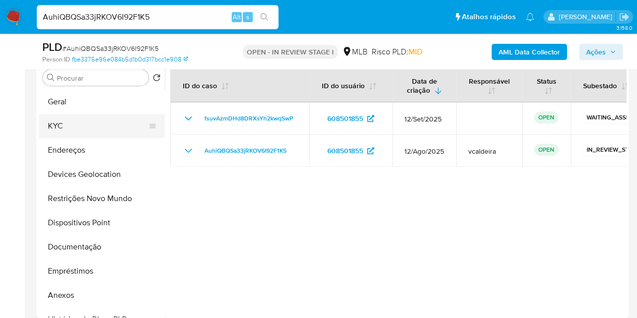
click at [77, 128] on button "KYC" at bounding box center [98, 126] width 118 height 24
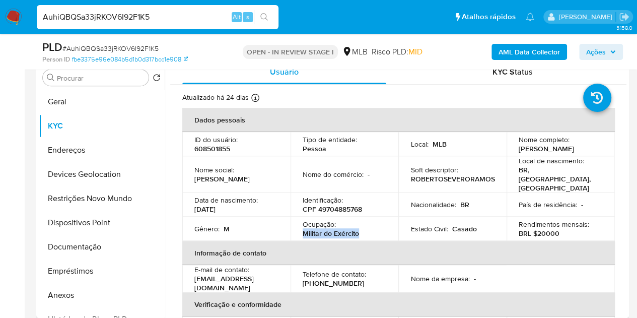
drag, startPoint x: 369, startPoint y: 224, endPoint x: 301, endPoint y: 223, distance: 68.5
click at [303, 223] on div "Ocupação : Militar do Exército" at bounding box center [345, 228] width 84 height 18
copy p "Militar do Exército"
drag, startPoint x: 591, startPoint y: 147, endPoint x: 516, endPoint y: 151, distance: 75.1
click at [518, 151] on div "Nome completo : Roberto Severo Ramos" at bounding box center [560, 144] width 84 height 18
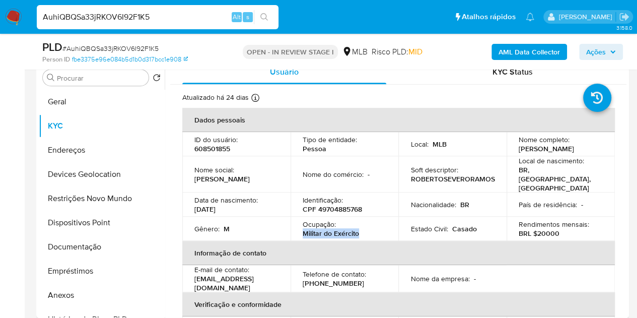
copy p "[PERSON_NAME]"
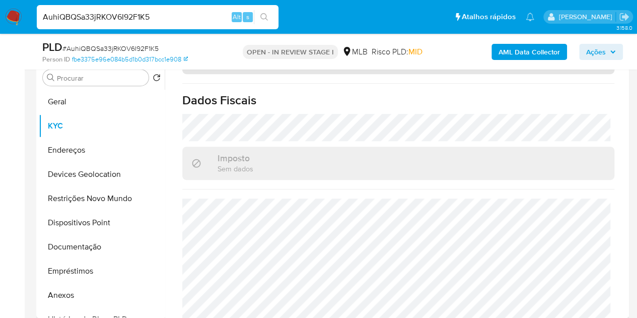
scroll to position [503, 0]
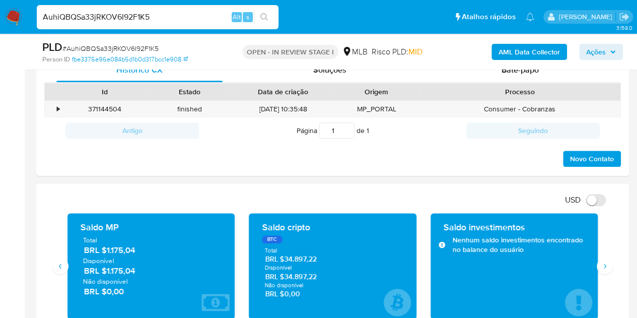
drag, startPoint x: 318, startPoint y: 277, endPoint x: 285, endPoint y: 276, distance: 32.8
click at [285, 276] on span "BRL $34.897,22" at bounding box center [332, 277] width 135 height 10
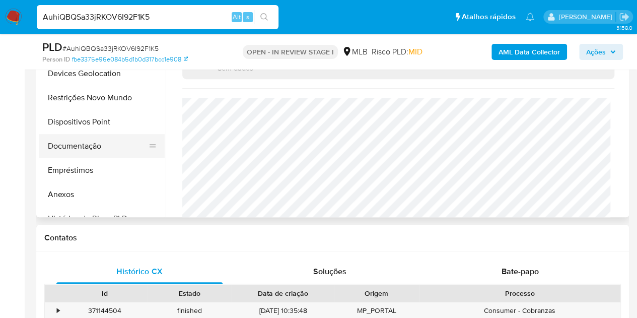
click at [84, 145] on button "Documentação" at bounding box center [98, 146] width 118 height 24
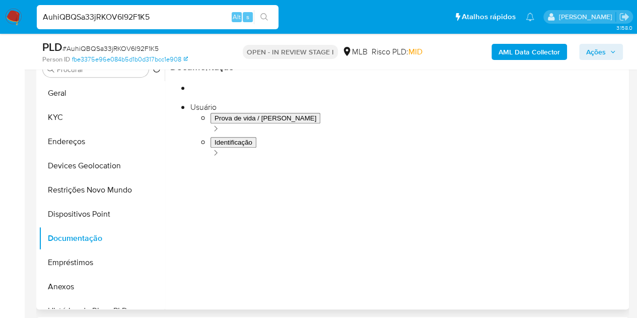
scroll to position [201, 0]
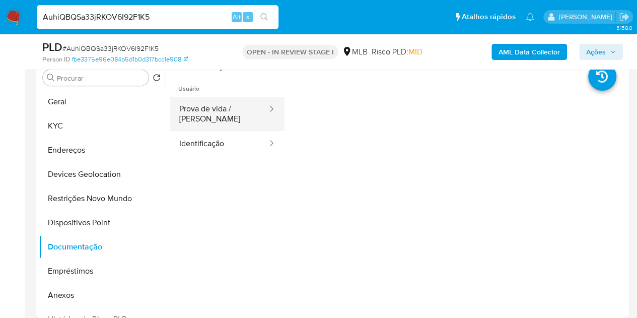
click at [228, 119] on button "Prova de vida / Selfie" at bounding box center [219, 114] width 98 height 34
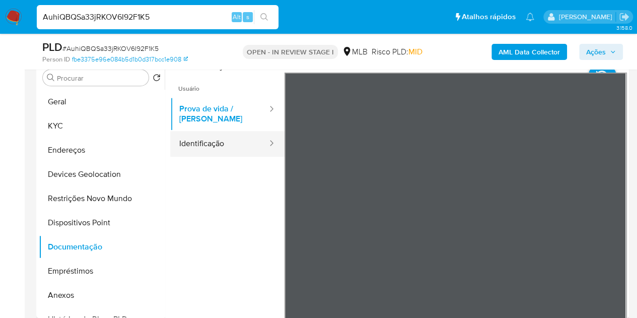
click at [213, 146] on button "Identificação" at bounding box center [219, 144] width 98 height 26
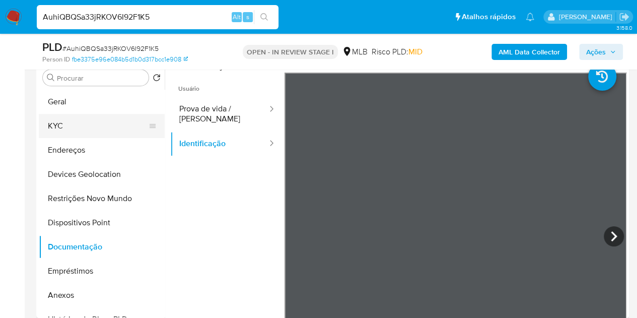
click at [96, 133] on button "KYC" at bounding box center [98, 126] width 118 height 24
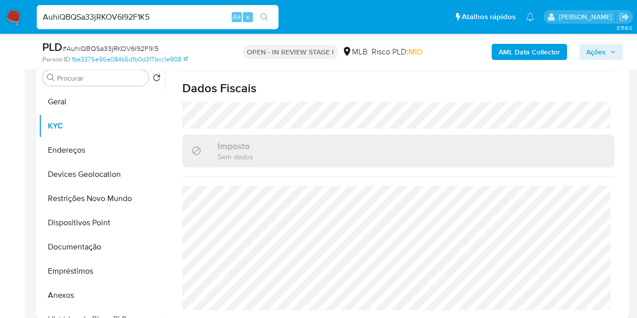
scroll to position [466, 0]
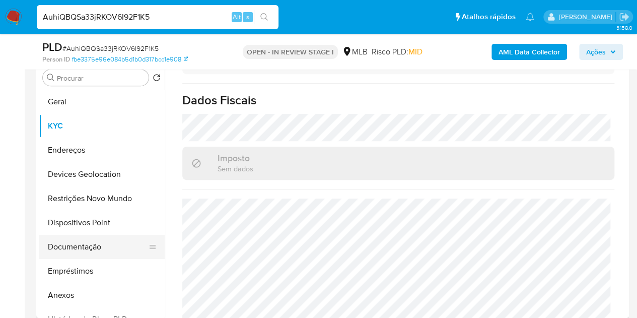
click at [79, 236] on button "Documentação" at bounding box center [98, 247] width 118 height 24
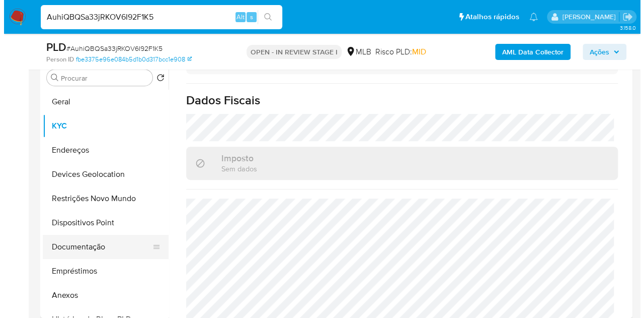
scroll to position [0, 0]
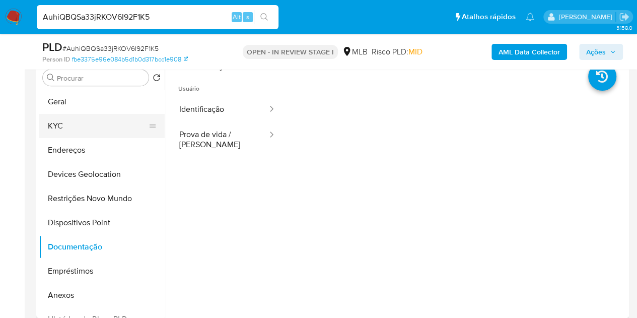
click at [50, 134] on button "KYC" at bounding box center [98, 126] width 118 height 24
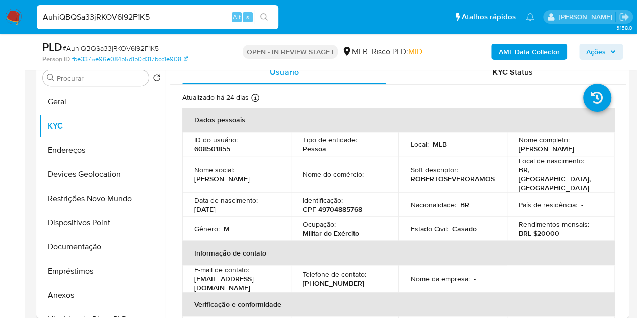
click at [540, 51] on b "AML Data Collector" at bounding box center [528, 52] width 61 height 16
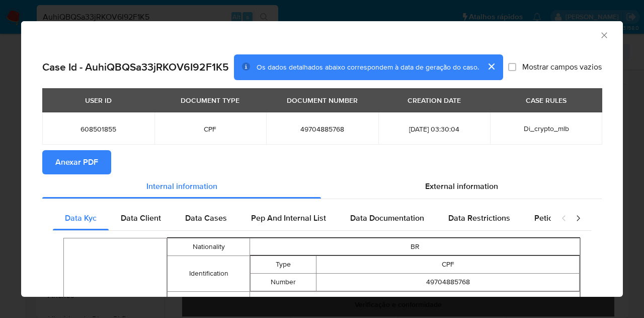
click at [93, 163] on span "Anexar PDF" at bounding box center [76, 162] width 43 height 22
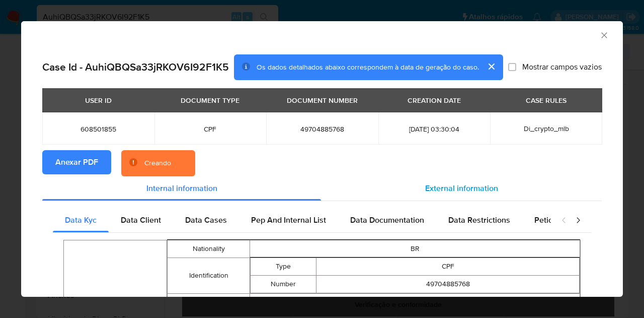
click at [465, 180] on div "External information" at bounding box center [461, 188] width 281 height 24
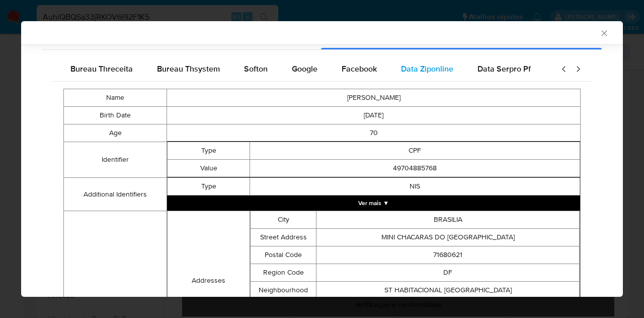
scroll to position [0, 340]
click at [291, 64] on span "Google" at bounding box center [304, 69] width 26 height 12
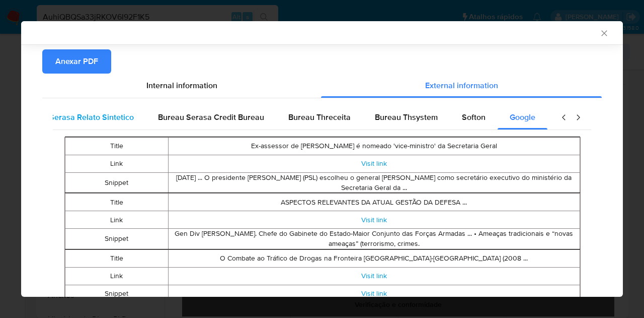
scroll to position [0, 0]
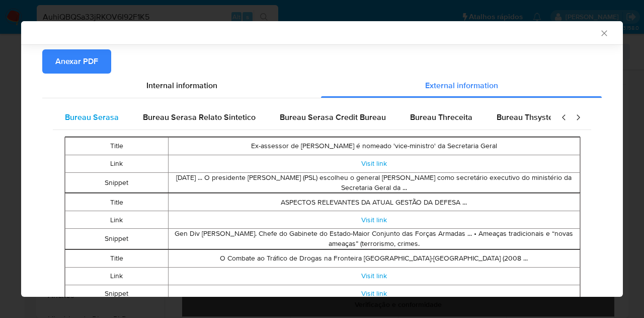
click at [107, 118] on span "Bureau Serasa" at bounding box center [92, 117] width 54 height 12
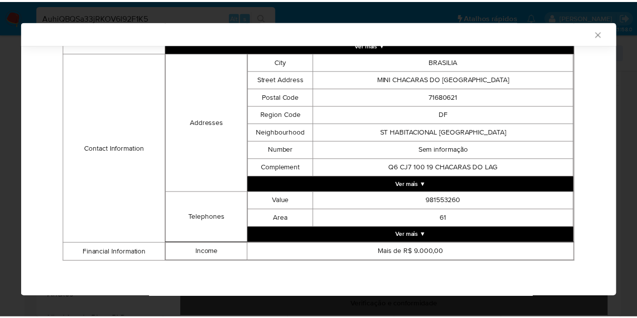
scroll to position [270, 0]
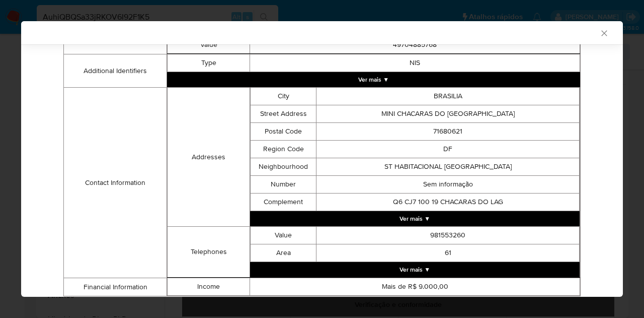
click at [588, 36] on div "AML Data Collector" at bounding box center [313, 32] width 571 height 9
click at [600, 29] on icon "Fechar a janela" at bounding box center [605, 33] width 10 height 10
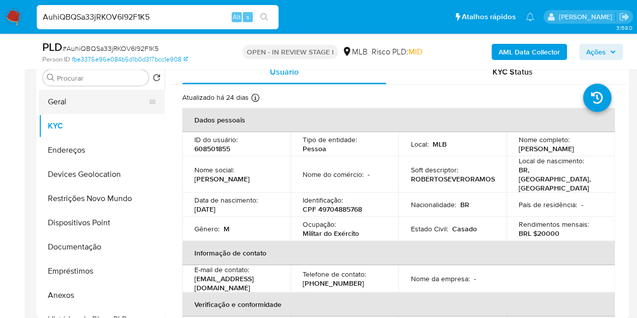
click at [74, 102] on button "Geral" at bounding box center [98, 102] width 118 height 24
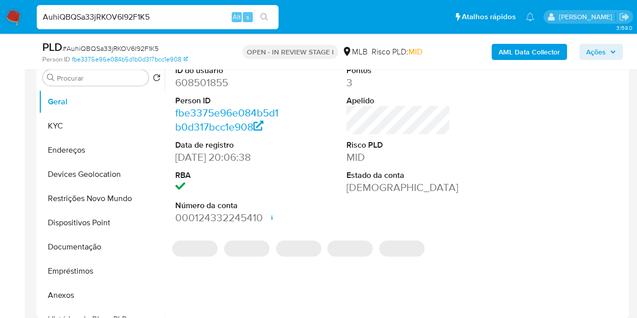
scroll to position [302, 0]
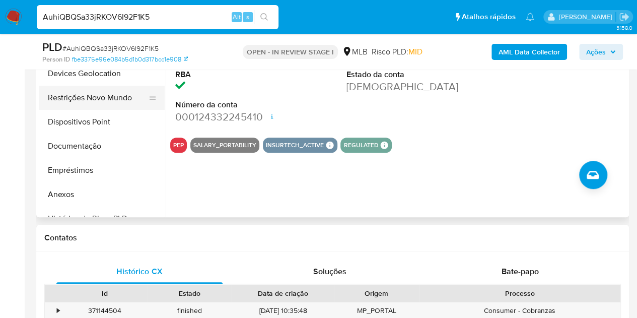
click at [73, 100] on button "Restrições Novo Mundo" at bounding box center [98, 98] width 118 height 24
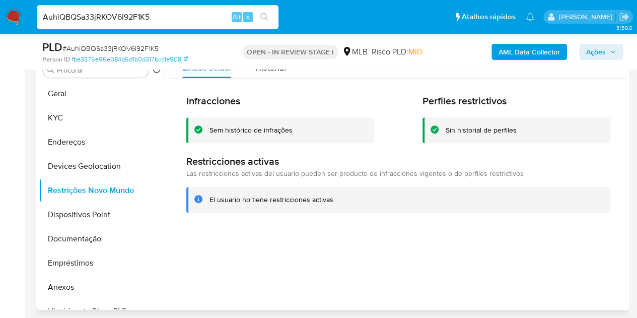
scroll to position [201, 0]
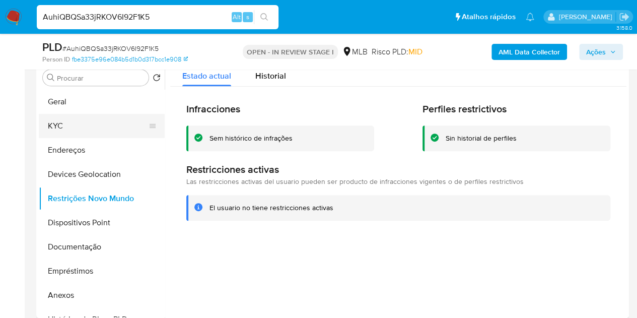
click at [61, 118] on button "KYC" at bounding box center [98, 126] width 118 height 24
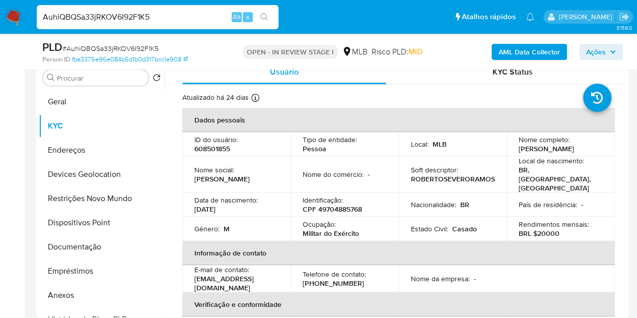
click at [207, 144] on p "608501855" at bounding box center [212, 148] width 36 height 9
click at [203, 151] on p "608501855" at bounding box center [212, 148] width 36 height 9
copy p "608501855"
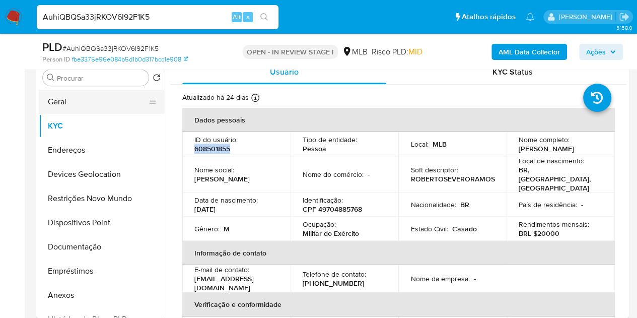
click at [42, 99] on button "Geral" at bounding box center [98, 102] width 118 height 24
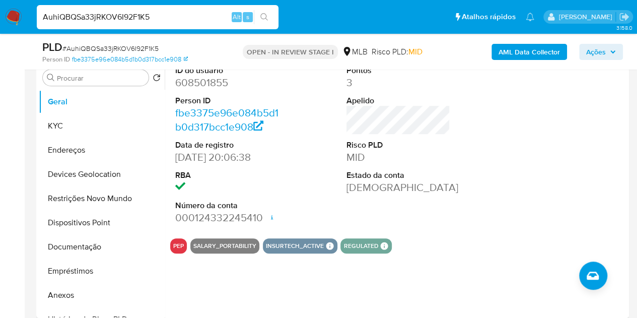
scroll to position [151, 0]
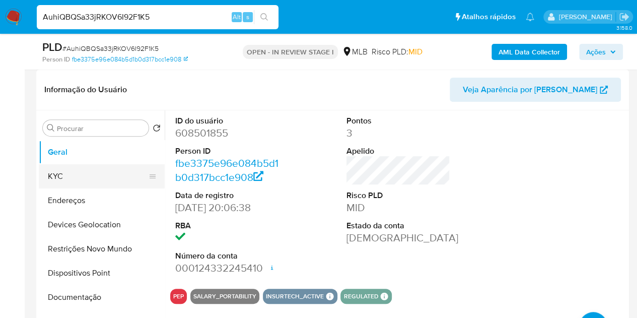
click at [67, 175] on button "KYC" at bounding box center [98, 176] width 118 height 24
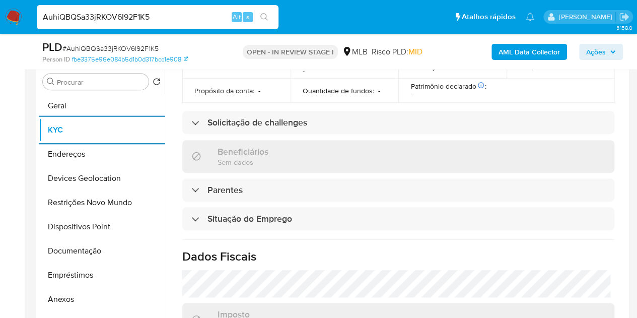
scroll to position [466, 0]
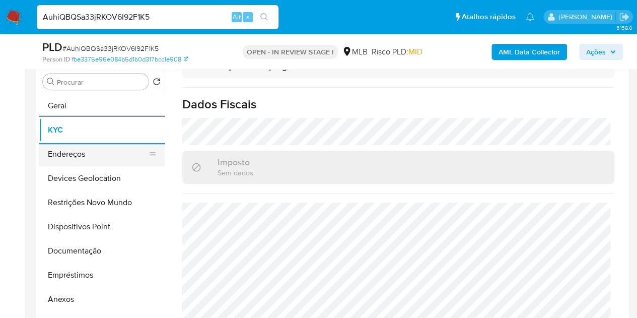
click at [62, 158] on button "Endereços" at bounding box center [98, 154] width 118 height 24
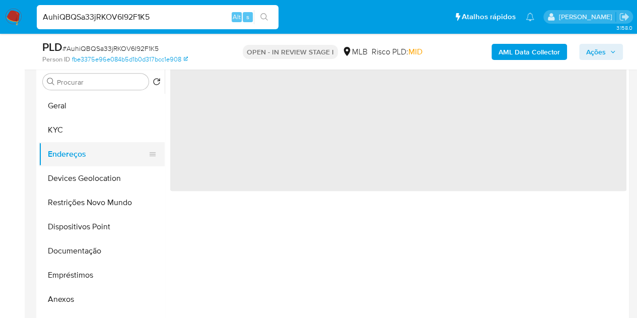
scroll to position [0, 0]
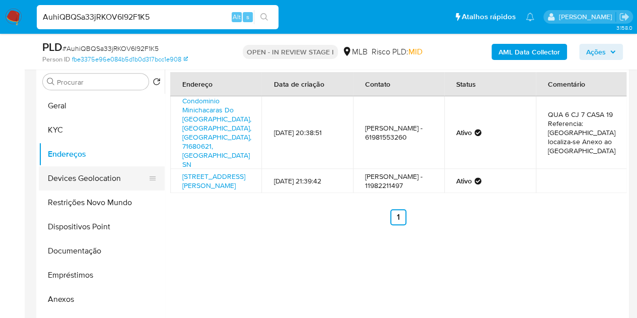
click at [74, 176] on button "Devices Geolocation" at bounding box center [98, 178] width 118 height 24
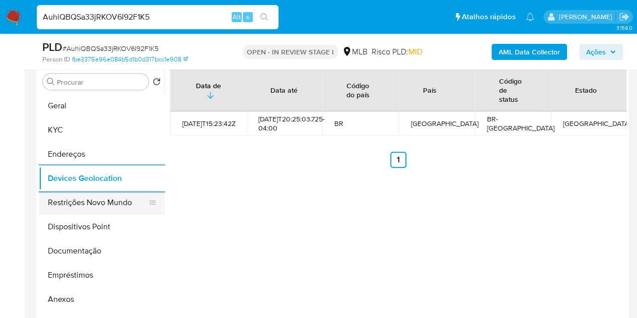
click at [50, 198] on button "Restrições Novo Mundo" at bounding box center [98, 202] width 118 height 24
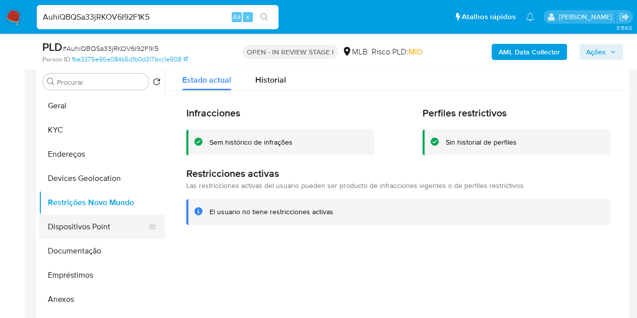
click at [78, 226] on button "Dispositivos Point" at bounding box center [98, 226] width 118 height 24
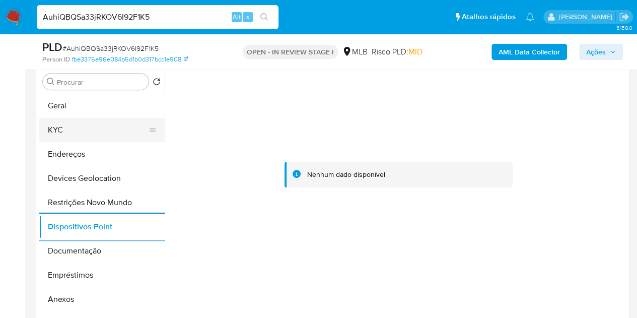
click at [100, 130] on button "KYC" at bounding box center [98, 130] width 118 height 24
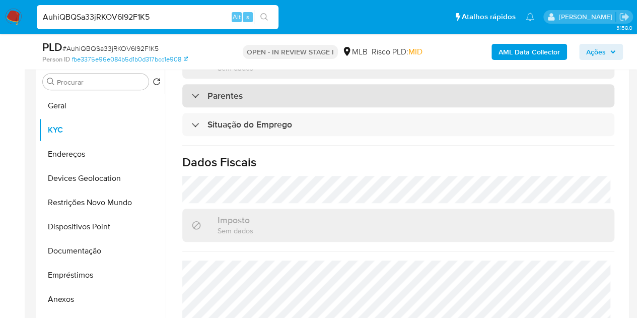
scroll to position [466, 0]
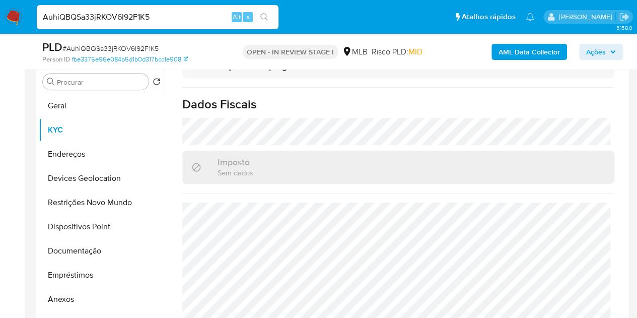
click at [63, 104] on button "Geral" at bounding box center [98, 106] width 118 height 24
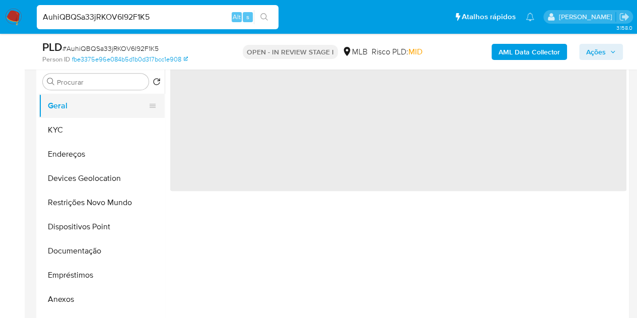
scroll to position [0, 0]
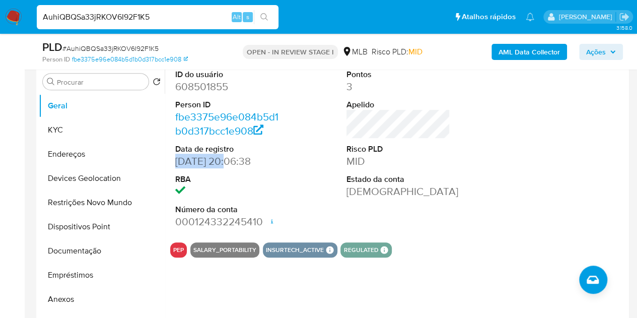
drag, startPoint x: 228, startPoint y: 161, endPoint x: 173, endPoint y: 163, distance: 54.9
click at [173, 163] on div "ID do usuário 608501855 Person ID fbe3375e96e084b5d1b0d317bcc1e908 Data de regi…" at bounding box center [227, 149] width 114 height 170
copy dd "12/07/2020"
drag, startPoint x: 602, startPoint y: 46, endPoint x: 524, endPoint y: 56, distance: 79.2
click at [602, 46] on span "Ações" at bounding box center [596, 52] width 20 height 16
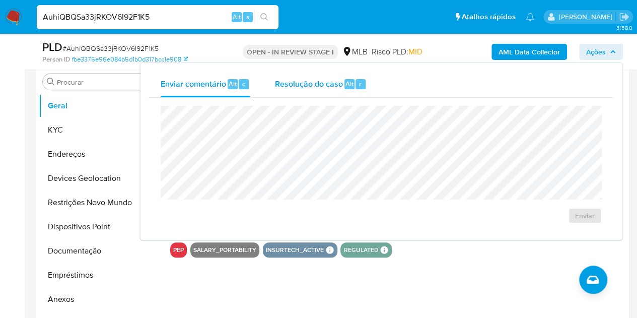
click at [306, 92] on div "Resolução do caso Alt r" at bounding box center [320, 84] width 92 height 26
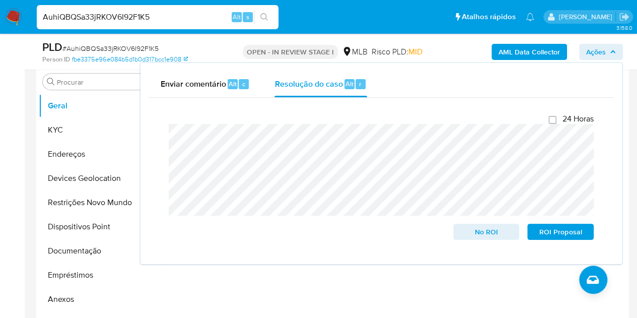
click at [96, 17] on input "AuhiQBQSa33jRKOV6I92F1K5" at bounding box center [158, 17] width 242 height 13
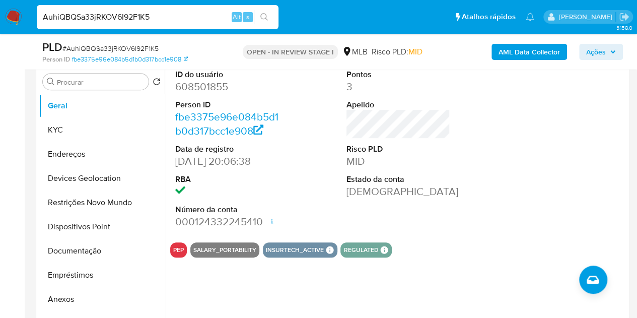
click at [96, 17] on input "AuhiQBQSa33jRKOV6I92F1K5" at bounding box center [158, 17] width 242 height 13
click at [80, 300] on button "Anexos" at bounding box center [98, 299] width 118 height 24
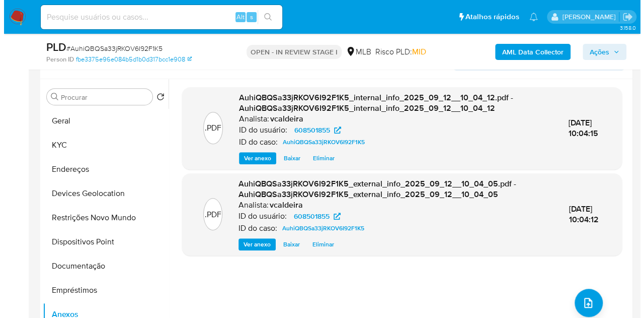
scroll to position [197, 0]
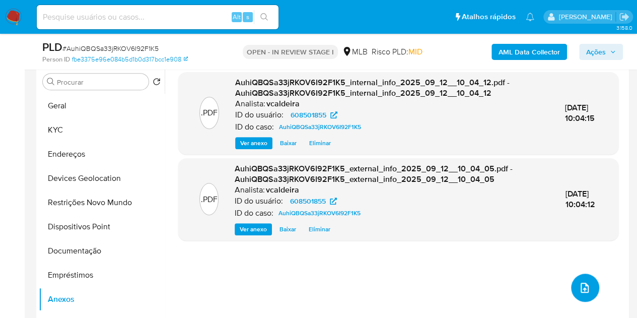
click at [590, 294] on button "upload-file" at bounding box center [585, 287] width 28 height 28
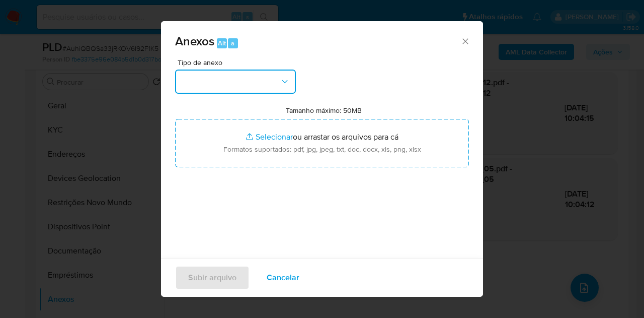
click at [254, 82] on button "button" at bounding box center [235, 81] width 121 height 24
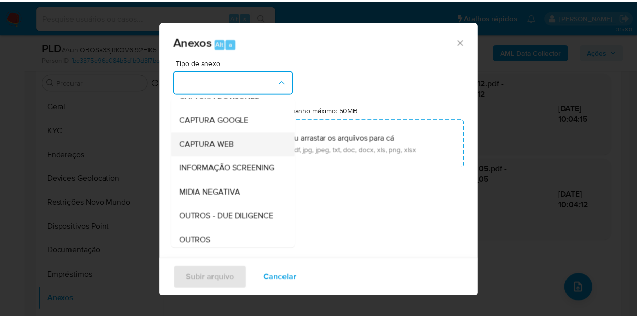
scroll to position [101, 0]
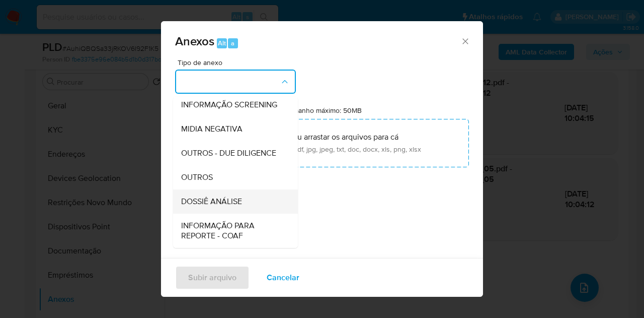
click at [213, 206] on span "DOSSIÊ ANÁLISE" at bounding box center [211, 201] width 61 height 10
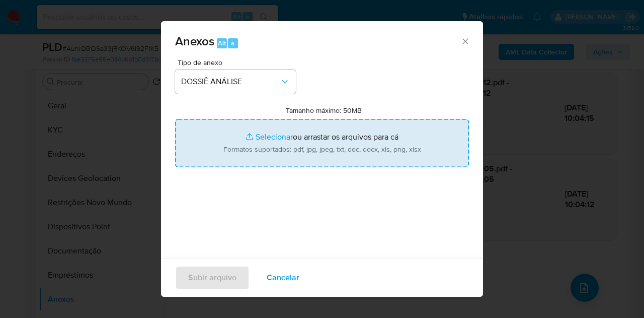
type input "C:\fakepath\Mulan 608501855_2025_09_11_16_26_06.pdf"
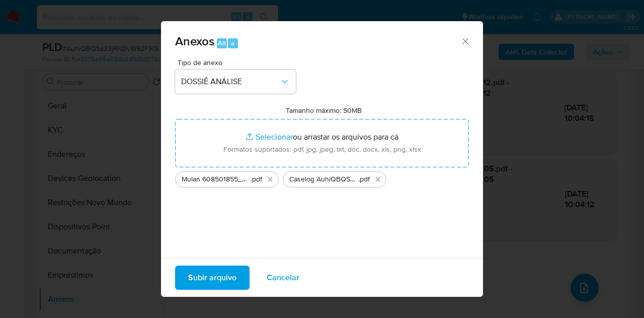
click at [223, 290] on div "Subir arquivo Cancelar" at bounding box center [322, 277] width 322 height 39
click at [225, 277] on span "Subir arquivo" at bounding box center [212, 277] width 48 height 22
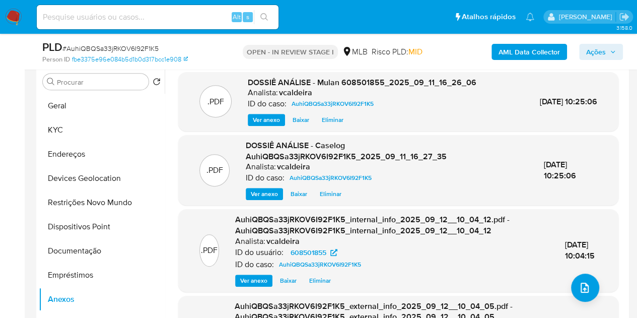
click at [596, 50] on span "Ações" at bounding box center [596, 52] width 20 height 16
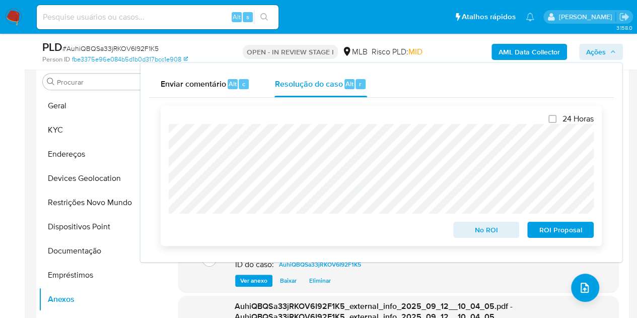
click at [483, 229] on span "No ROI" at bounding box center [486, 229] width 52 height 14
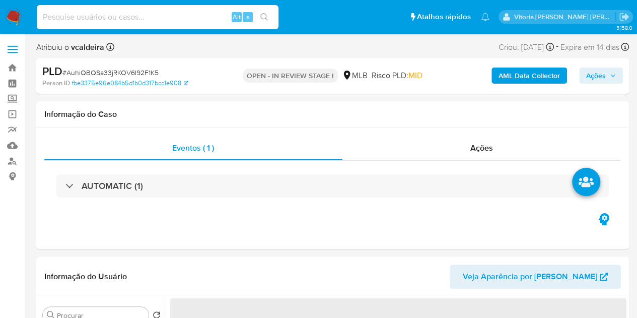
click at [147, 23] on input at bounding box center [158, 17] width 242 height 13
paste input "756118985"
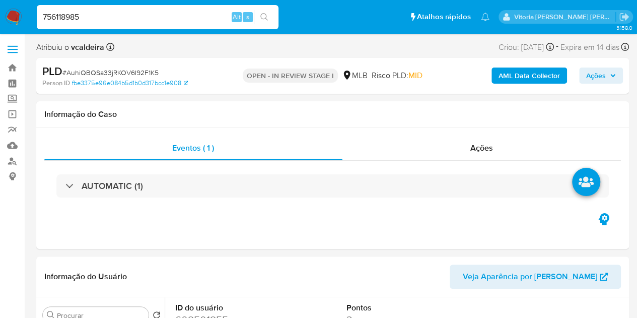
type input "756118985"
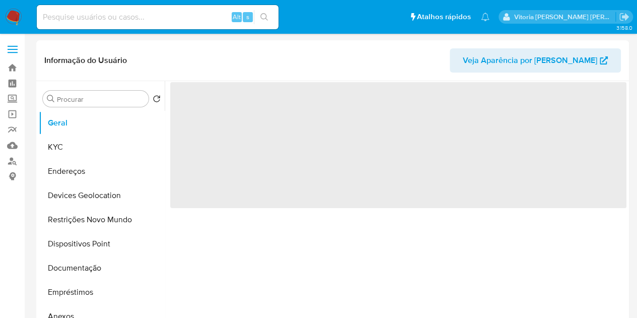
select select "10"
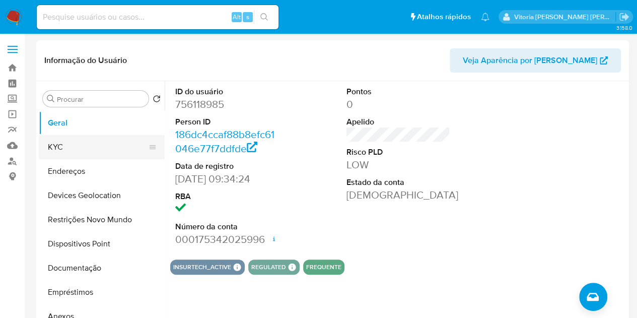
click at [65, 152] on button "KYC" at bounding box center [98, 147] width 118 height 24
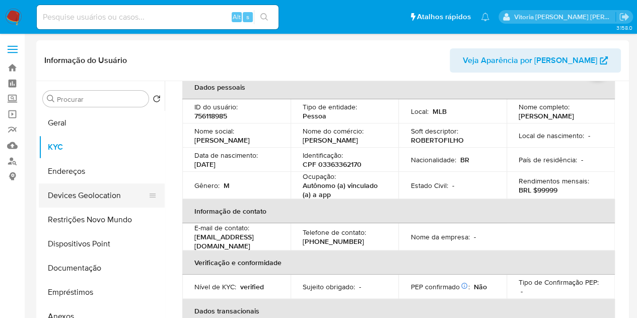
scroll to position [50, 0]
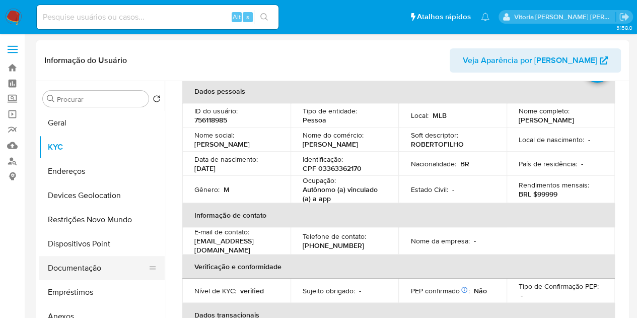
click at [72, 261] on button "Documentação" at bounding box center [98, 268] width 118 height 24
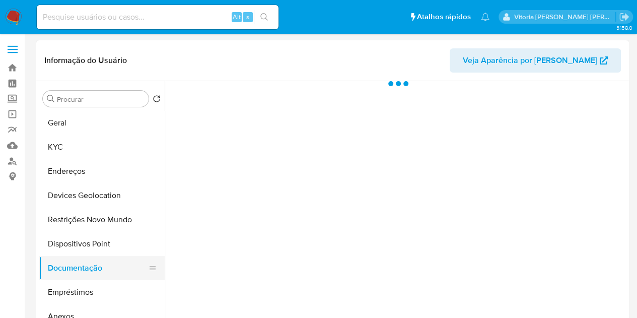
scroll to position [0, 0]
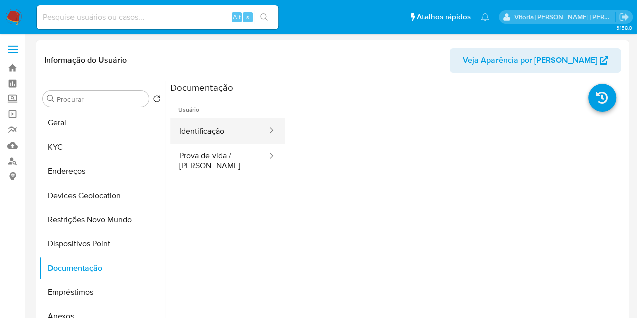
click at [211, 137] on button "Identificação" at bounding box center [219, 131] width 98 height 26
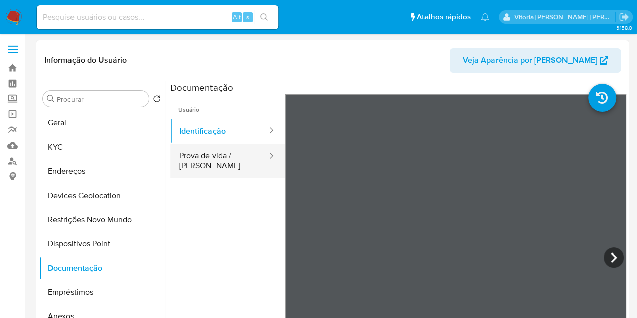
click at [217, 161] on button "Prova de vida / [PERSON_NAME]" at bounding box center [219, 160] width 98 height 34
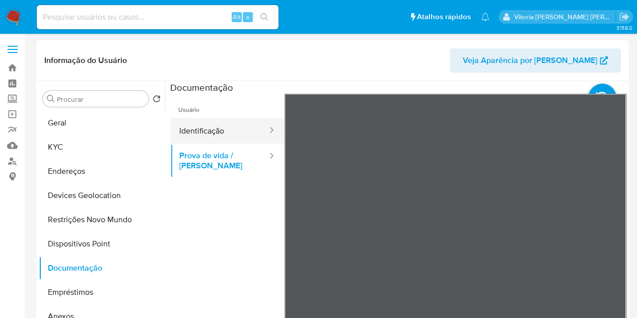
click at [215, 129] on button "Identificação" at bounding box center [219, 131] width 98 height 26
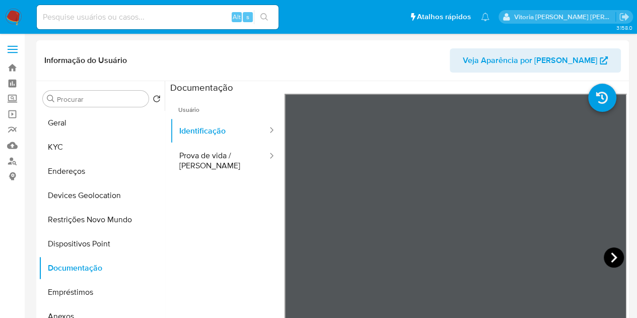
click at [617, 257] on icon at bounding box center [614, 257] width 20 height 20
click at [152, 16] on input at bounding box center [158, 17] width 242 height 13
paste input "SgyU1SRzBzGmyFlFWF9P6X8e"
type input "SgyU1SRzBzGmyFlFWF9P6X8e"
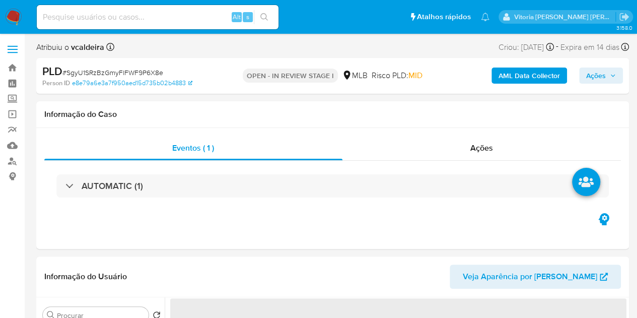
select select "10"
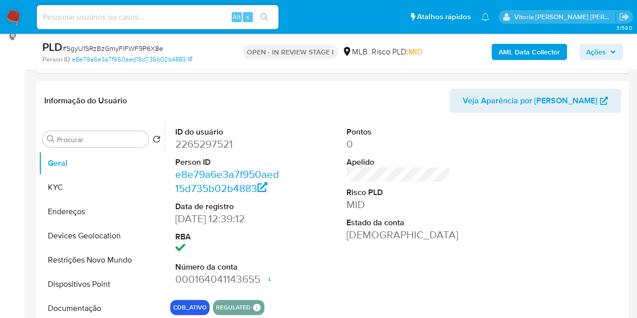
scroll to position [151, 0]
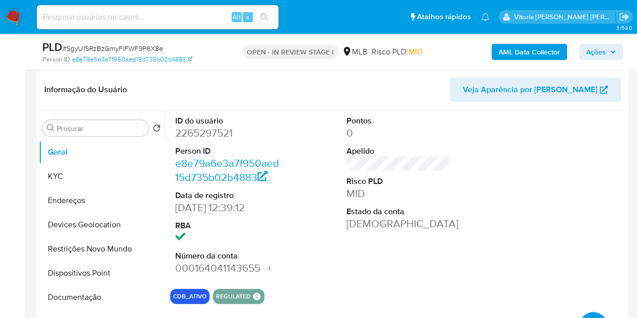
click at [195, 132] on dd "2265297521" at bounding box center [227, 133] width 104 height 14
copy dd "2265297521"
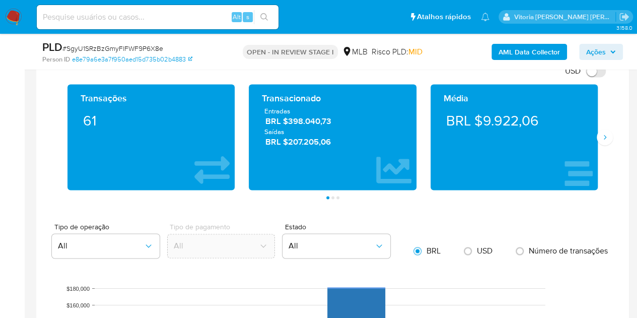
scroll to position [604, 0]
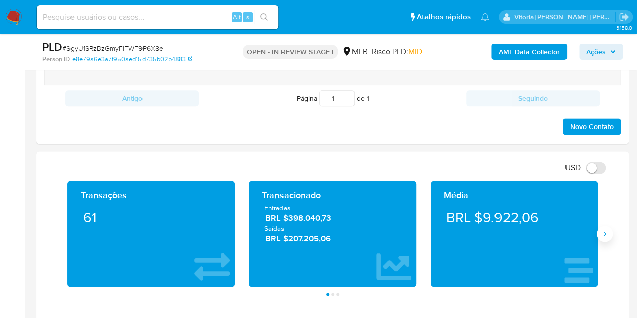
click at [603, 232] on icon "Siguiente" at bounding box center [605, 234] width 8 height 8
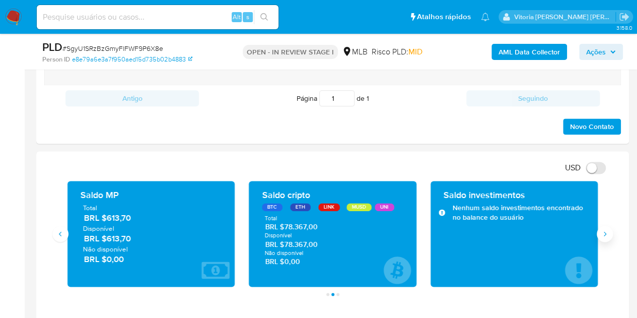
click at [603, 232] on icon "Siguiente" at bounding box center [605, 234] width 8 height 8
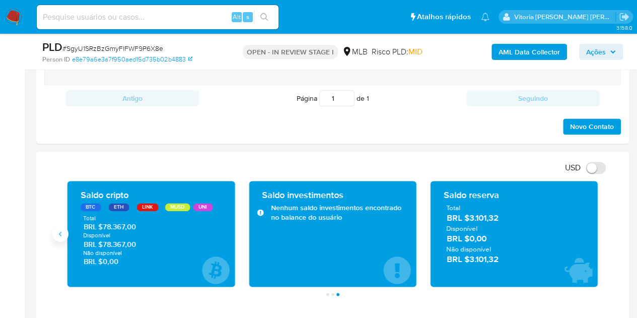
click at [64, 234] on button "Anterior" at bounding box center [60, 234] width 16 height 16
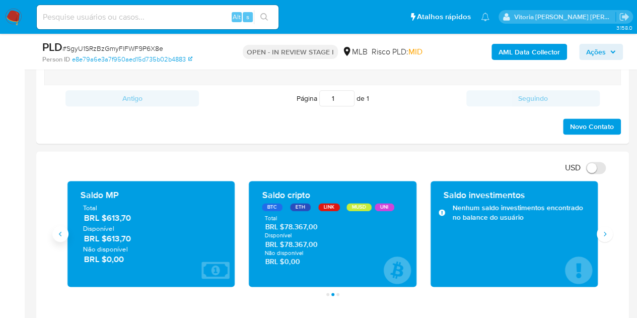
click at [61, 234] on icon "Anterior" at bounding box center [60, 234] width 8 height 8
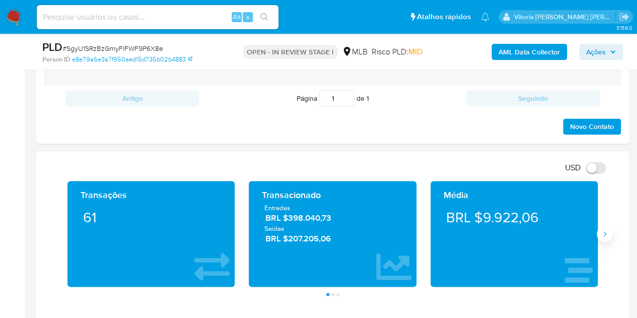
click at [604, 232] on icon "Siguiente" at bounding box center [605, 234] width 8 height 8
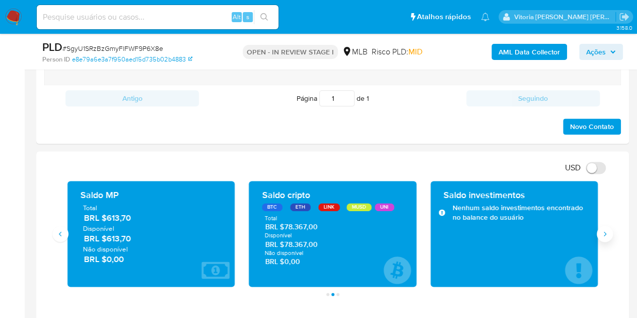
click at [604, 232] on icon "Siguiente" at bounding box center [605, 234] width 8 height 8
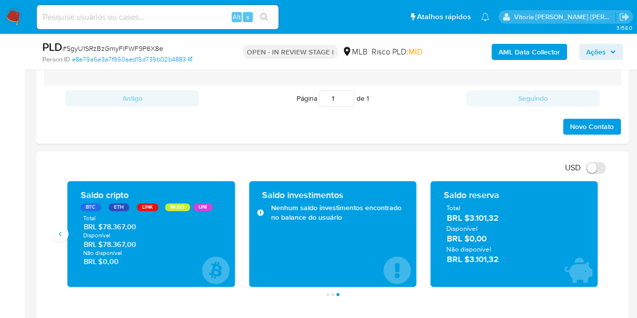
drag, startPoint x: 140, startPoint y: 242, endPoint x: 104, endPoint y: 242, distance: 35.7
click at [104, 242] on span "BRL $78.367,00" at bounding box center [151, 244] width 135 height 10
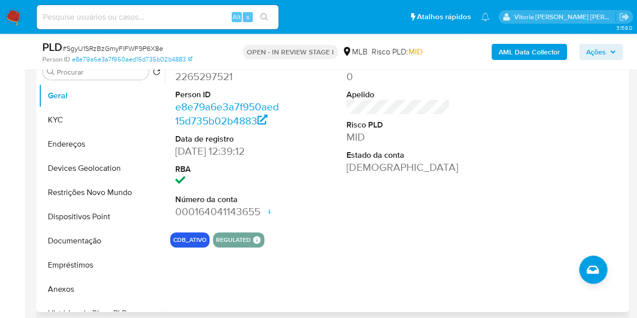
scroll to position [101, 0]
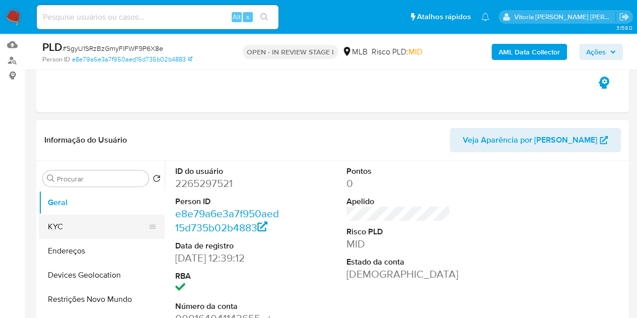
click at [68, 221] on button "KYC" at bounding box center [98, 226] width 118 height 24
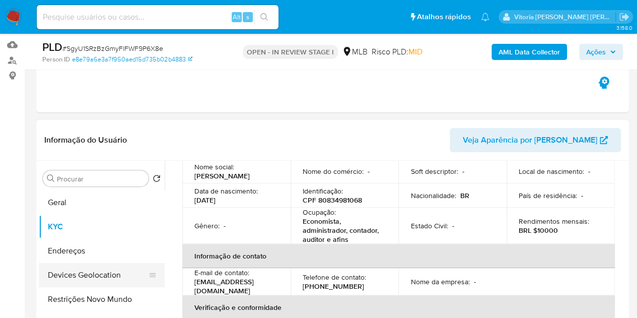
click at [93, 206] on button "Geral" at bounding box center [102, 202] width 126 height 24
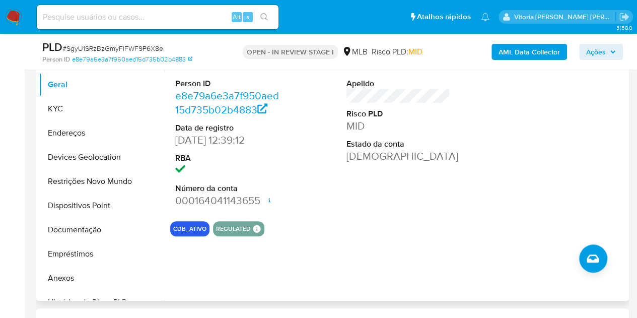
scroll to position [252, 0]
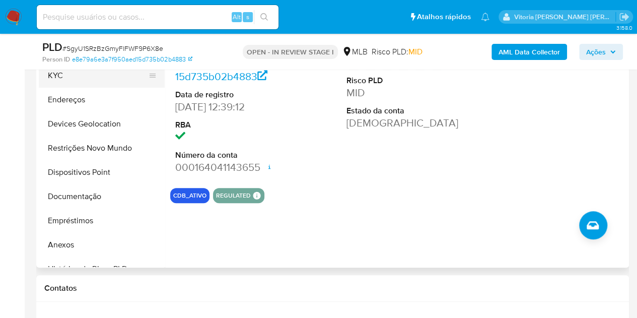
click at [67, 74] on button "KYC" at bounding box center [98, 75] width 118 height 24
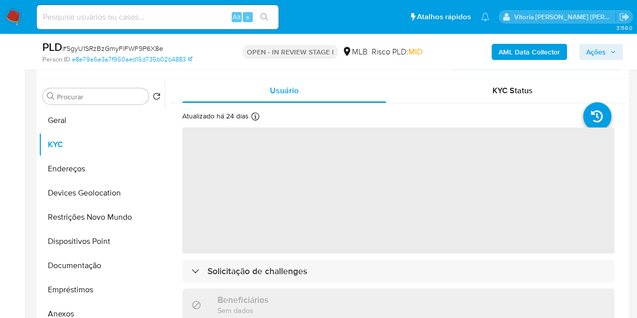
scroll to position [151, 0]
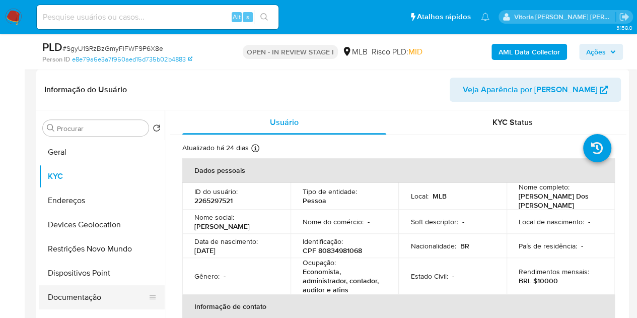
click at [103, 300] on button "Documentação" at bounding box center [98, 297] width 118 height 24
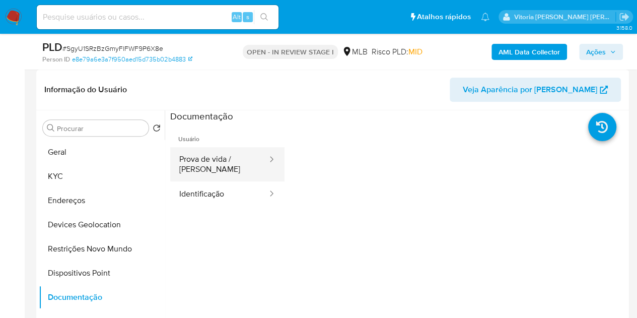
click at [230, 157] on button "Prova de vida / Selfie" at bounding box center [219, 164] width 98 height 34
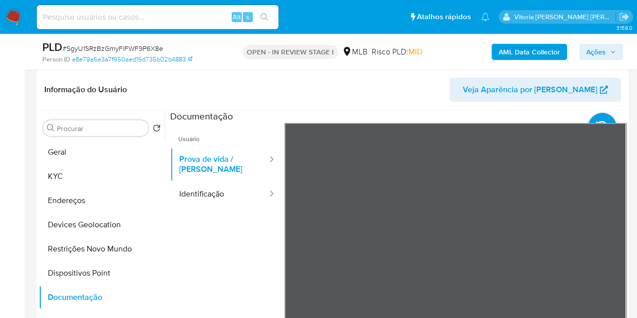
click at [154, 13] on input at bounding box center [158, 17] width 242 height 13
paste input "5608372"
type input "5608372"
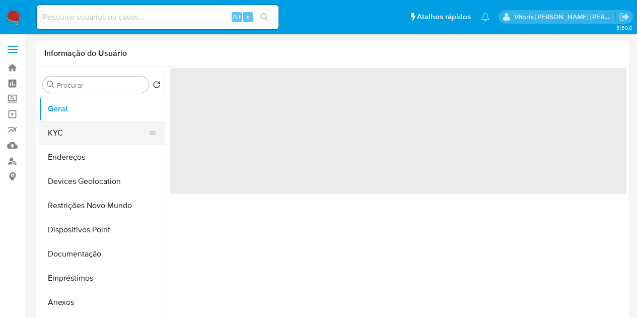
click at [110, 136] on button "KYC" at bounding box center [98, 133] width 118 height 24
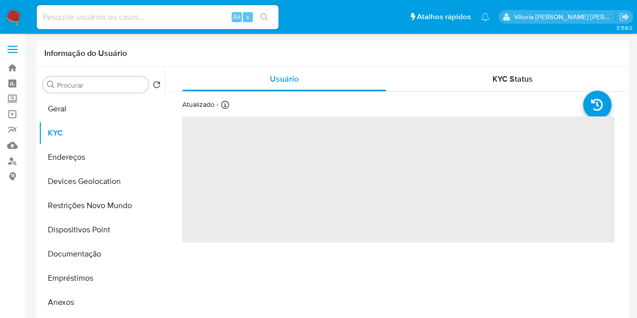
select select "10"
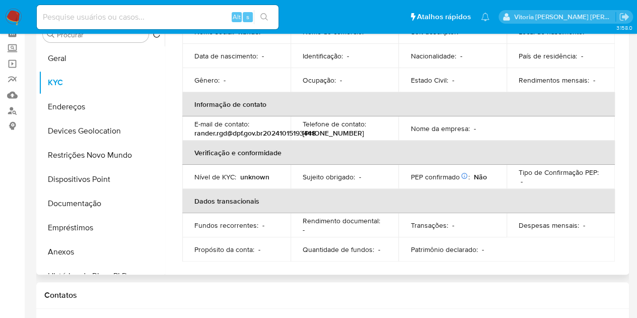
scroll to position [46, 0]
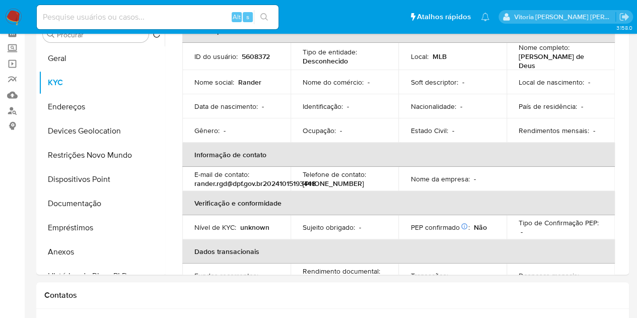
click at [85, 10] on div "Alt s" at bounding box center [158, 17] width 242 height 24
click at [82, 14] on input at bounding box center [158, 17] width 242 height 13
paste input "85608372"
type input "85608372"
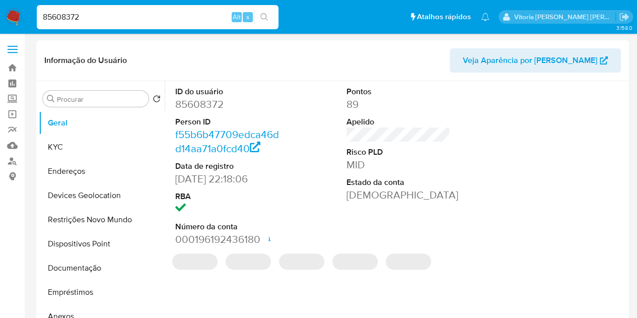
select select "10"
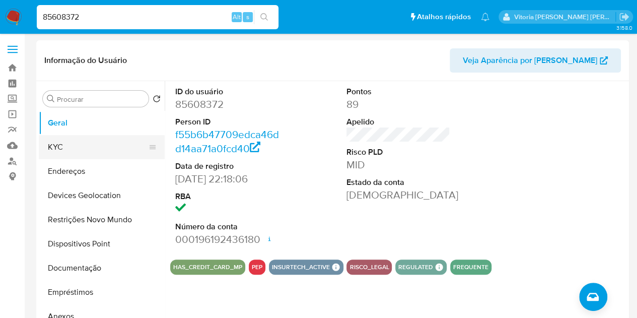
click at [66, 142] on button "KYC" at bounding box center [98, 147] width 118 height 24
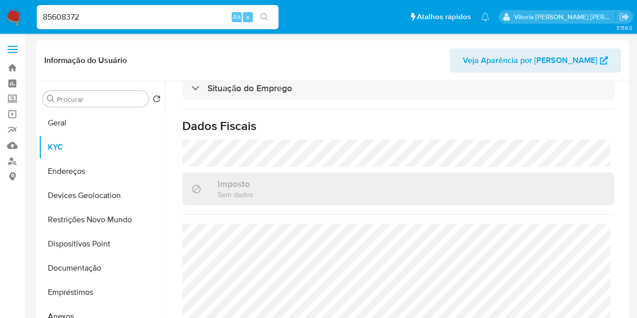
scroll to position [466, 0]
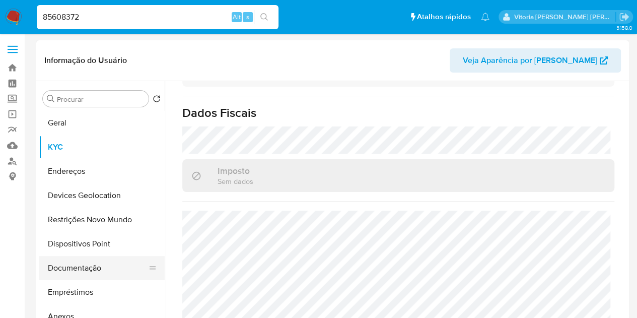
click at [96, 273] on button "Documentação" at bounding box center [98, 268] width 118 height 24
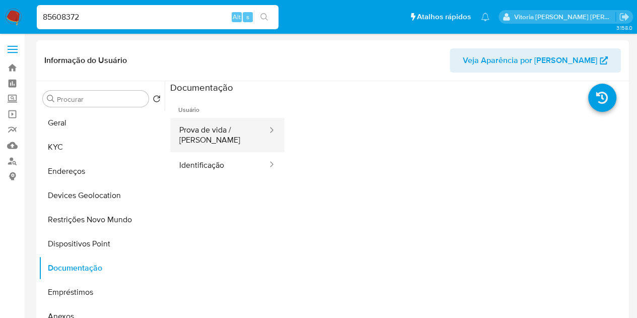
click at [209, 122] on button "Prova de vida / Selfie" at bounding box center [219, 135] width 98 height 34
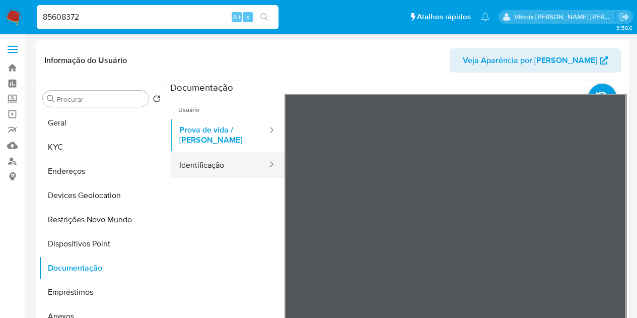
click at [231, 164] on button "Identificação" at bounding box center [219, 165] width 98 height 26
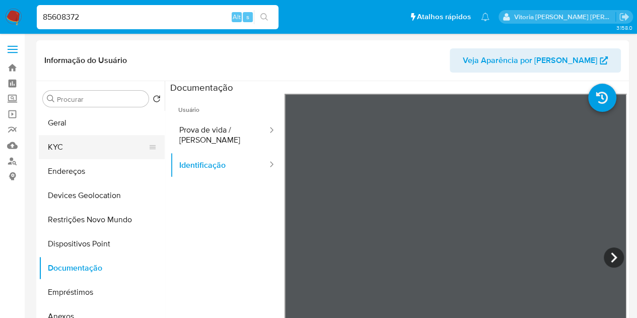
click at [74, 139] on button "KYC" at bounding box center [98, 147] width 118 height 24
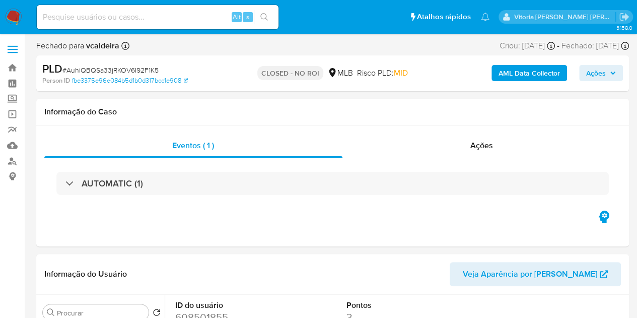
select select "10"
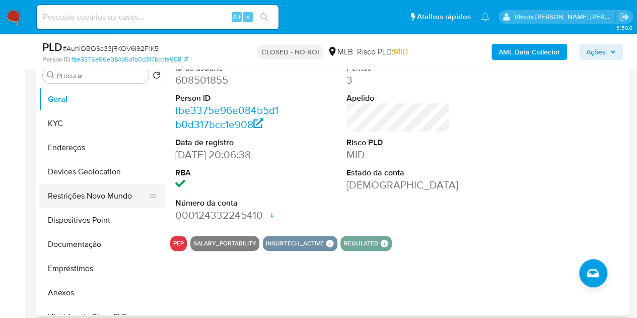
scroll to position [50, 0]
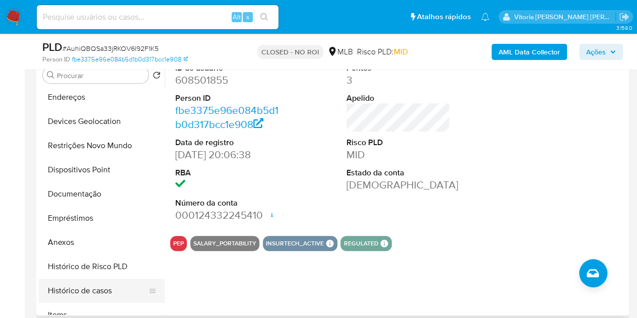
click at [94, 294] on button "Histórico de casos" at bounding box center [98, 290] width 118 height 24
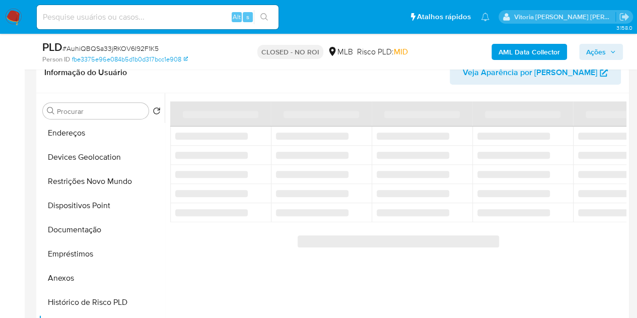
scroll to position [101, 0]
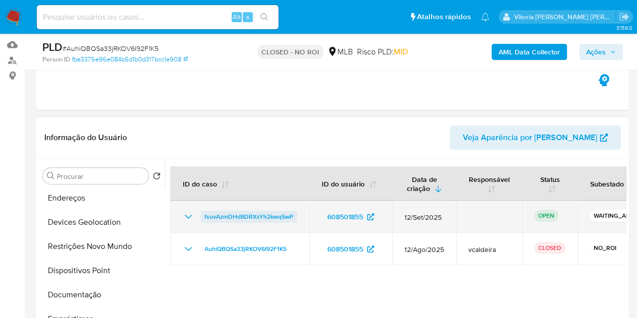
click at [254, 220] on span "fsuvAzmDHd8DRXsYh2kwqSwP" at bounding box center [248, 216] width 89 height 12
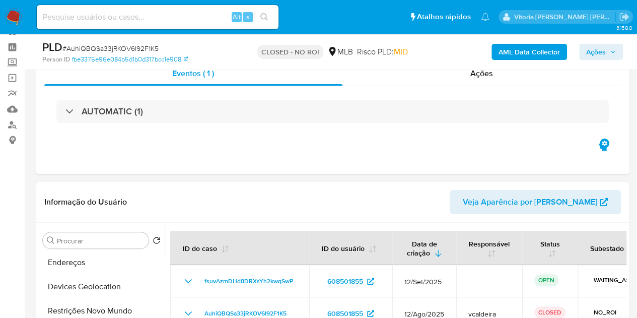
scroll to position [0, 0]
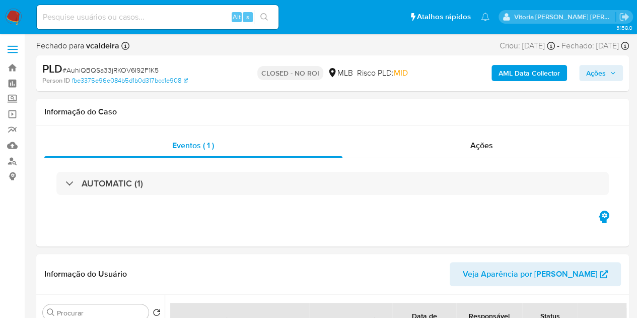
click at [9, 13] on img at bounding box center [13, 17] width 17 height 17
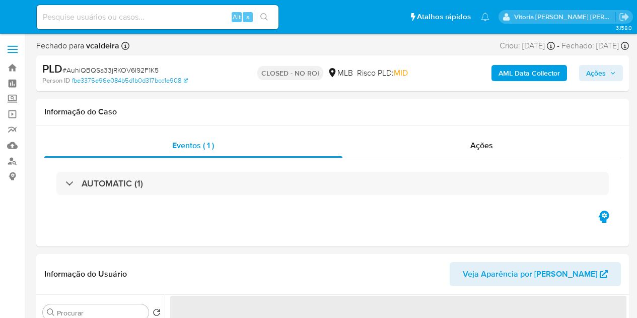
select select "10"
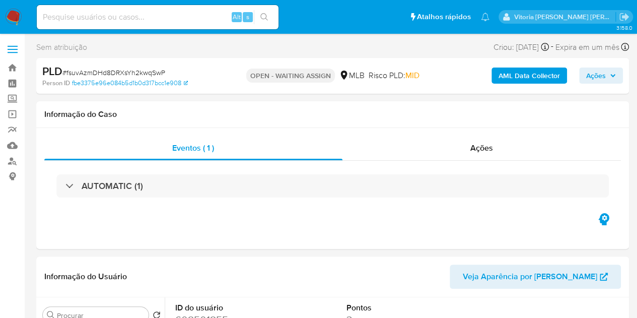
select select "10"
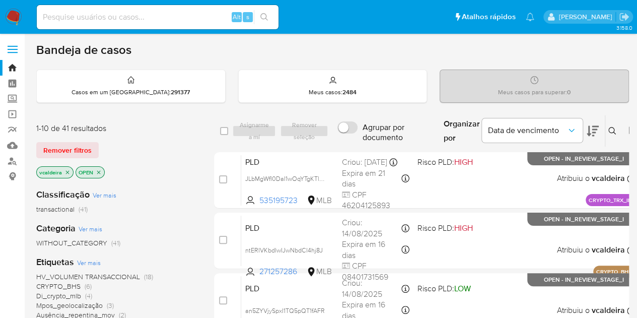
click at [608, 132] on icon at bounding box center [612, 131] width 8 height 8
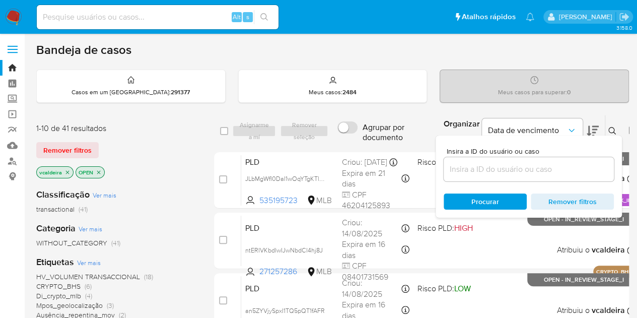
click at [475, 176] on div at bounding box center [528, 169] width 170 height 24
click at [481, 169] on input at bounding box center [528, 169] width 170 height 13
paste input "fsuvAzmDHd8DRXsYh2kwqSwP"
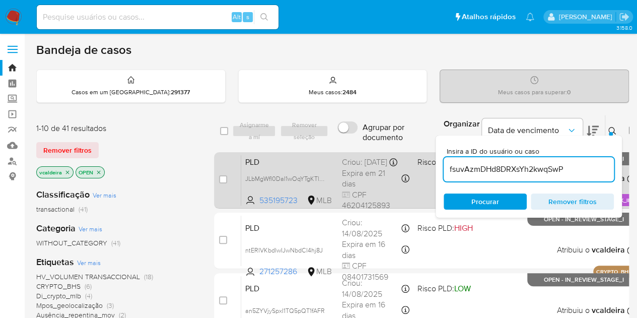
type input "fsuvAzmDHd8DRXsYh2kwqSwP"
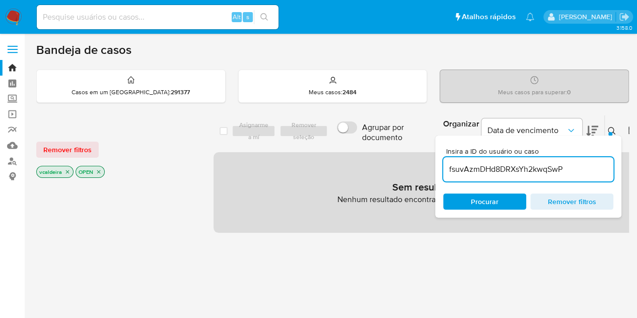
click at [65, 173] on icon "close-filter" at bounding box center [67, 172] width 6 height 6
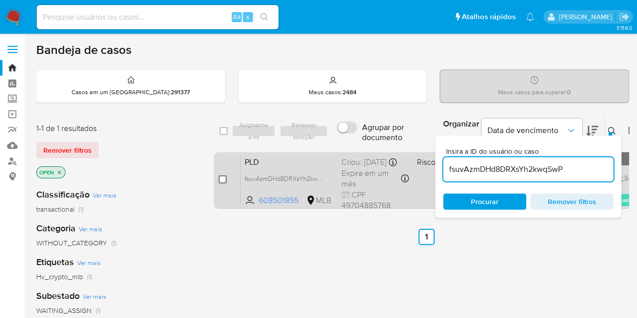
click at [221, 175] on input "checkbox" at bounding box center [222, 179] width 8 height 8
checkbox input "true"
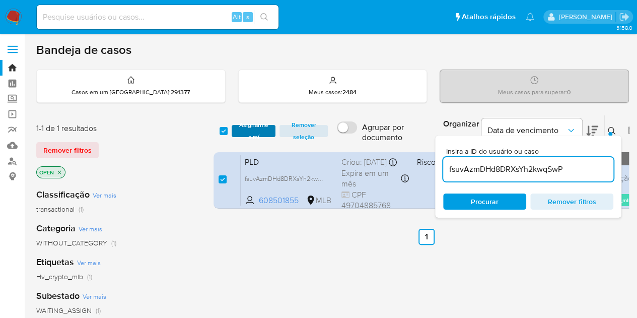
click at [247, 128] on span "Asignarme a mí" at bounding box center [254, 131] width 34 height 10
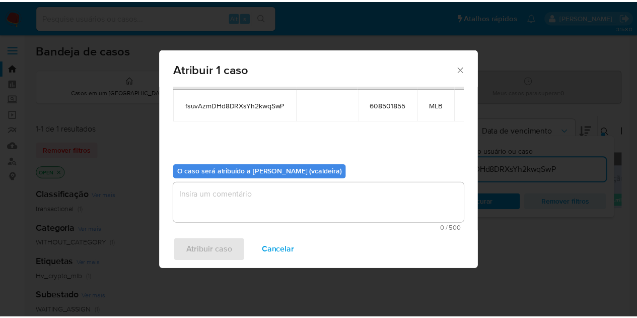
scroll to position [51, 0]
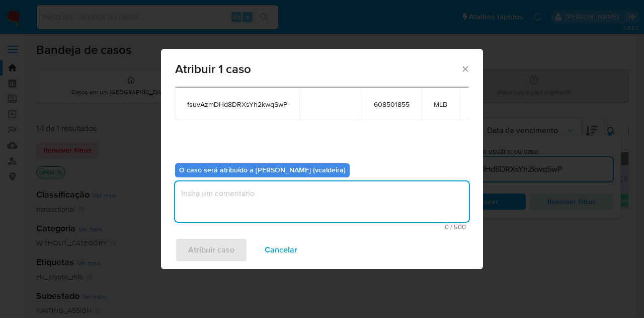
click at [232, 187] on textarea "assign-modal" at bounding box center [322, 201] width 294 height 40
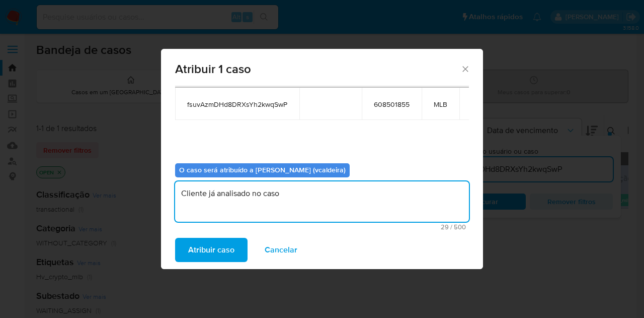
paste textarea "AuhiQBQSa33jRKOV6I92F1K5"
type textarea "Cliente já analisado no caso AuhiQBQSa33jRKOV6I92F1K5."
drag, startPoint x: 408, startPoint y: 195, endPoint x: 170, endPoint y: 195, distance: 237.6
click at [144, 195] on div "Atribuir 1 caso Casos para atribuir: ID Proprietário ID do usuário Site fsuvAzm…" at bounding box center [322, 159] width 644 height 318
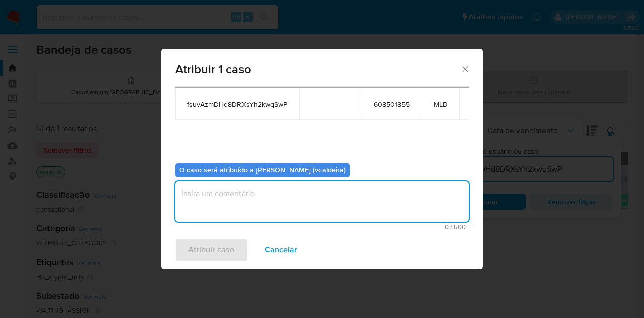
paste textarea "Cliente já analisado no caso AuhiQBQSa33jRKOV6I92F1K5."
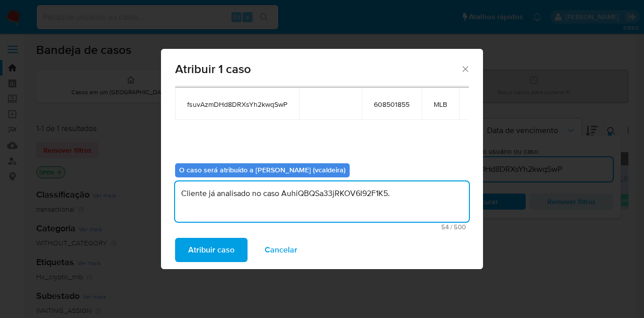
click at [246, 186] on textarea "Cliente já analisado no caso AuhiQBQSa33jRKOV6I92F1K5." at bounding box center [322, 201] width 294 height 40
type textarea "Cliente já analisado no caso AuhiQBQSa33jRKOV6I92F1K5."
click at [226, 247] on span "Atribuir caso" at bounding box center [211, 250] width 46 height 22
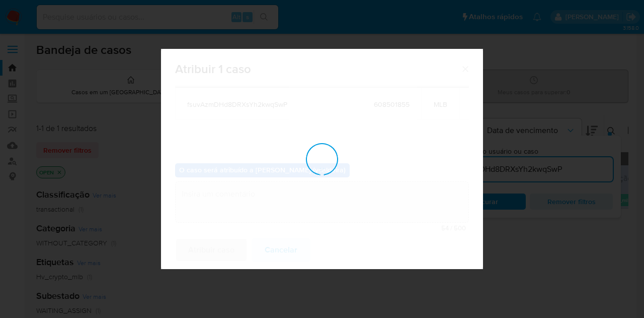
checkbox input "false"
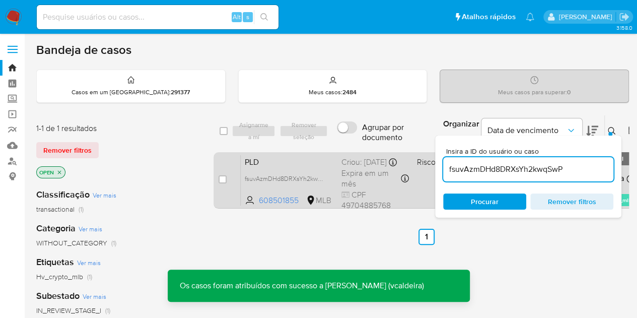
click at [273, 168] on span "PLD" at bounding box center [289, 161] width 89 height 13
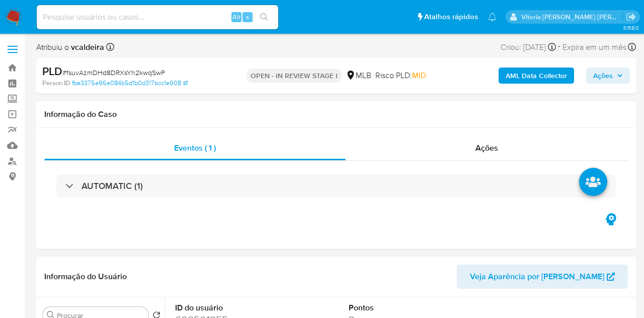
select select "10"
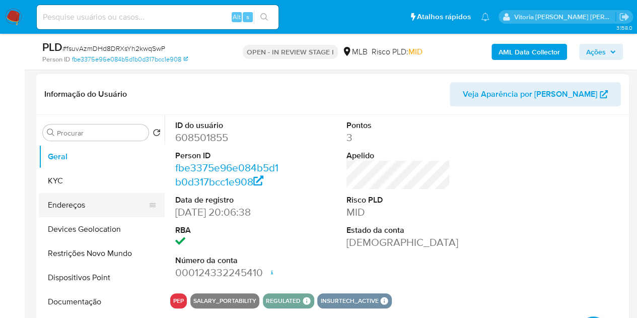
scroll to position [151, 0]
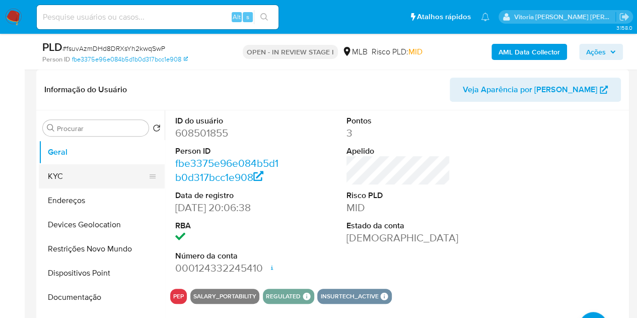
click at [83, 186] on button "KYC" at bounding box center [98, 176] width 118 height 24
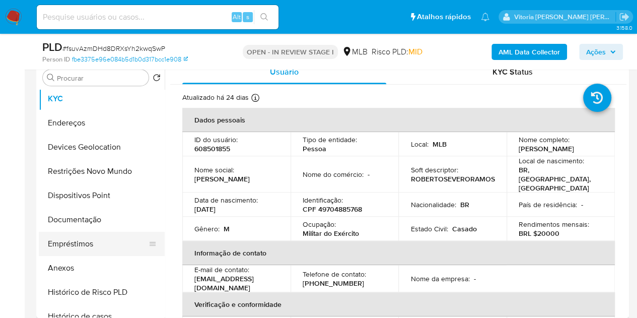
scroll to position [50, 0]
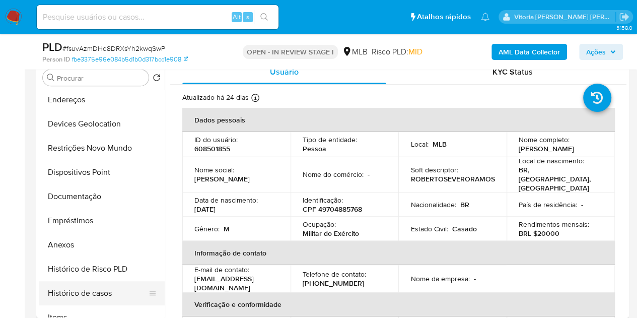
click at [77, 297] on button "Histórico de casos" at bounding box center [98, 293] width 118 height 24
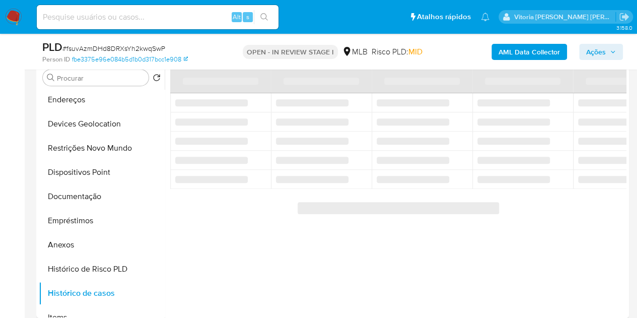
click at [595, 55] on span "Ações" at bounding box center [596, 52] width 20 height 16
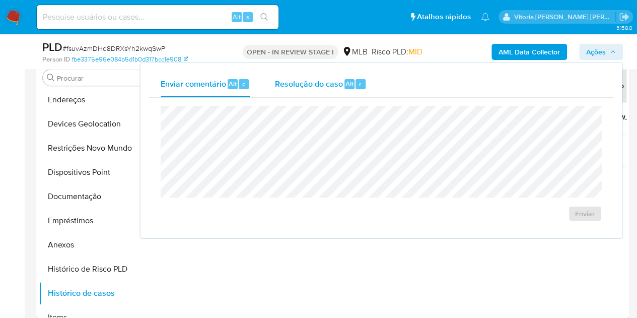
click at [296, 88] on span "Resolução do caso" at bounding box center [308, 84] width 68 height 12
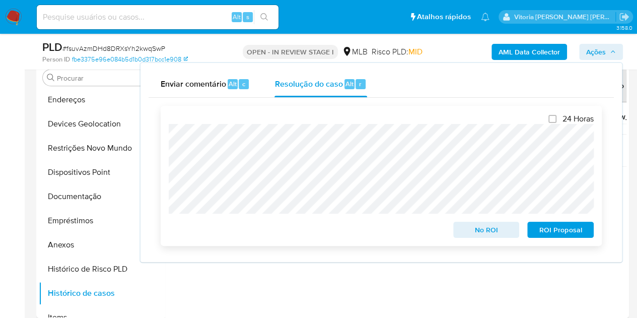
click at [469, 228] on span "No ROI" at bounding box center [486, 229] width 52 height 14
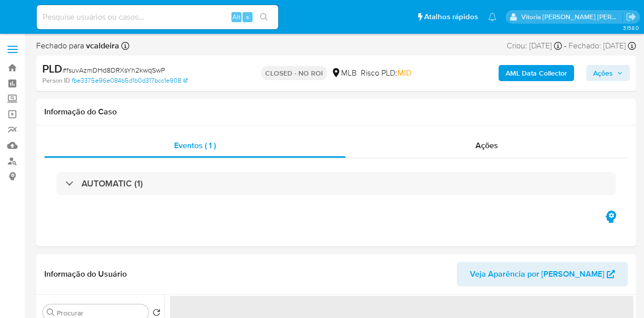
select select "10"
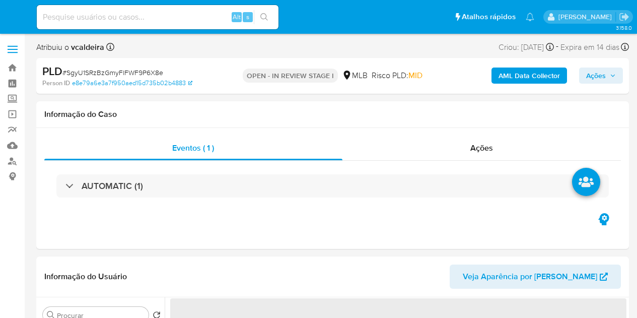
select select "10"
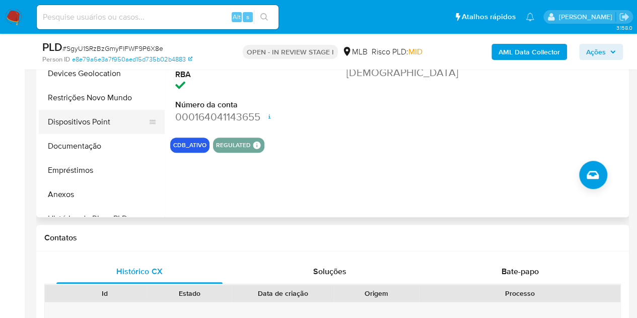
scroll to position [201, 0]
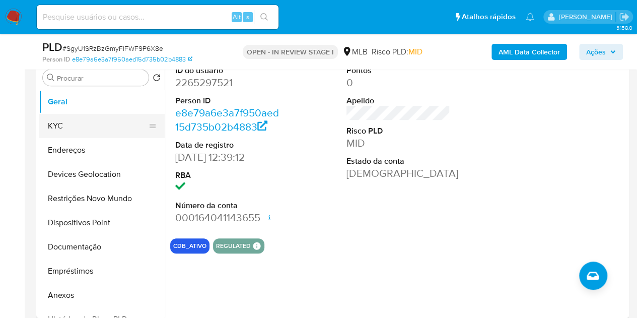
drag, startPoint x: 66, startPoint y: 124, endPoint x: 87, endPoint y: 128, distance: 20.5
click at [66, 124] on button "KYC" at bounding box center [98, 126] width 118 height 24
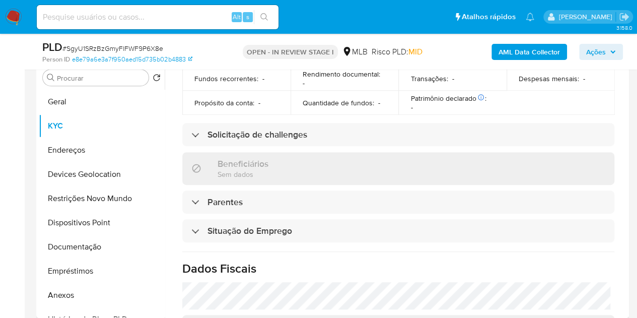
scroll to position [478, 0]
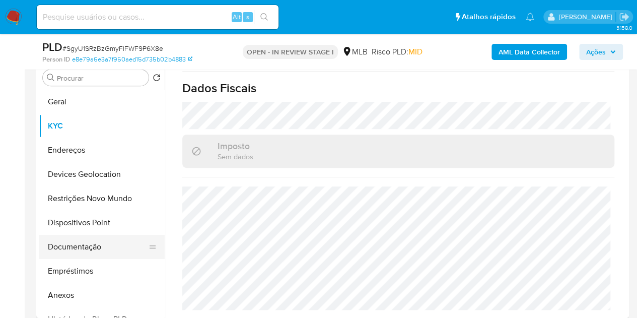
click at [98, 243] on button "Documentação" at bounding box center [98, 247] width 118 height 24
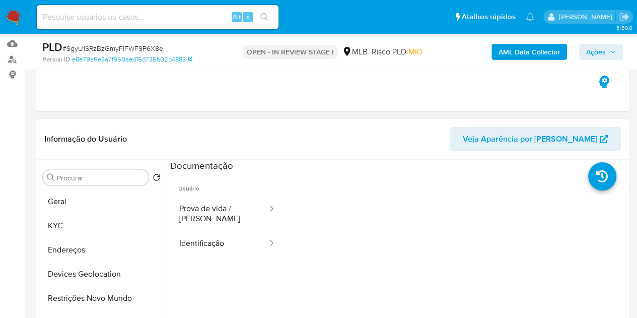
scroll to position [101, 0]
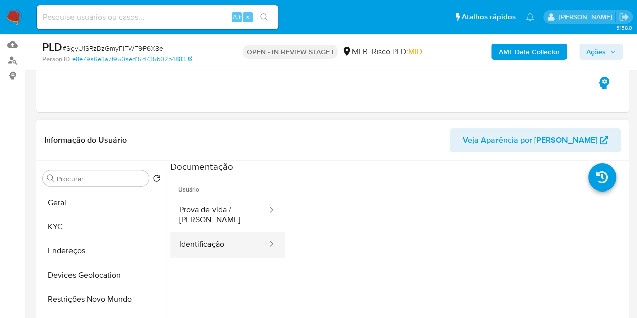
click at [209, 242] on button "Identificação" at bounding box center [219, 245] width 98 height 26
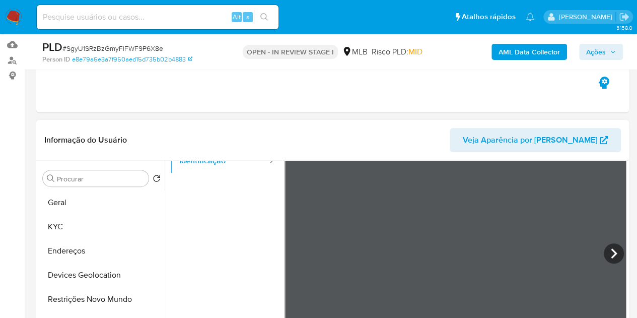
scroll to position [85, 0]
click at [73, 222] on button "KYC" at bounding box center [98, 226] width 118 height 24
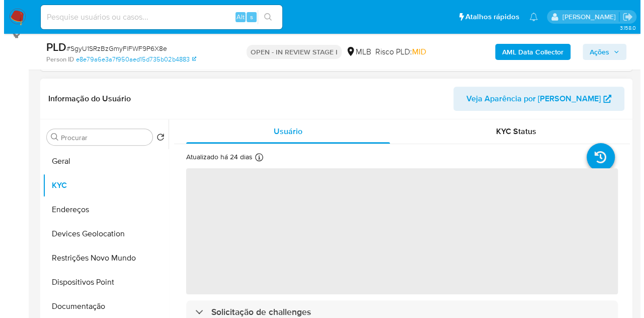
scroll to position [151, 0]
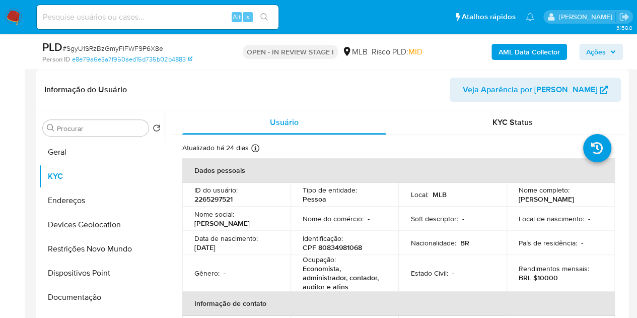
drag, startPoint x: 547, startPoint y: 206, endPoint x: 485, endPoint y: 176, distance: 68.7
click at [513, 196] on td "Nome completo : [PERSON_NAME]" at bounding box center [560, 194] width 108 height 24
copy p "[PERSON_NAME]"
click at [541, 47] on b "AML Data Collector" at bounding box center [528, 52] width 61 height 16
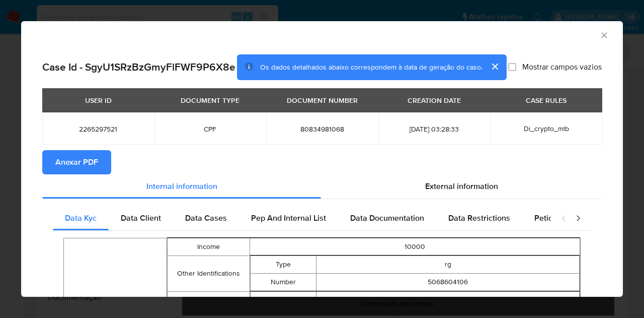
click at [65, 168] on span "Anexar PDF" at bounding box center [76, 162] width 43 height 22
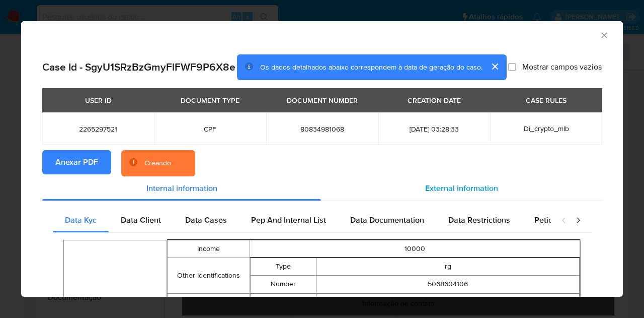
click at [467, 194] on span "External information" at bounding box center [461, 188] width 73 height 12
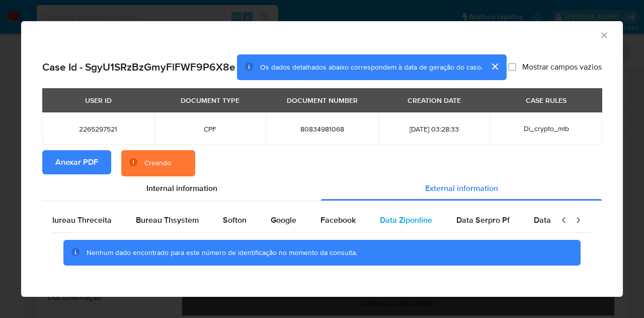
scroll to position [0, 410]
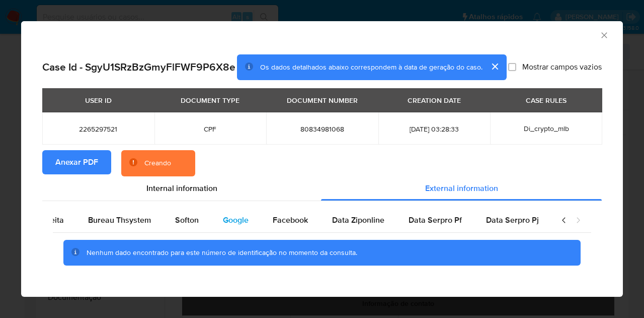
click at [238, 226] on span "Google" at bounding box center [236, 220] width 26 height 12
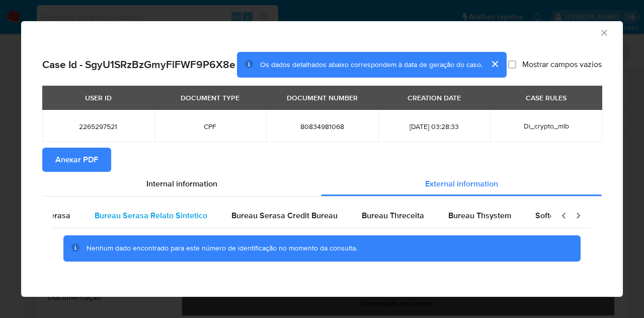
scroll to position [0, 0]
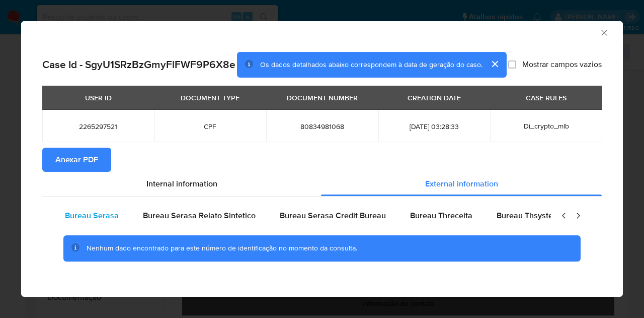
click at [82, 213] on span "Bureau Serasa" at bounding box center [92, 215] width 54 height 12
click at [87, 219] on span "Bureau Serasa" at bounding box center [92, 215] width 54 height 12
click at [86, 219] on span "Bureau Serasa" at bounding box center [92, 215] width 54 height 12
click at [447, 187] on span "External information" at bounding box center [461, 184] width 73 height 12
click at [85, 219] on span "Bureau Serasa" at bounding box center [92, 215] width 54 height 12
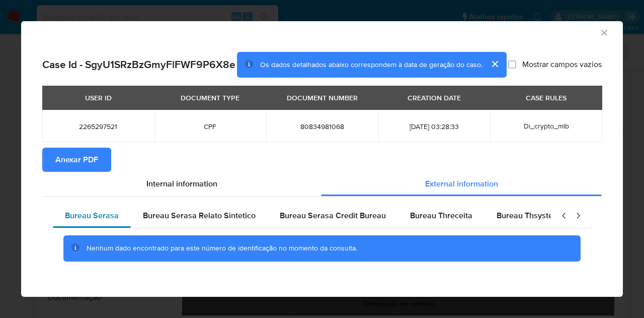
click at [85, 219] on span "Bureau Serasa" at bounding box center [92, 215] width 54 height 12
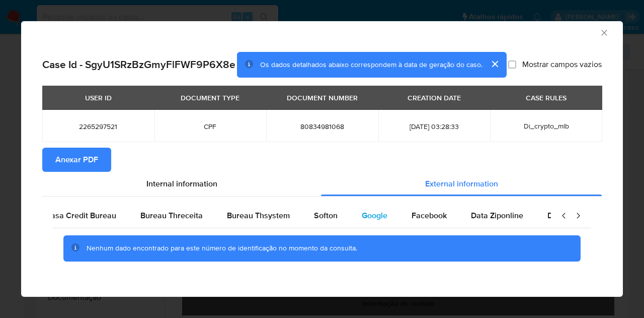
scroll to position [0, 340]
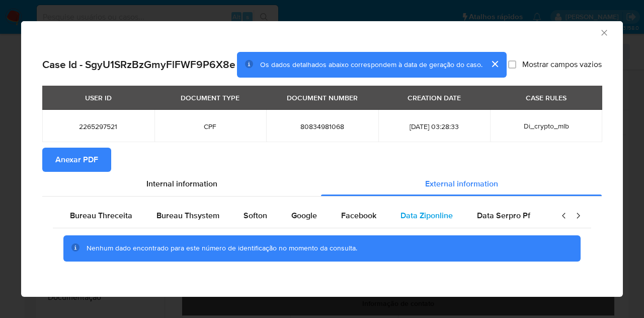
click at [445, 222] on div "Data Ziponline" at bounding box center [427, 215] width 77 height 24
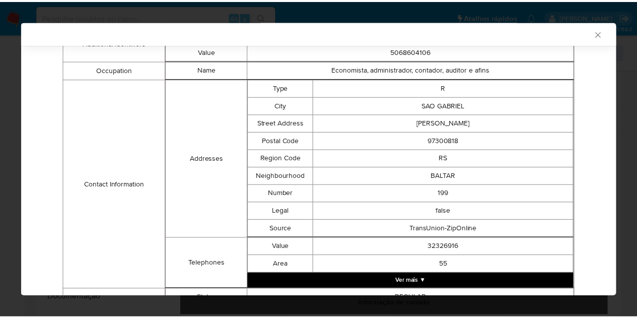
scroll to position [511, 0]
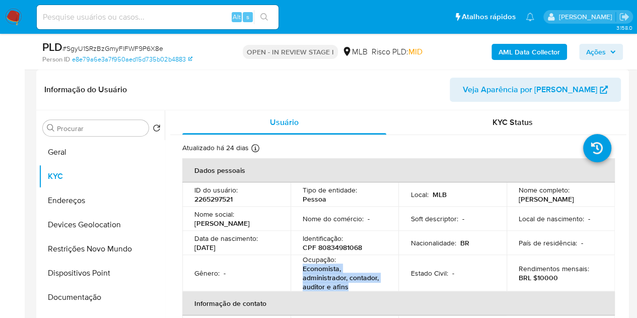
drag, startPoint x: 346, startPoint y: 290, endPoint x: 299, endPoint y: 269, distance: 51.6
click at [299, 269] on td "Ocupação : Economista, administrador, contador, auditor e afins" at bounding box center [344, 273] width 108 height 36
copy p "Economista, administrador, contador, auditor e afins"
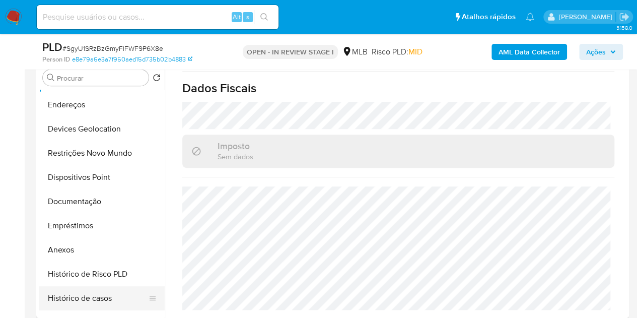
scroll to position [101, 0]
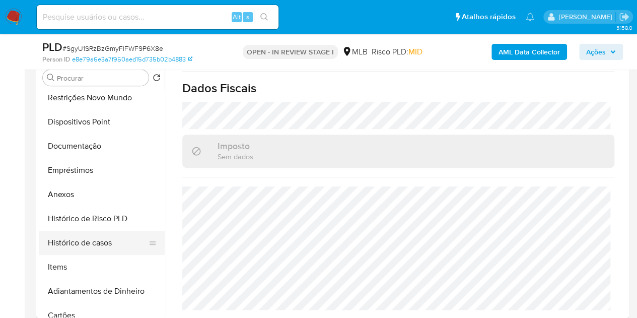
click at [103, 242] on button "Histórico de casos" at bounding box center [98, 243] width 118 height 24
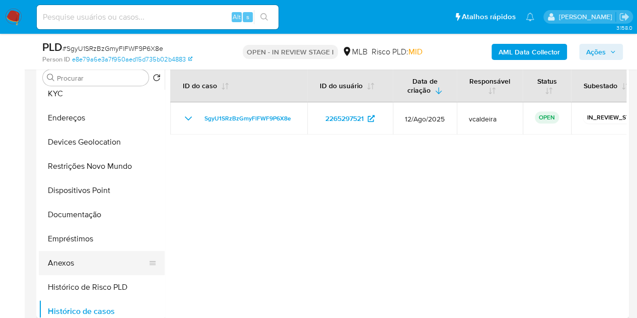
scroll to position [0, 0]
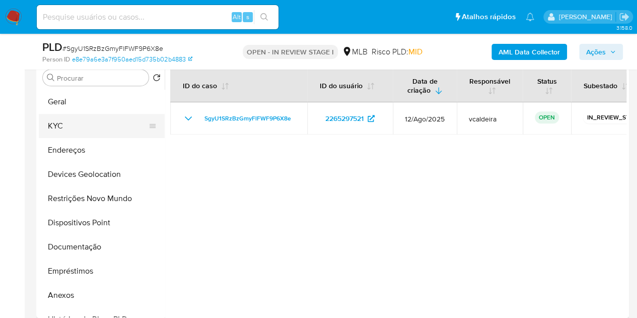
click at [83, 118] on button "KYC" at bounding box center [98, 126] width 118 height 24
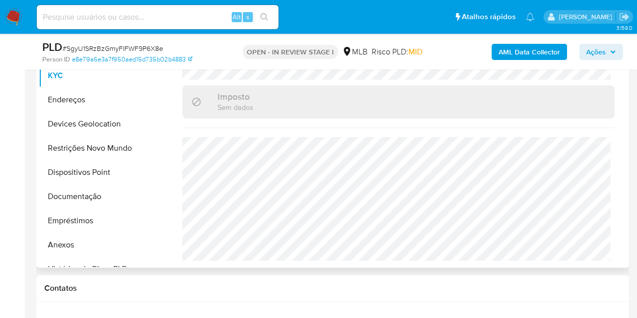
scroll to position [478, 0]
drag, startPoint x: 82, startPoint y: 147, endPoint x: 95, endPoint y: 140, distance: 14.4
click at [82, 146] on button "Restrições Novo Mundo" at bounding box center [98, 148] width 118 height 24
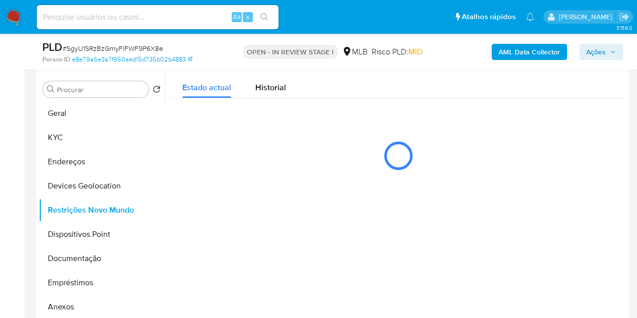
scroll to position [201, 0]
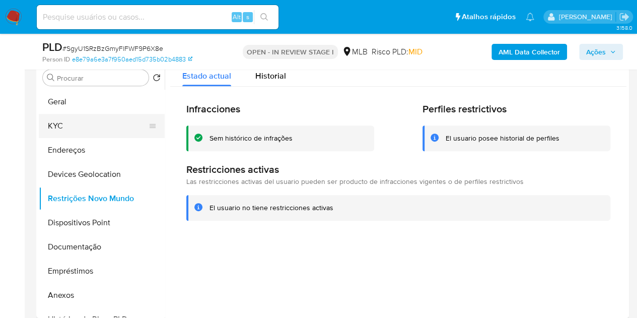
click at [80, 117] on button "KYC" at bounding box center [98, 126] width 118 height 24
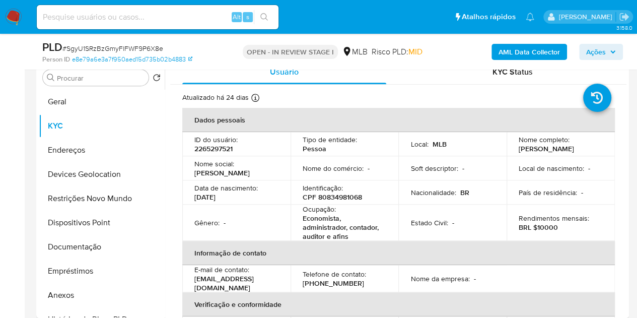
click at [230, 153] on p "2265297521" at bounding box center [213, 148] width 38 height 9
copy p "2265297521"
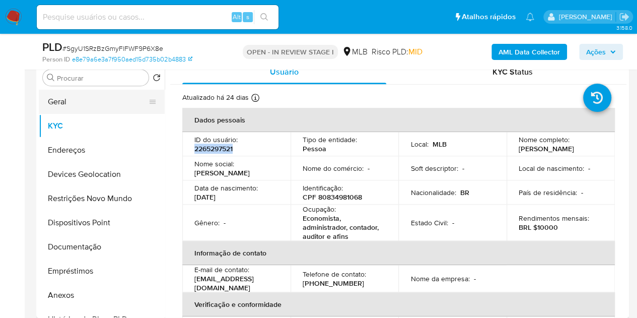
click at [80, 102] on button "Geral" at bounding box center [98, 102] width 118 height 24
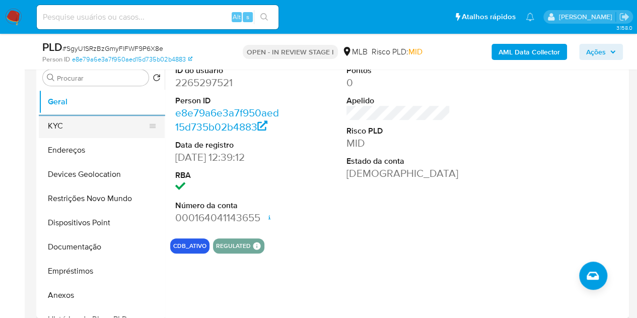
click at [84, 127] on button "KYC" at bounding box center [98, 126] width 118 height 24
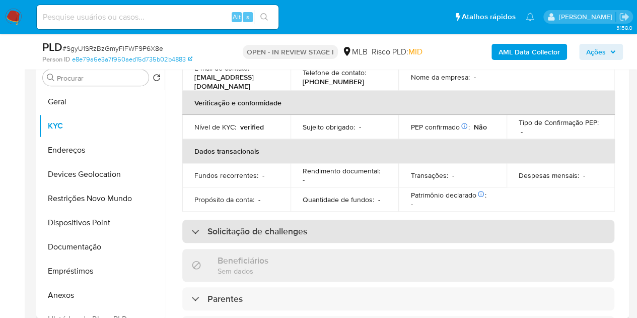
click at [253, 233] on h3 "Solicitação de challenges" at bounding box center [257, 231] width 100 height 11
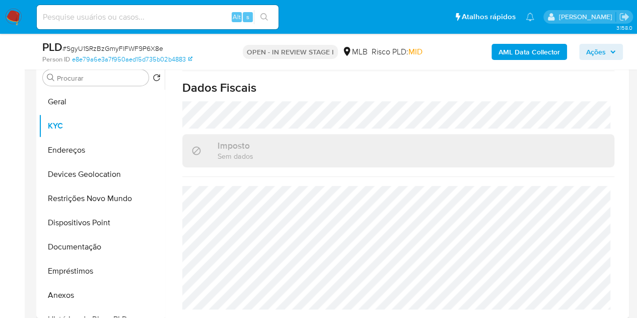
scroll to position [555, 0]
click at [86, 150] on button "Endereços" at bounding box center [98, 150] width 118 height 24
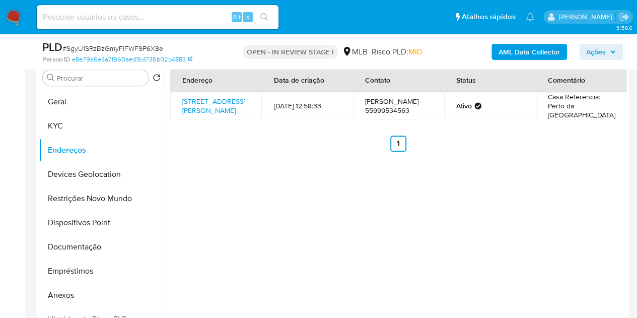
scroll to position [151, 0]
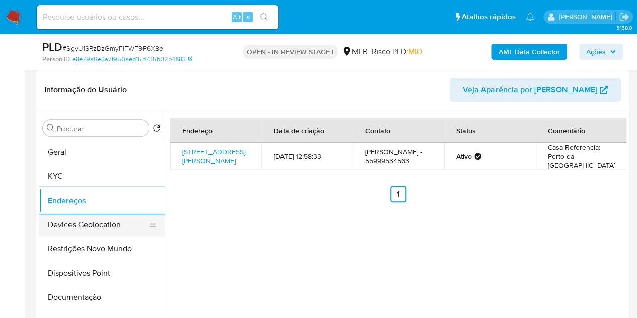
click at [102, 224] on button "Devices Geolocation" at bounding box center [98, 224] width 118 height 24
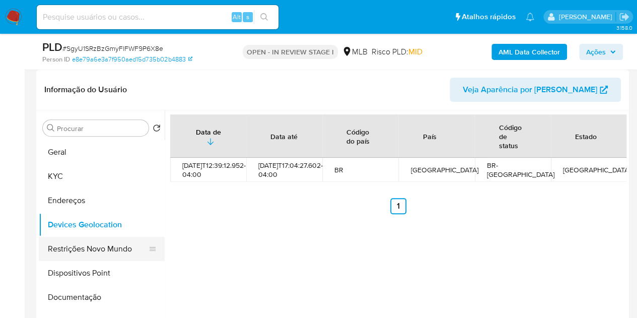
click at [94, 244] on button "Restrições Novo Mundo" at bounding box center [98, 249] width 118 height 24
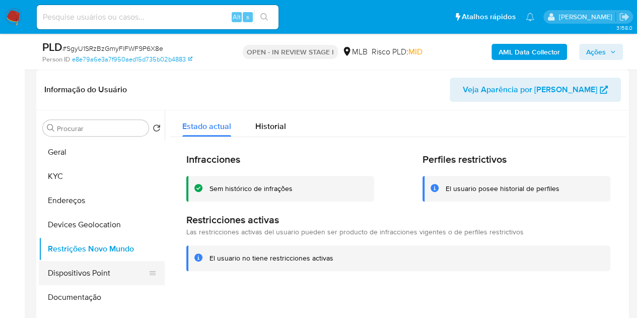
click at [94, 283] on button "Dispositivos Point" at bounding box center [98, 273] width 118 height 24
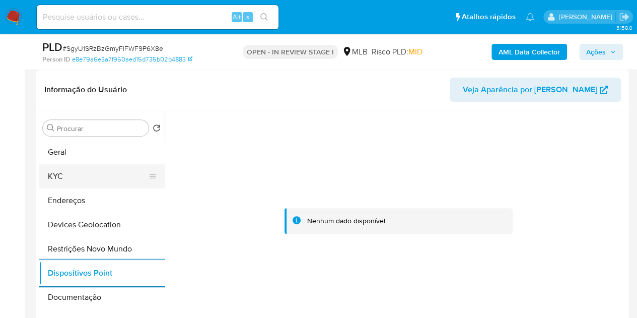
click at [77, 178] on button "KYC" at bounding box center [98, 176] width 118 height 24
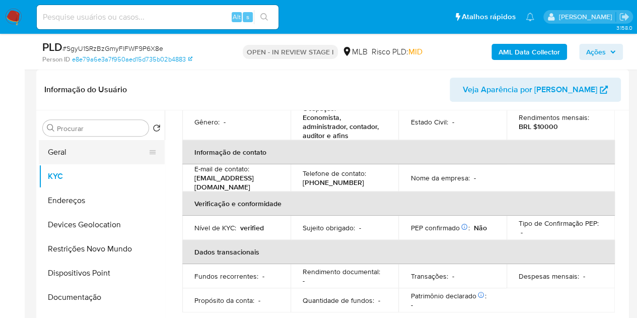
click at [120, 151] on button "Geral" at bounding box center [98, 152] width 118 height 24
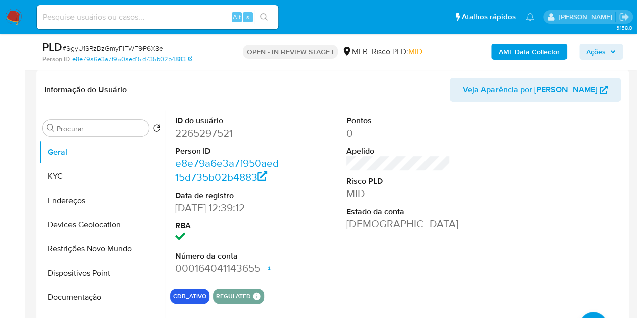
click at [601, 51] on span "Ações" at bounding box center [596, 52] width 20 height 16
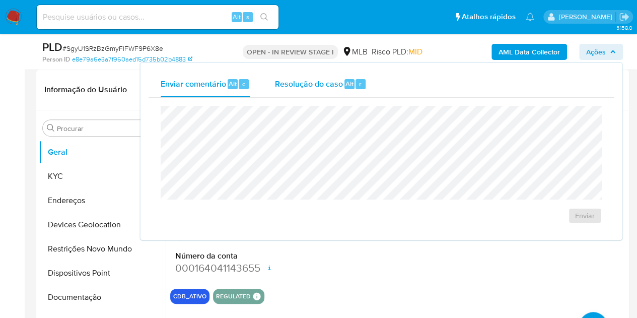
click at [293, 78] on span "Resolução do caso" at bounding box center [308, 84] width 68 height 12
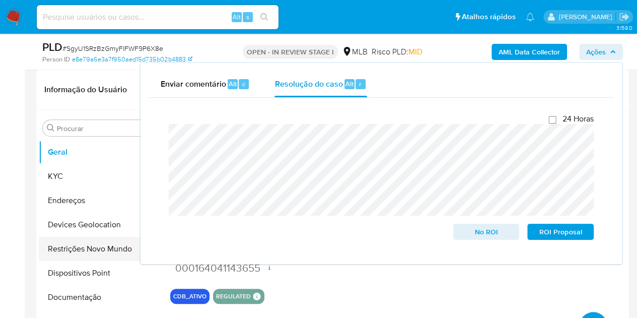
scroll to position [101, 0]
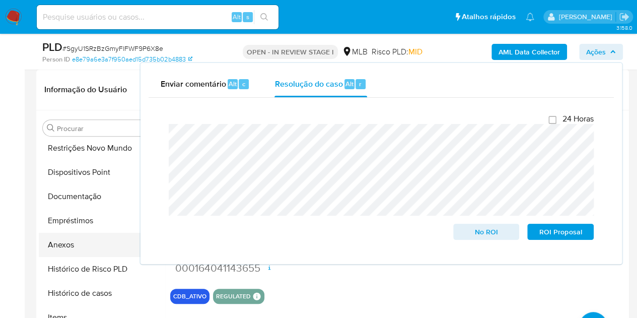
click at [47, 240] on button "Anexos" at bounding box center [98, 245] width 118 height 24
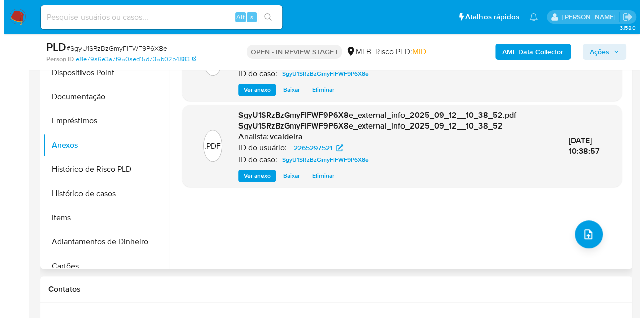
scroll to position [252, 0]
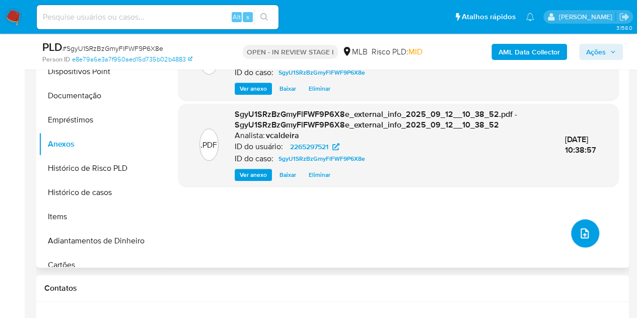
click at [580, 237] on icon "upload-file" at bounding box center [584, 233] width 8 height 10
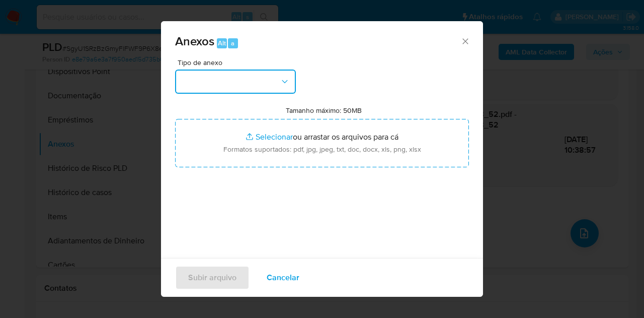
click at [289, 81] on icon "button" at bounding box center [285, 82] width 10 height 10
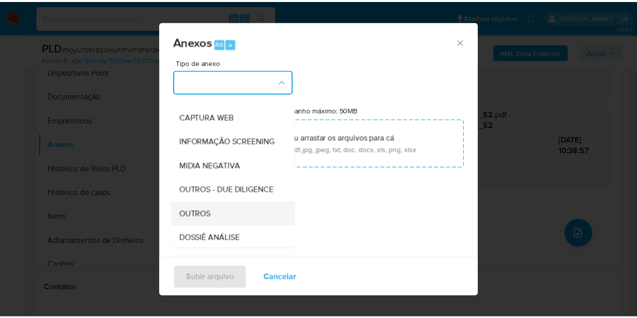
scroll to position [101, 0]
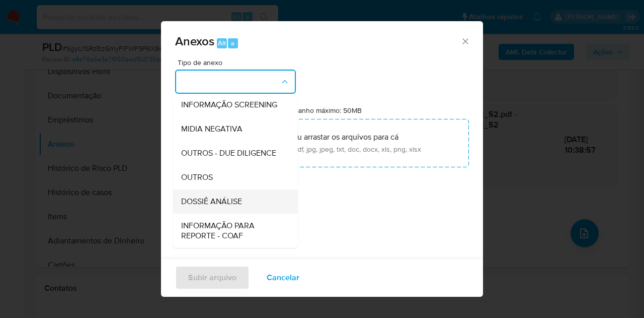
click at [235, 206] on span "DOSSIÊ ANÁLISE" at bounding box center [211, 201] width 61 height 10
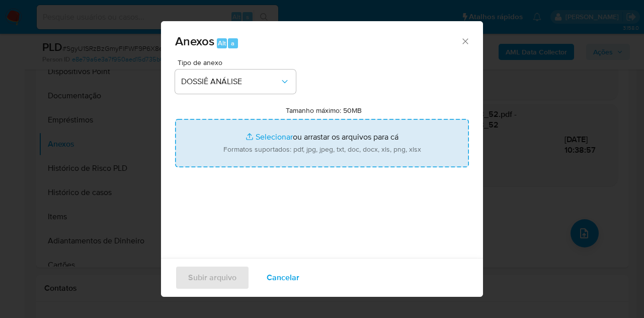
type input "C:\fakepath\Mulan 2265297521_2025_09_11_16_27_30.pdf"
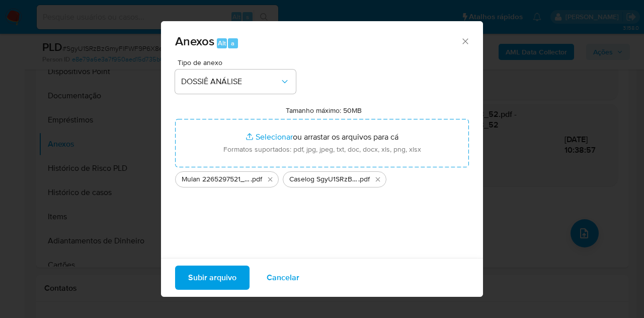
click at [197, 276] on span "Subir arquivo" at bounding box center [212, 277] width 48 height 22
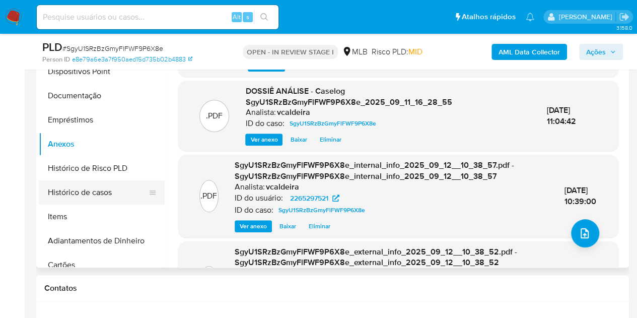
click at [90, 191] on button "Histórico de casos" at bounding box center [98, 192] width 118 height 24
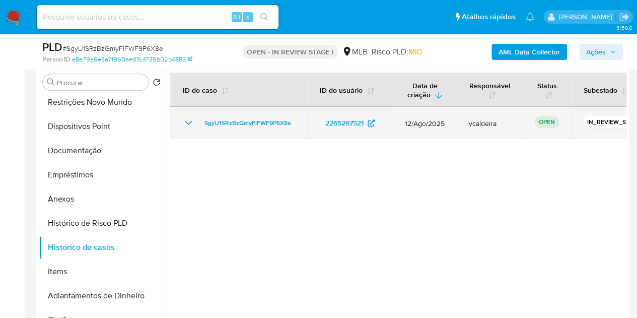
scroll to position [151, 0]
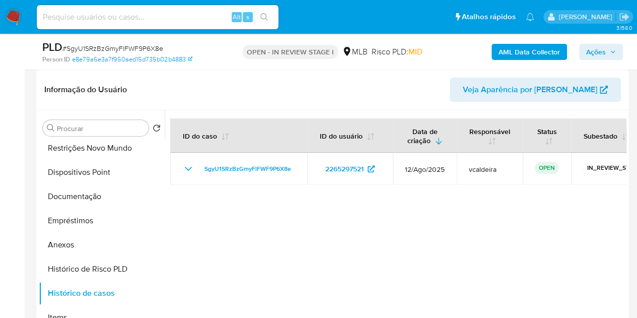
click at [599, 48] on span "Ações" at bounding box center [596, 52] width 20 height 16
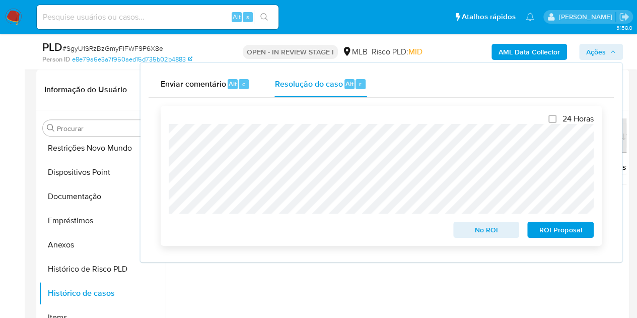
click at [485, 222] on div "No ROI" at bounding box center [486, 227] width 74 height 20
click at [485, 236] on span "No ROI" at bounding box center [486, 229] width 52 height 14
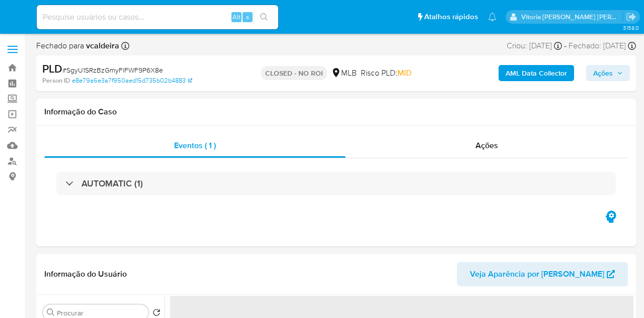
select select "10"
